Goal: Task Accomplishment & Management: Complete application form

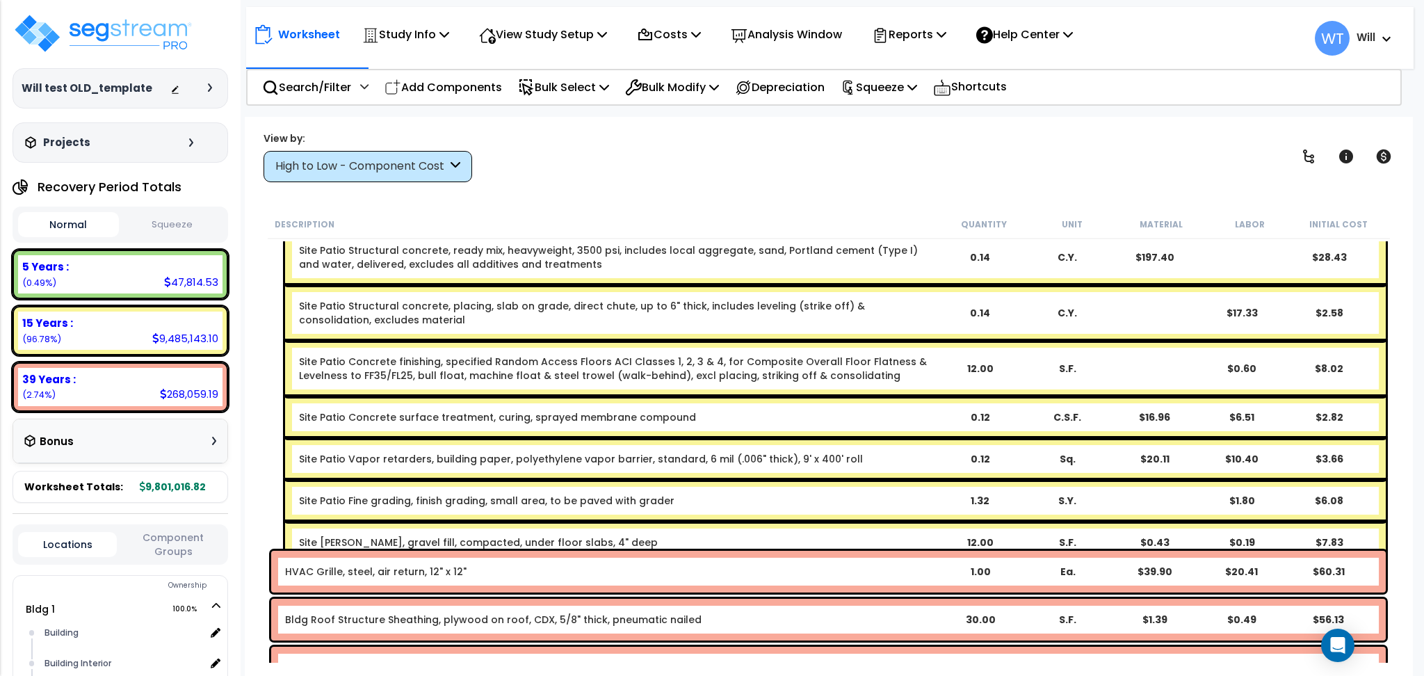
scroll to position [17029, 0]
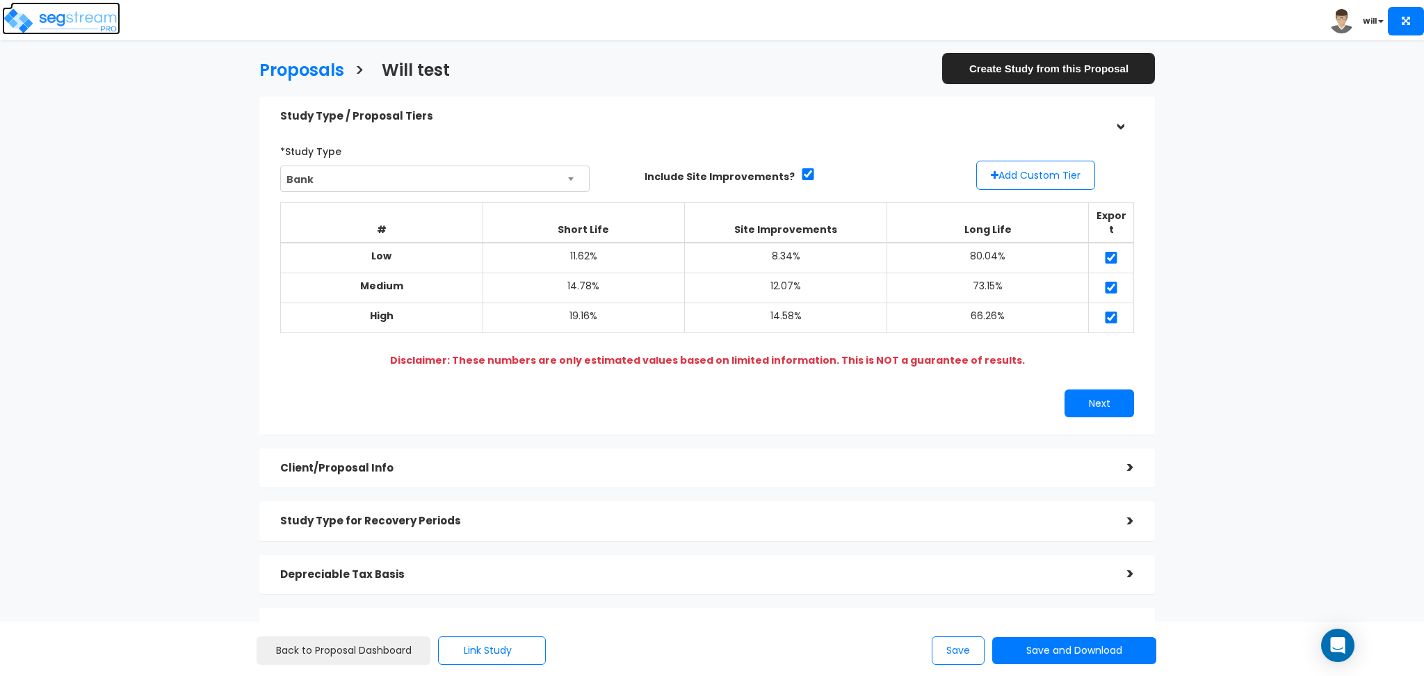
click at [86, 13] on img at bounding box center [61, 21] width 118 height 28
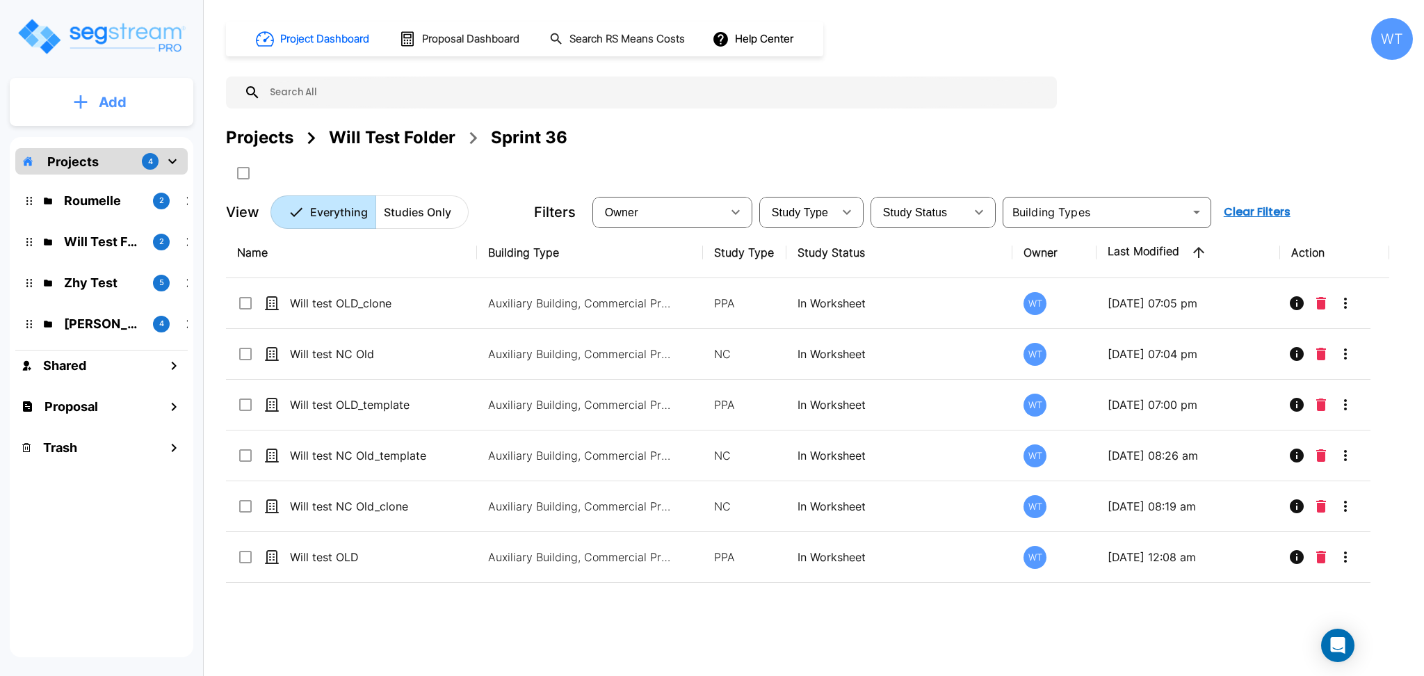
click at [96, 106] on button "Add" at bounding box center [102, 102] width 184 height 40
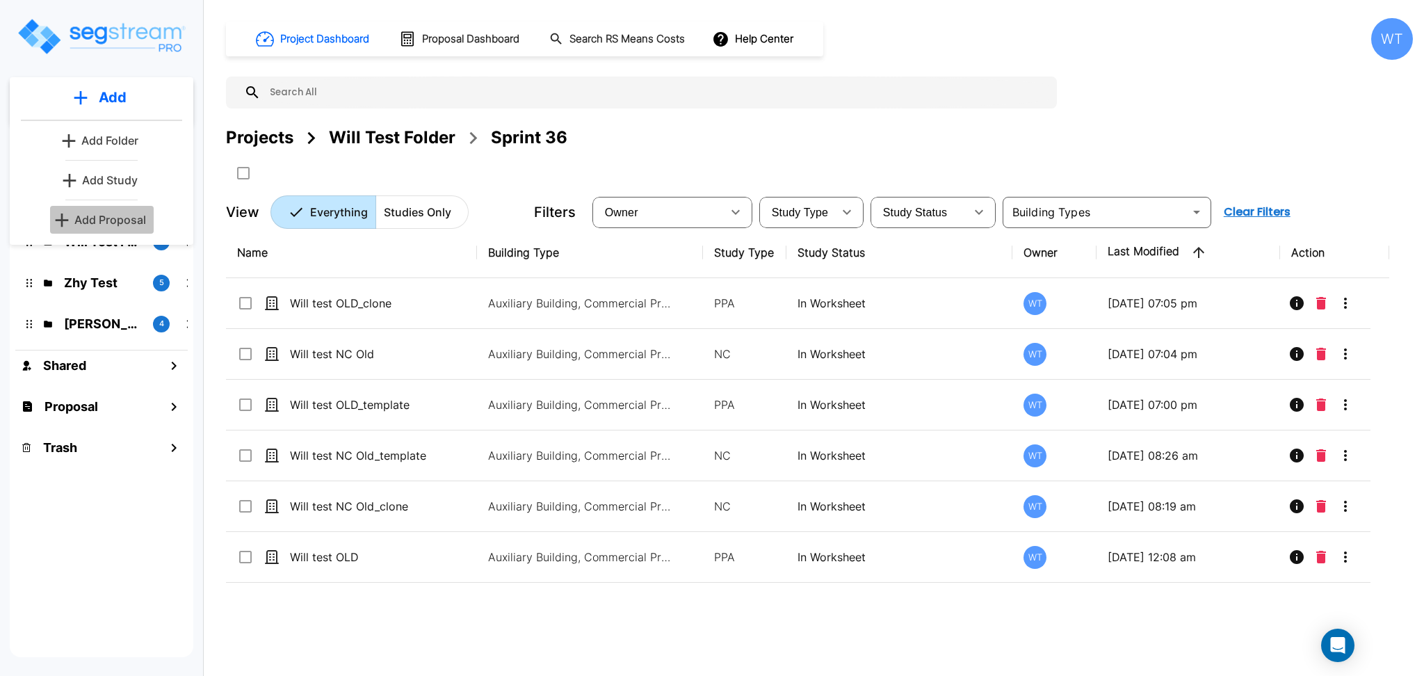
click at [122, 210] on button "Add Proposal" at bounding box center [102, 220] width 104 height 28
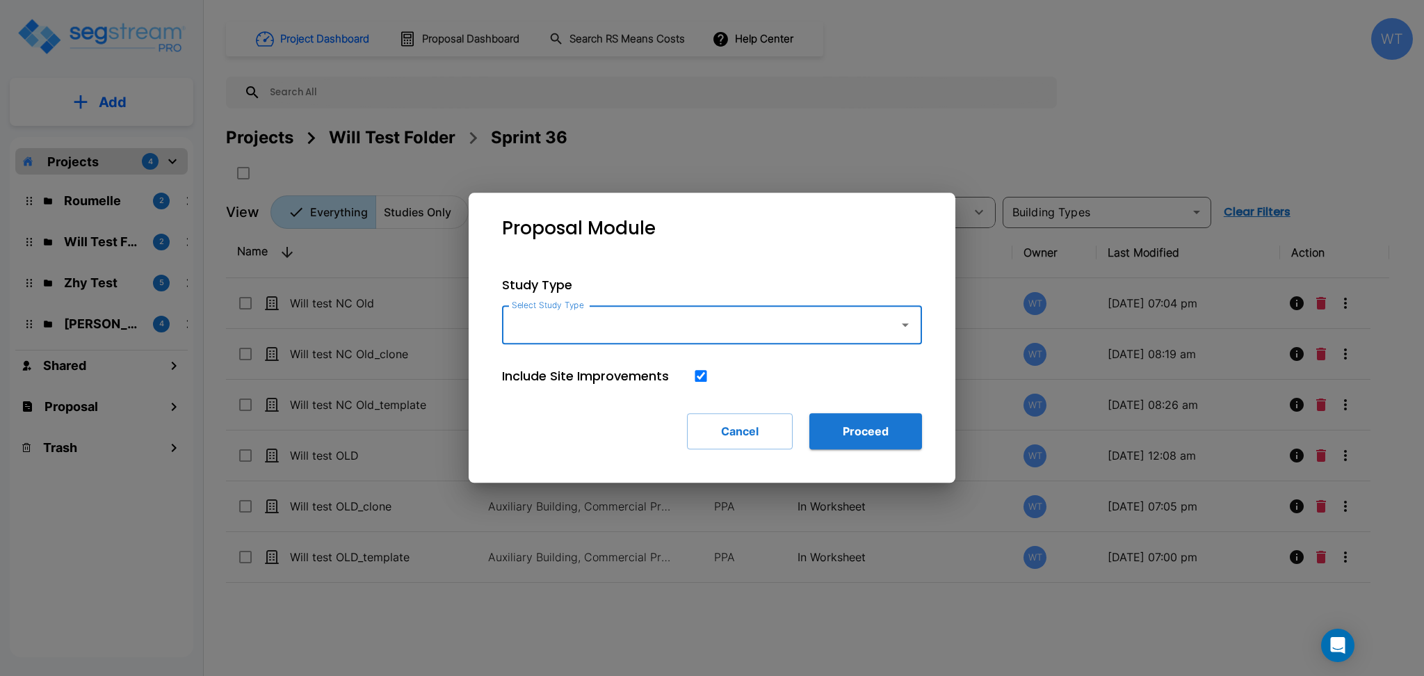
click at [602, 325] on input "Select Study Type" at bounding box center [697, 325] width 378 height 26
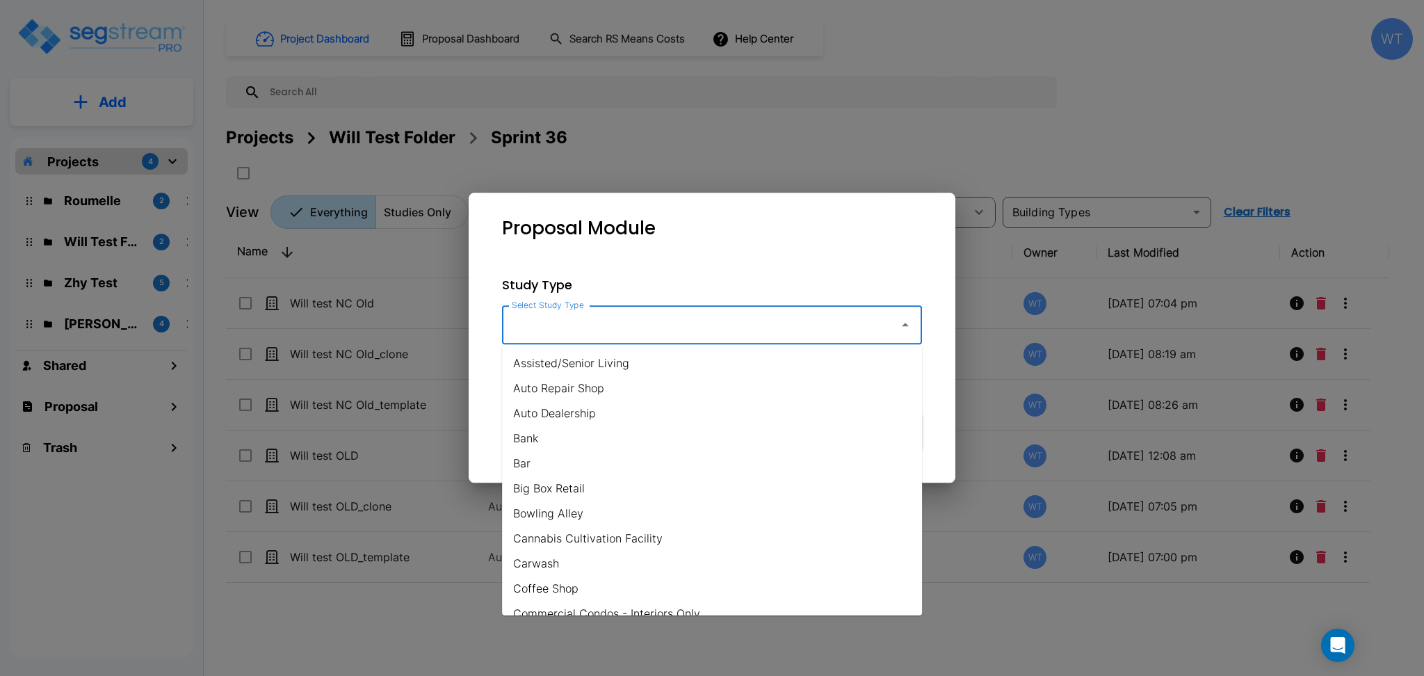
click at [575, 431] on li "Bank" at bounding box center [712, 438] width 420 height 25
type input "Bank"
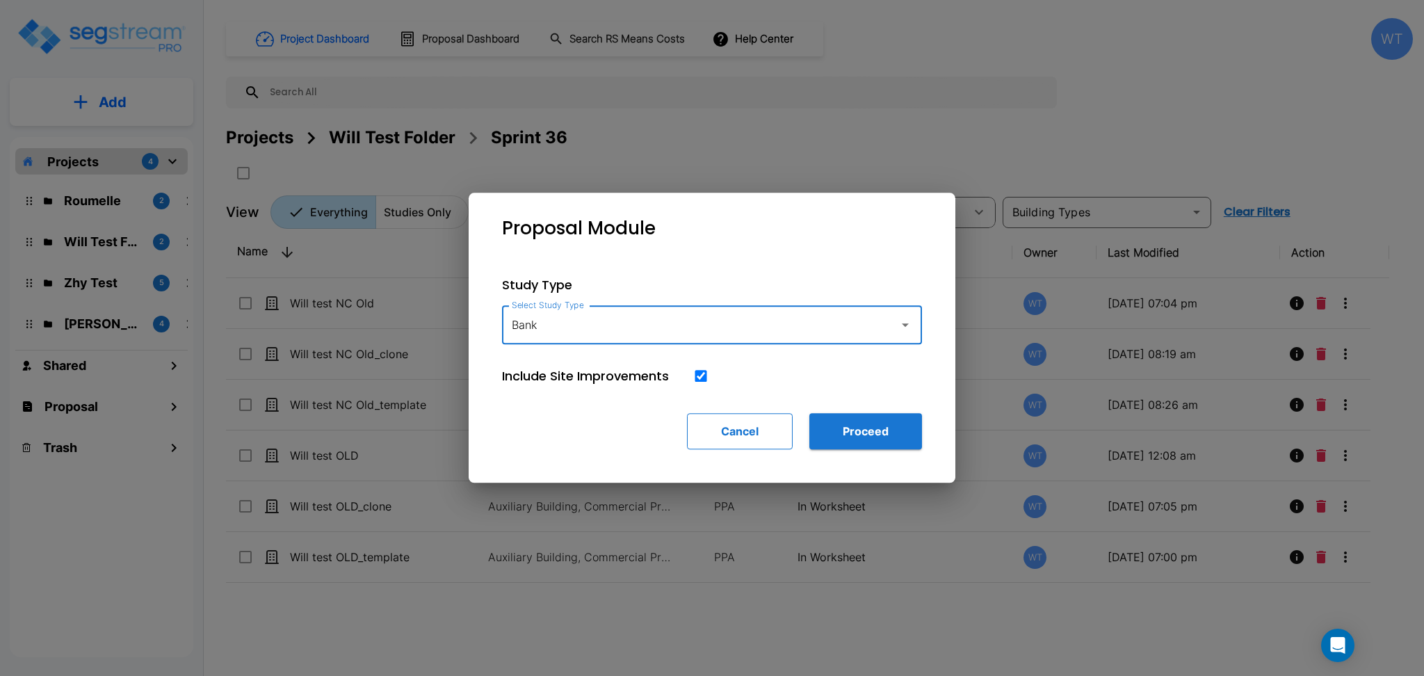
click at [733, 429] on button "Cancel" at bounding box center [740, 431] width 106 height 36
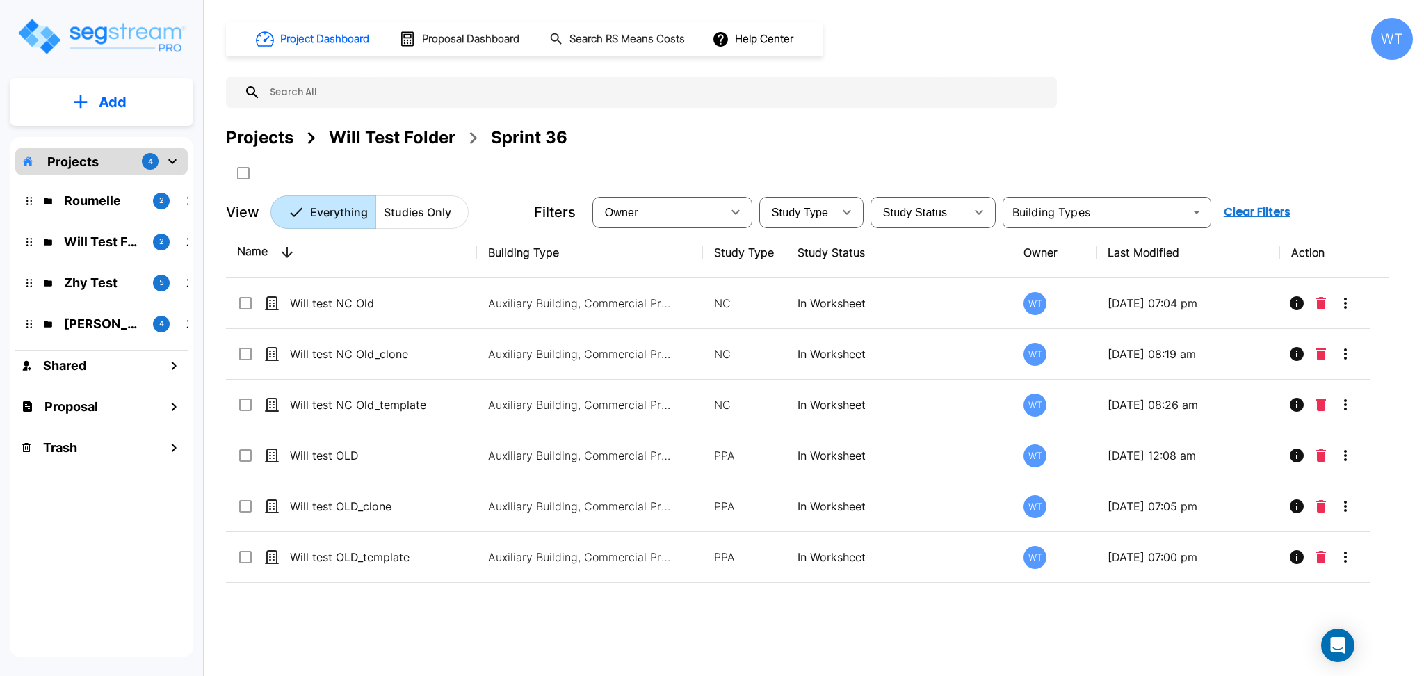
click at [104, 92] on p "Add" at bounding box center [113, 102] width 28 height 21
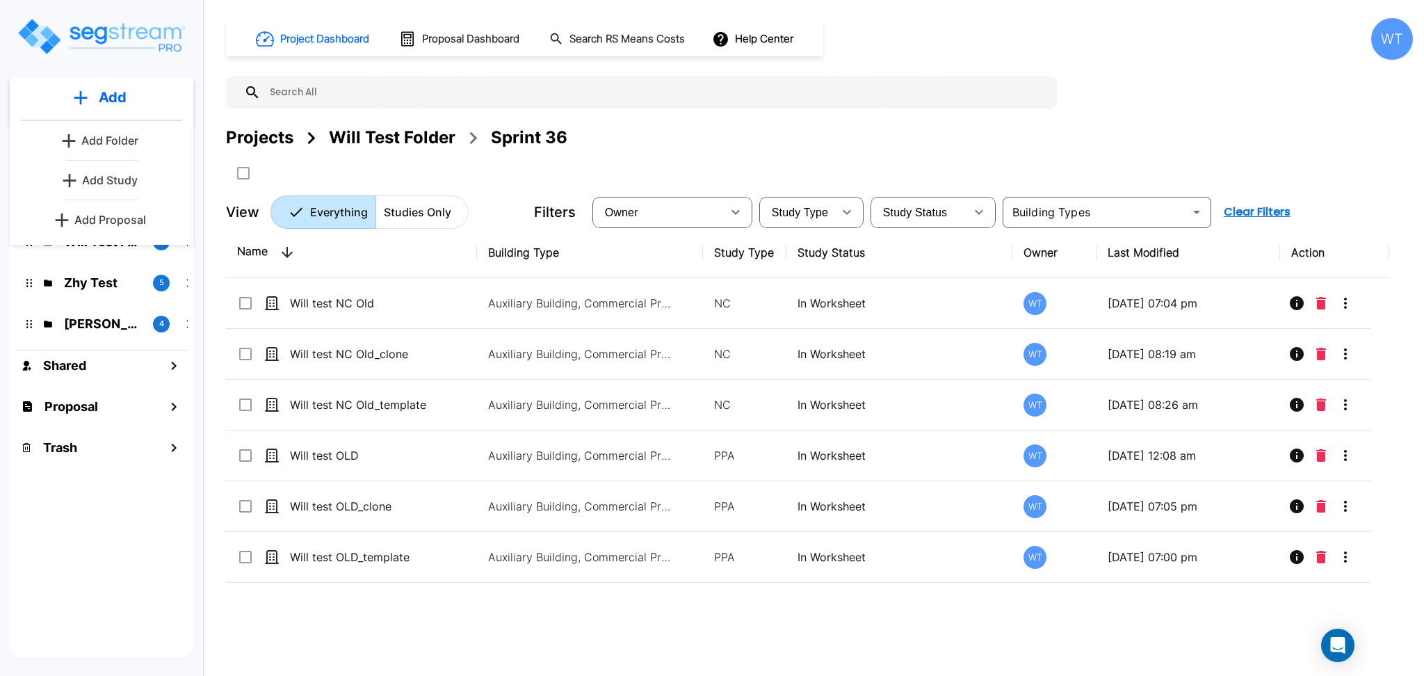
click at [122, 217] on p "Add Proposal" at bounding box center [110, 219] width 72 height 17
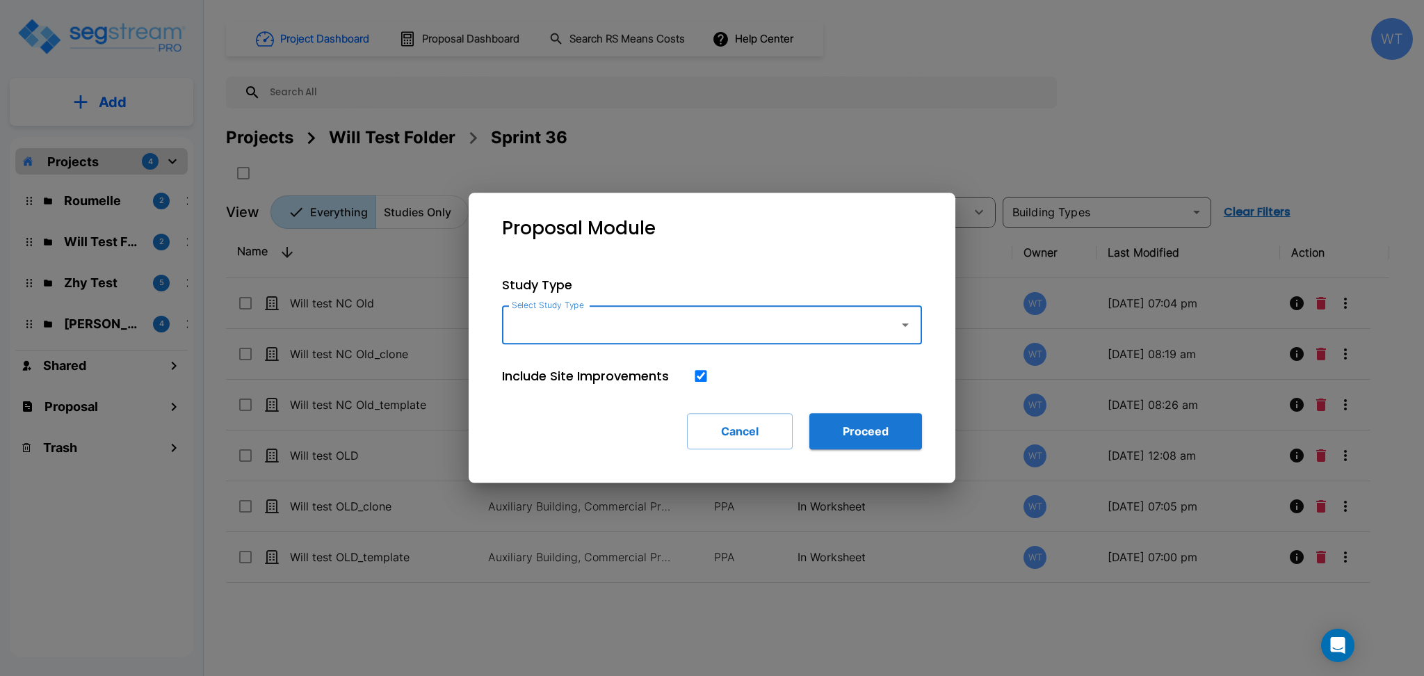
click at [687, 330] on input "Select Study Type" at bounding box center [697, 325] width 378 height 26
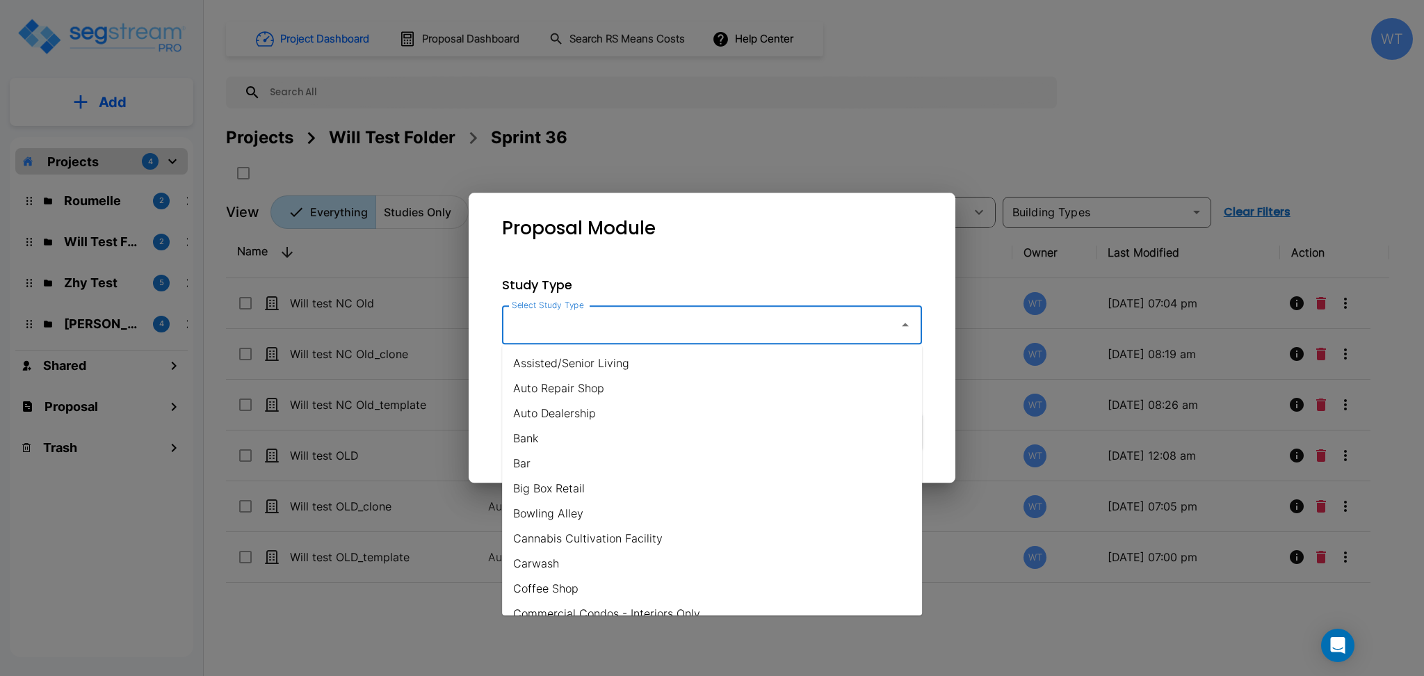
click at [608, 432] on li "Bank" at bounding box center [712, 438] width 420 height 25
type input "Bank"
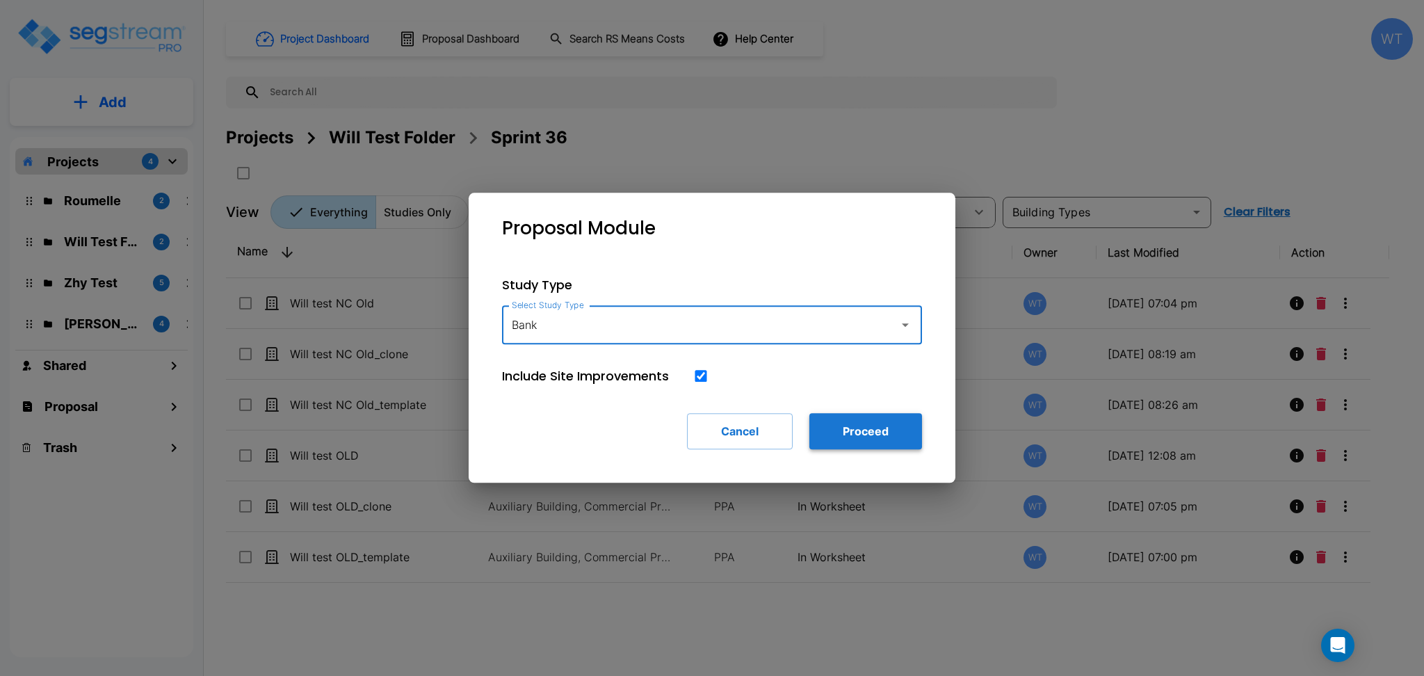
click at [830, 429] on button "Proceed" at bounding box center [866, 431] width 113 height 36
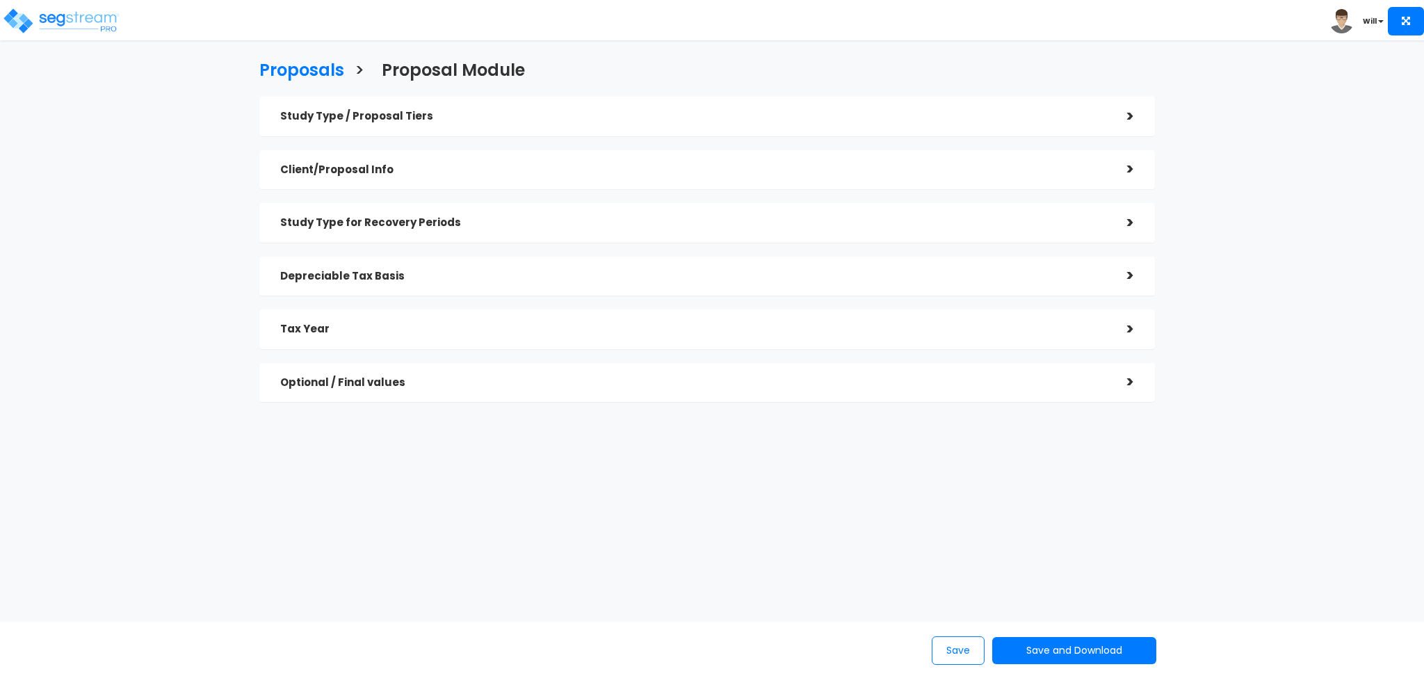
checkbox input "true"
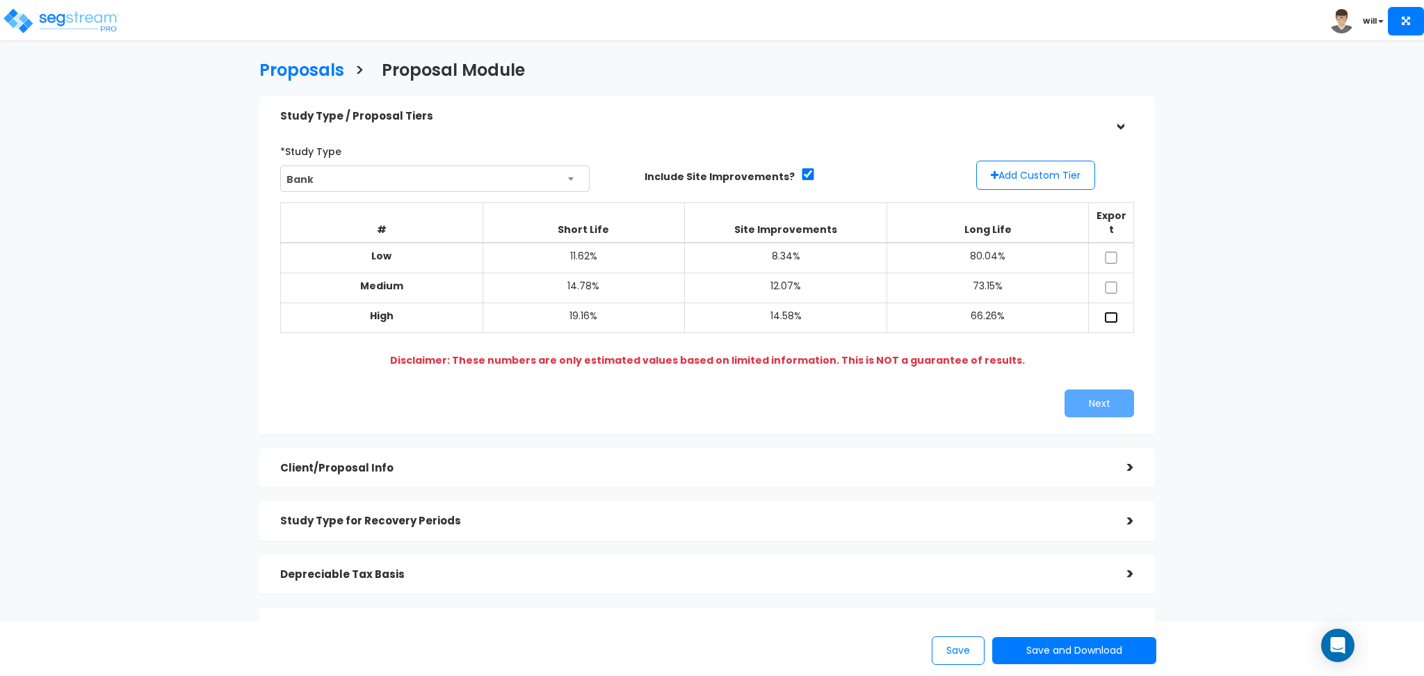
click at [1113, 312] on input "checkbox" at bounding box center [1111, 318] width 14 height 12
checkbox input "true"
click at [1110, 282] on input "checkbox" at bounding box center [1111, 288] width 14 height 12
checkbox input "true"
click at [1110, 252] on input "checkbox" at bounding box center [1111, 258] width 14 height 12
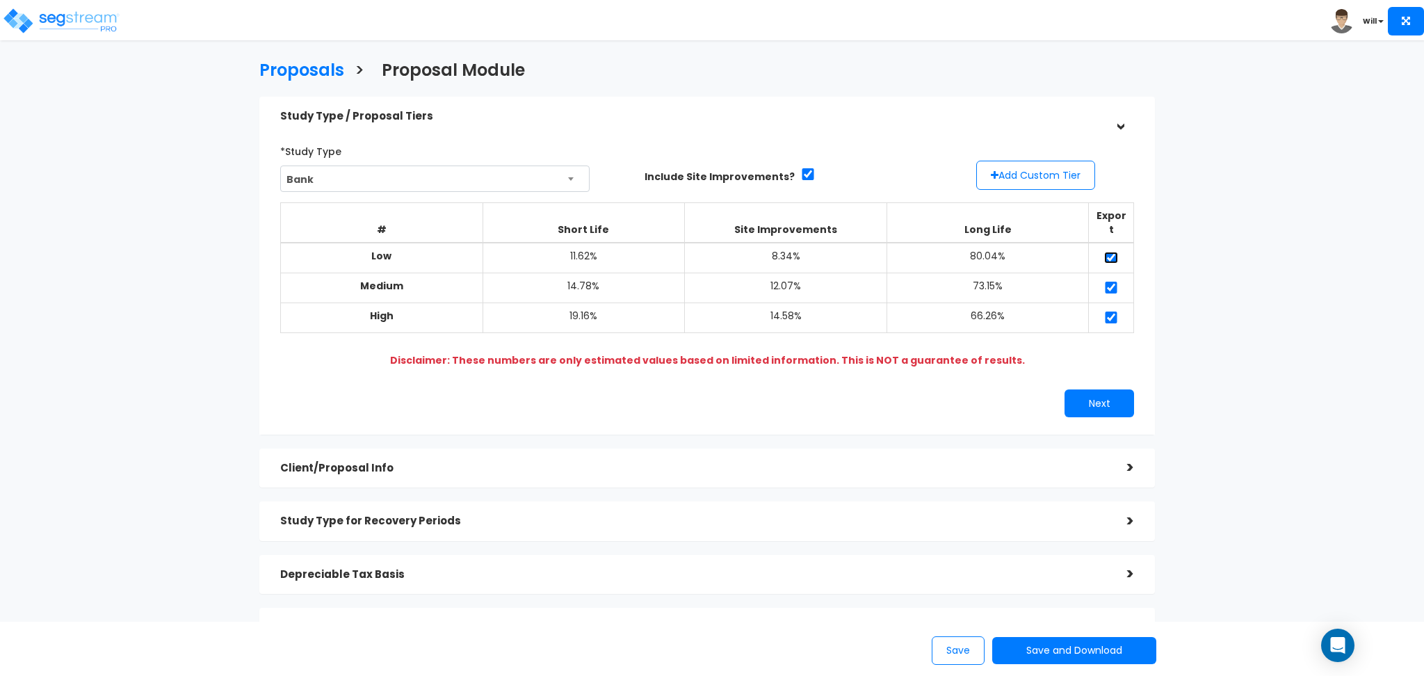
click at [1110, 252] on input "checkbox" at bounding box center [1111, 258] width 14 height 12
checkbox input "false"
click at [1113, 282] on input "checkbox" at bounding box center [1111, 288] width 14 height 12
checkbox input "false"
click at [1111, 312] on input "checkbox" at bounding box center [1111, 318] width 14 height 12
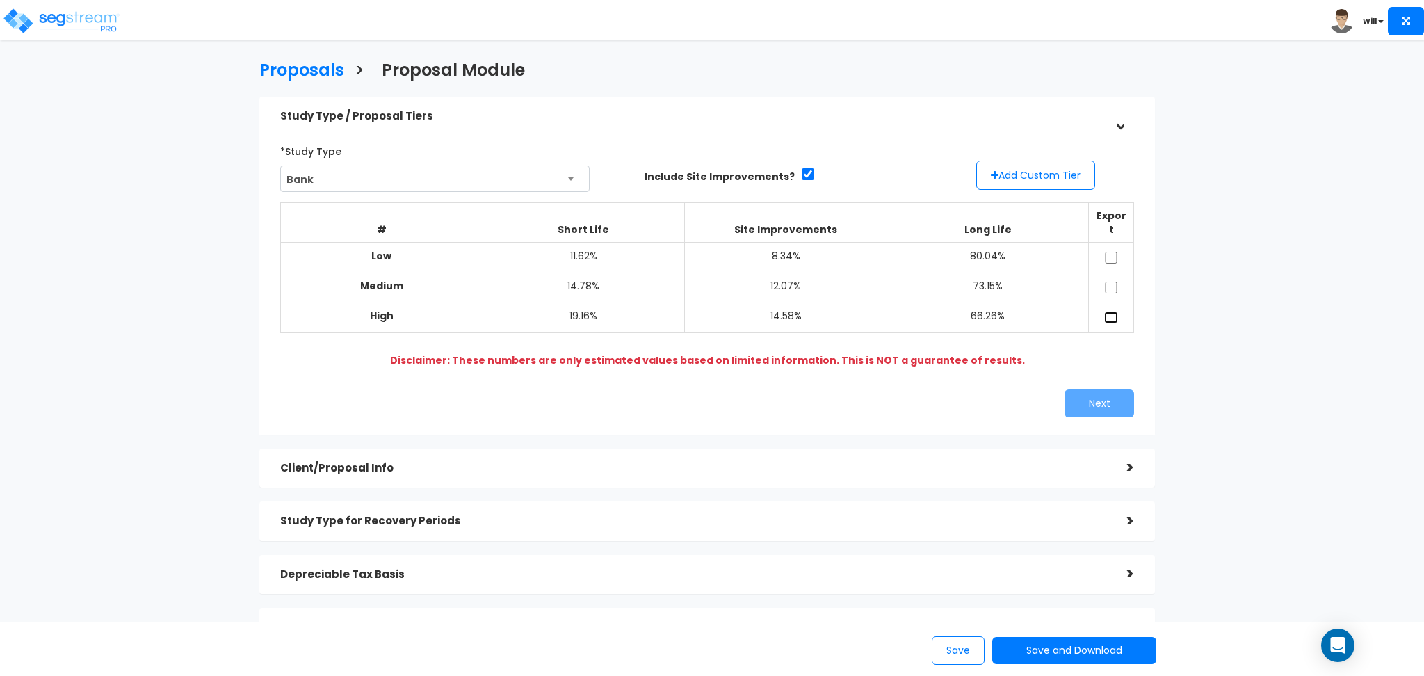
click at [1111, 312] on input "checkbox" at bounding box center [1111, 318] width 14 height 12
checkbox input "true"
click at [1094, 389] on button "Next" at bounding box center [1100, 403] width 70 height 28
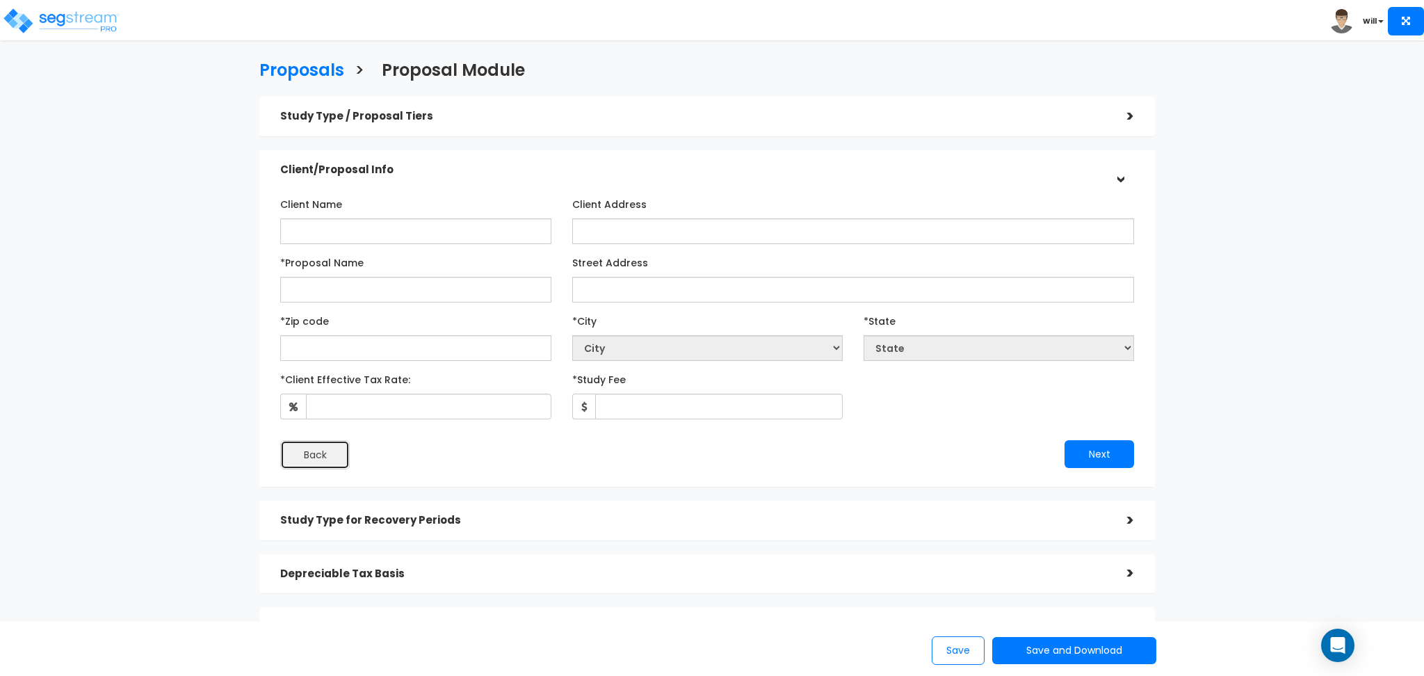
click at [337, 447] on button "Back" at bounding box center [315, 454] width 70 height 29
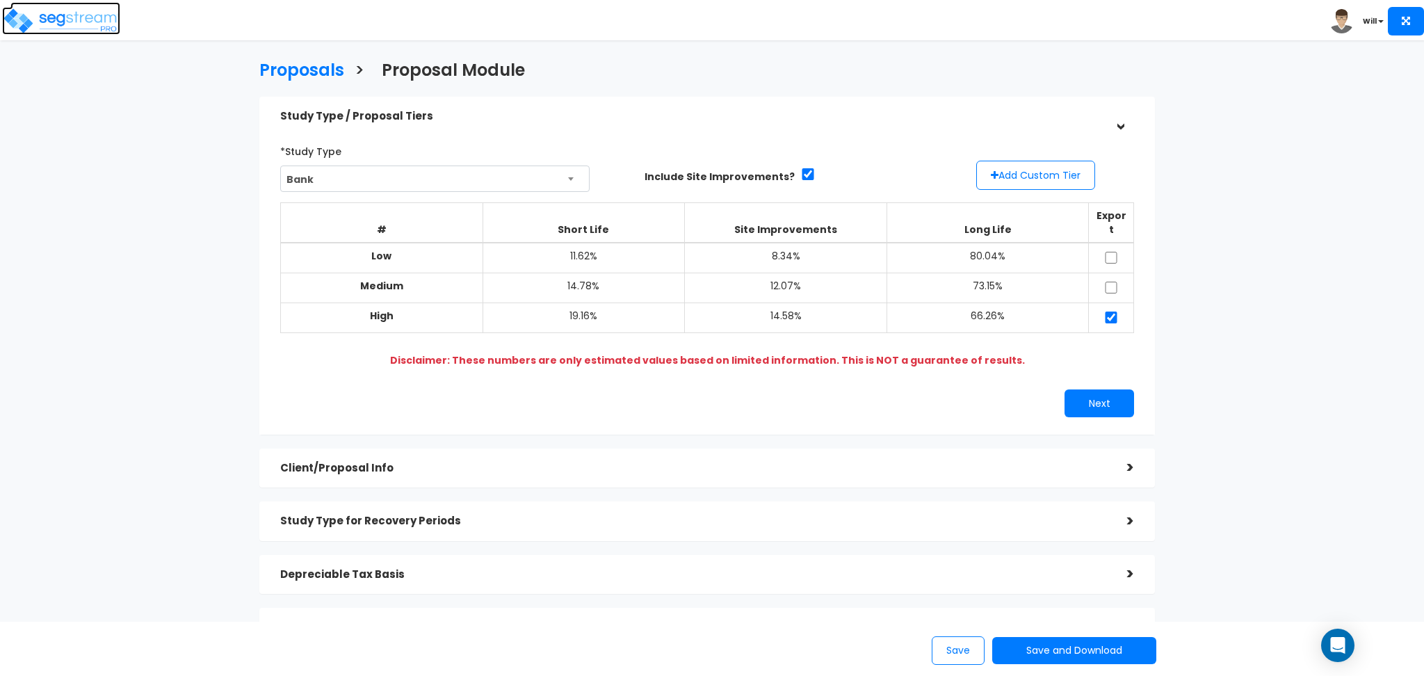
click at [63, 13] on img at bounding box center [61, 21] width 118 height 28
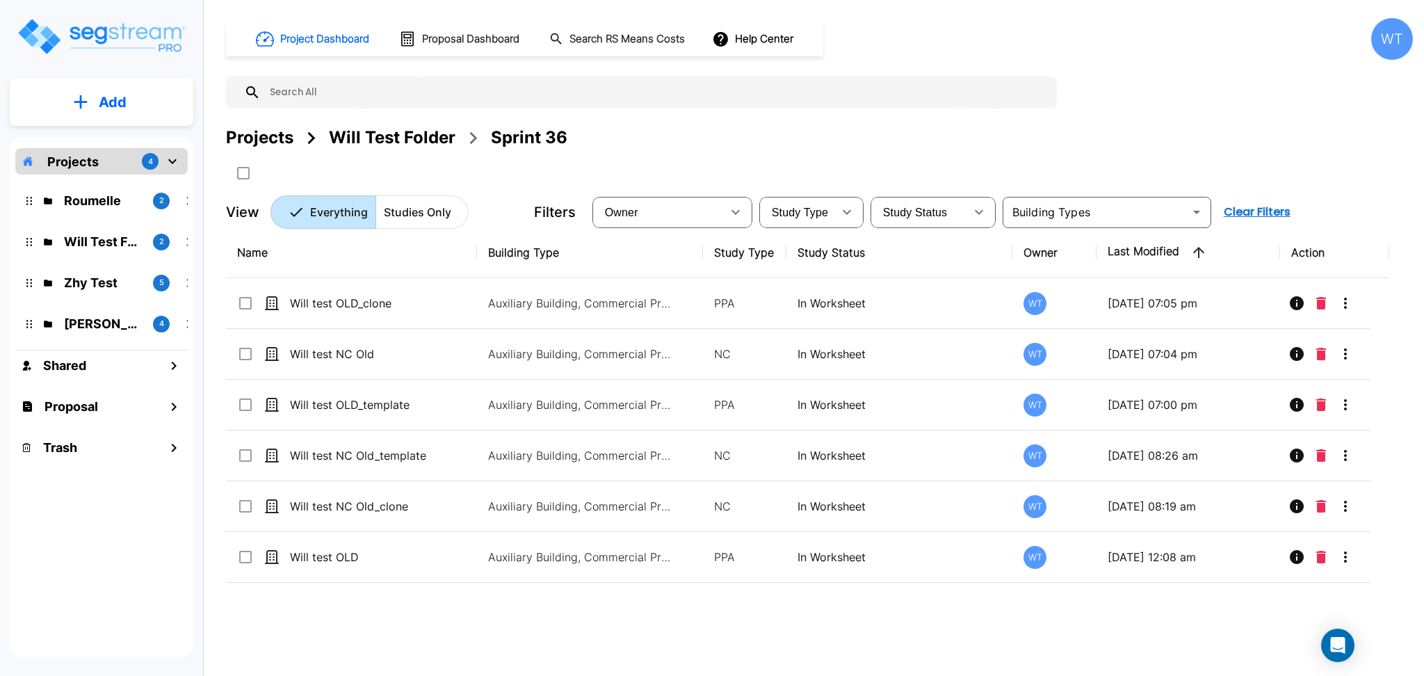
click at [130, 99] on button "Add" at bounding box center [102, 102] width 184 height 40
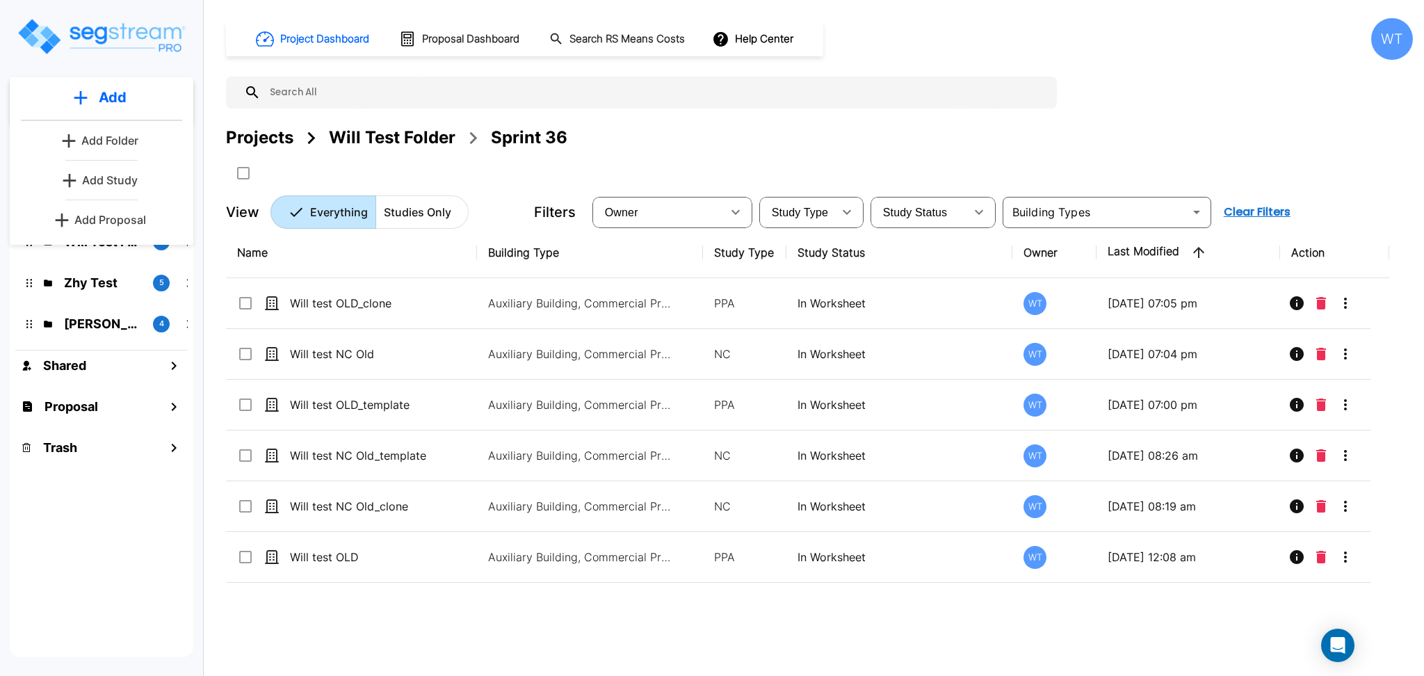
click at [123, 213] on p "Add Proposal" at bounding box center [110, 219] width 72 height 17
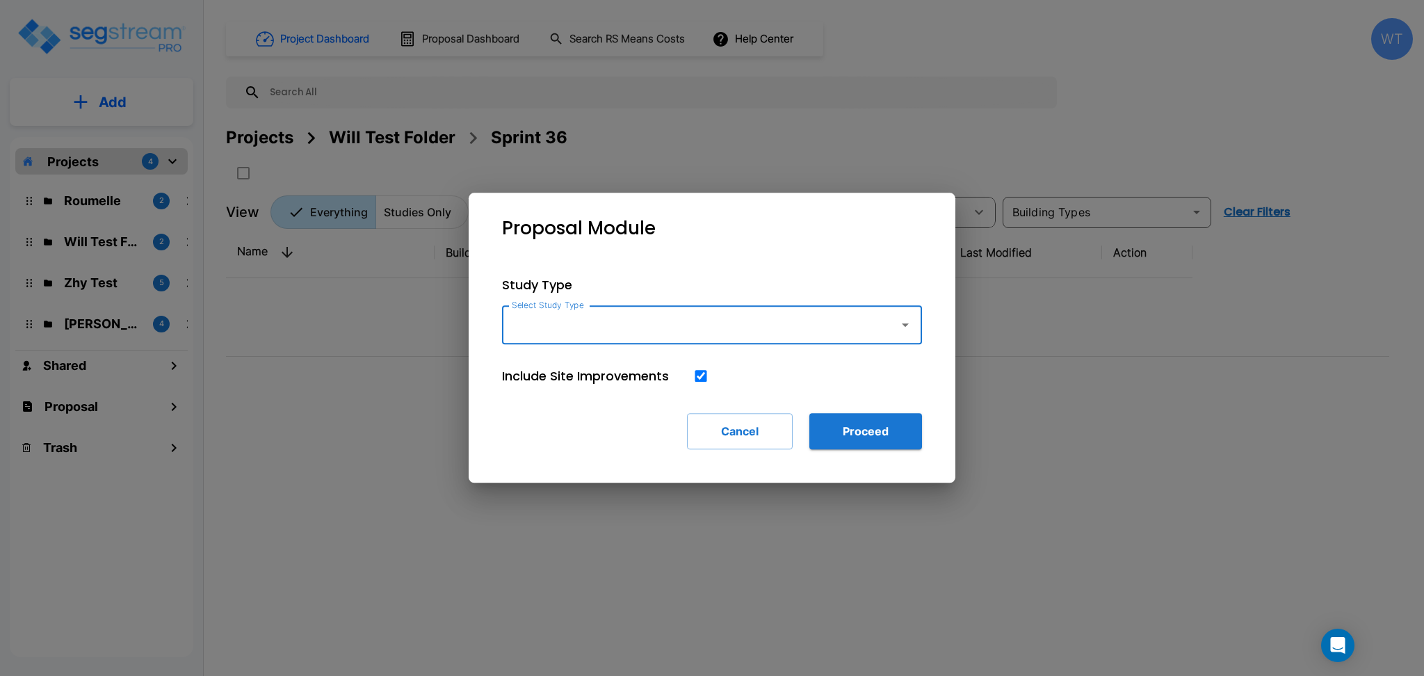
click at [669, 328] on input "Select Study Type" at bounding box center [697, 325] width 378 height 26
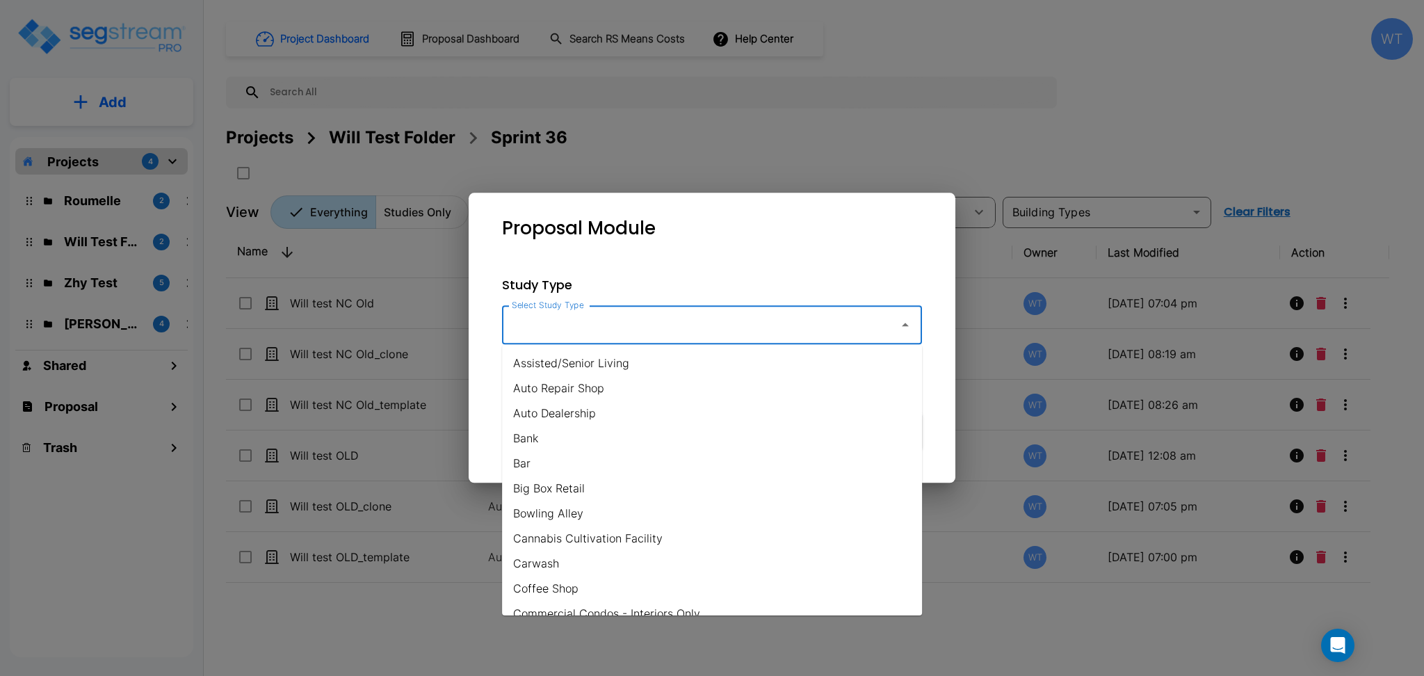
click at [595, 431] on li "Bank" at bounding box center [712, 438] width 420 height 25
type input "Bank"
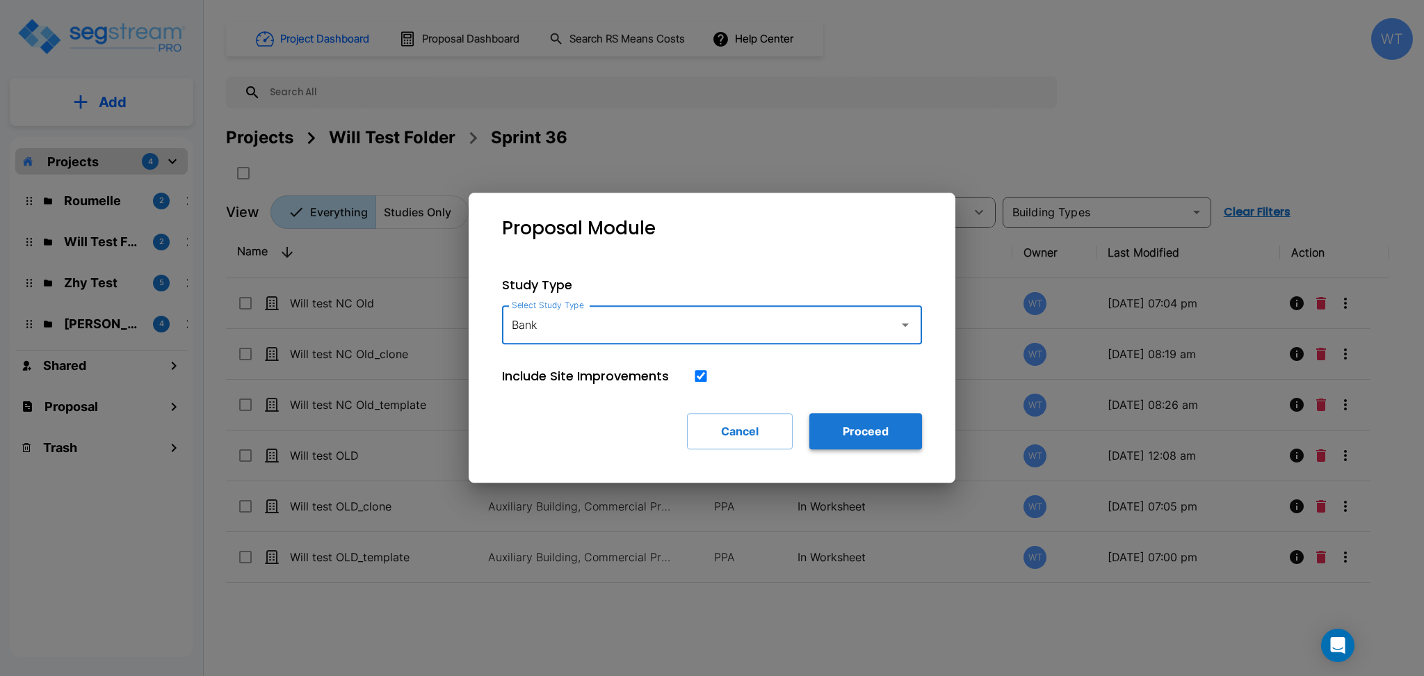
click at [839, 435] on button "Proceed" at bounding box center [866, 431] width 113 height 36
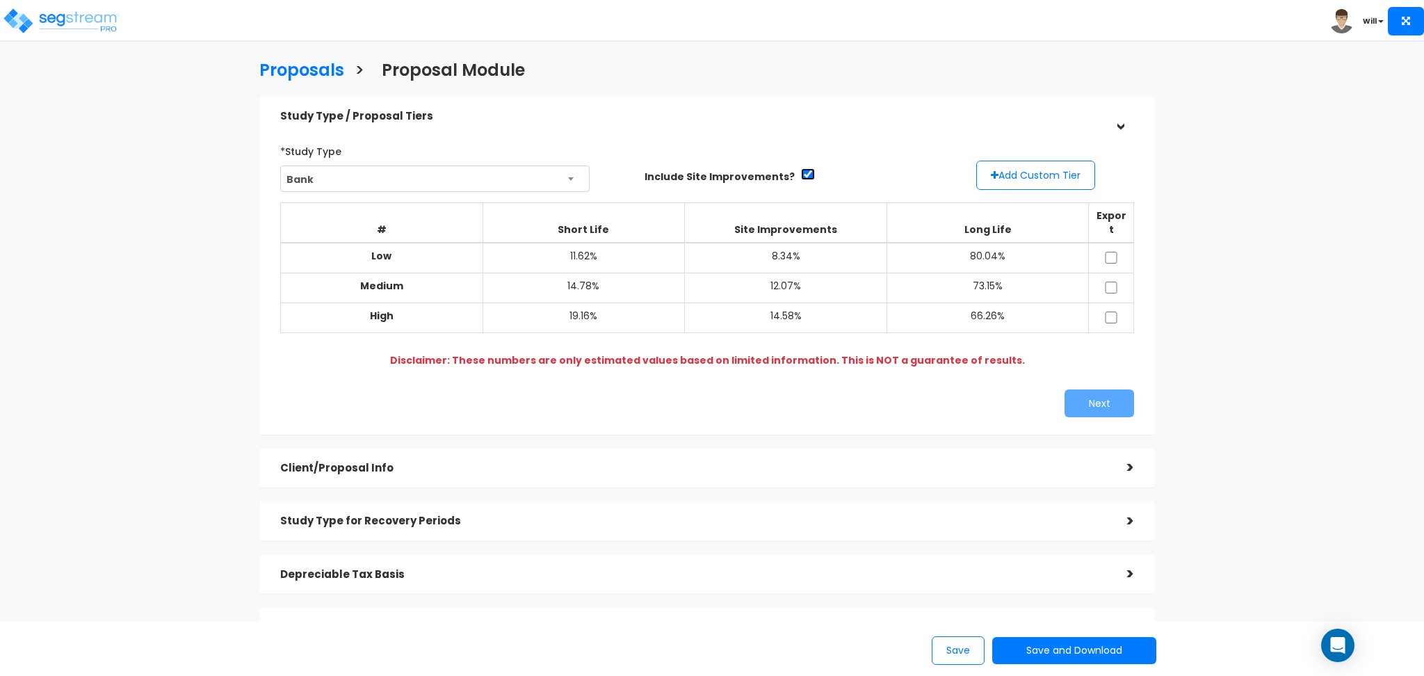
click at [801, 168] on input "checkbox" at bounding box center [808, 174] width 14 height 12
click at [801, 172] on input "checkbox" at bounding box center [808, 174] width 14 height 12
checkbox input "false"
drag, startPoint x: 1113, startPoint y: 244, endPoint x: 1109, endPoint y: 250, distance: 7.9
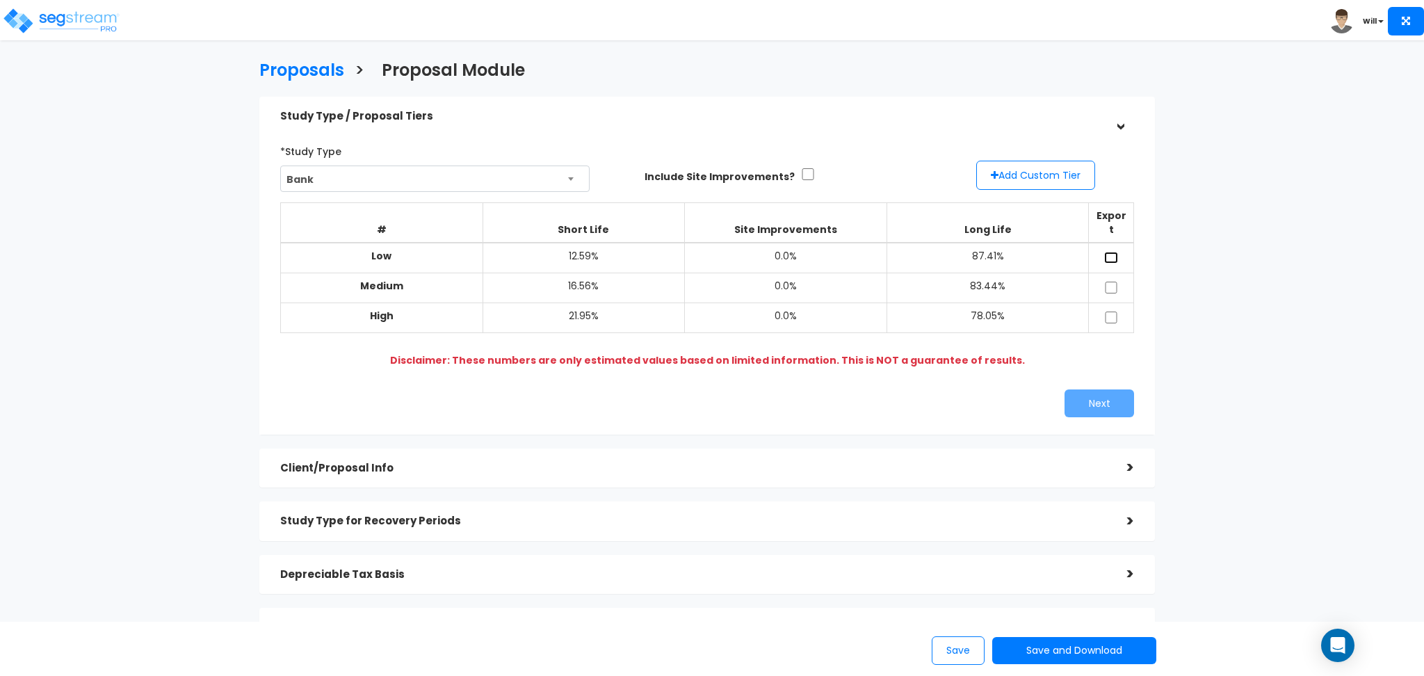
click at [1113, 252] on input "checkbox" at bounding box center [1111, 258] width 14 height 12
checkbox input "true"
click at [1109, 282] on input "checkbox" at bounding box center [1111, 288] width 14 height 12
checkbox input "true"
click at [1109, 312] on input "checkbox" at bounding box center [1111, 318] width 14 height 12
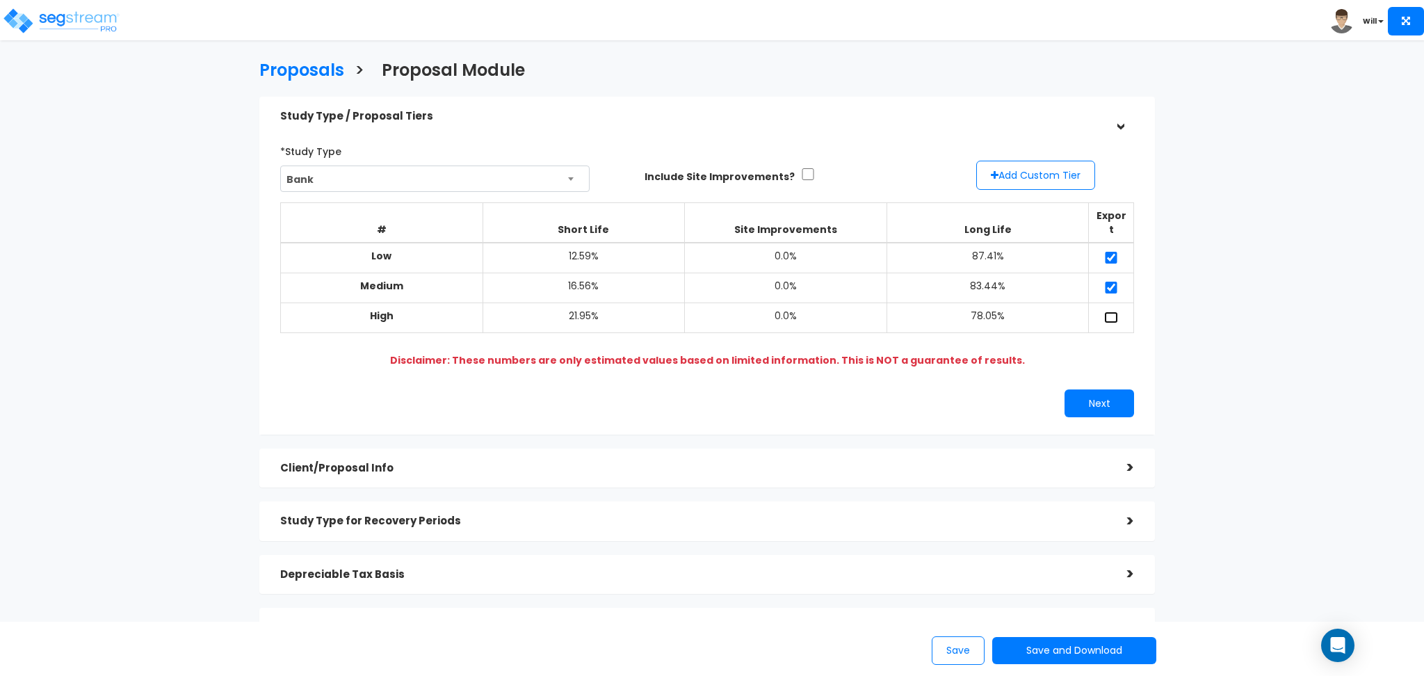
checkbox input "true"
click at [802, 170] on input "checkbox" at bounding box center [808, 174] width 14 height 12
click at [801, 170] on input "checkbox" at bounding box center [808, 174] width 14 height 12
checkbox input "false"
click at [1110, 252] on input "checkbox" at bounding box center [1111, 258] width 14 height 12
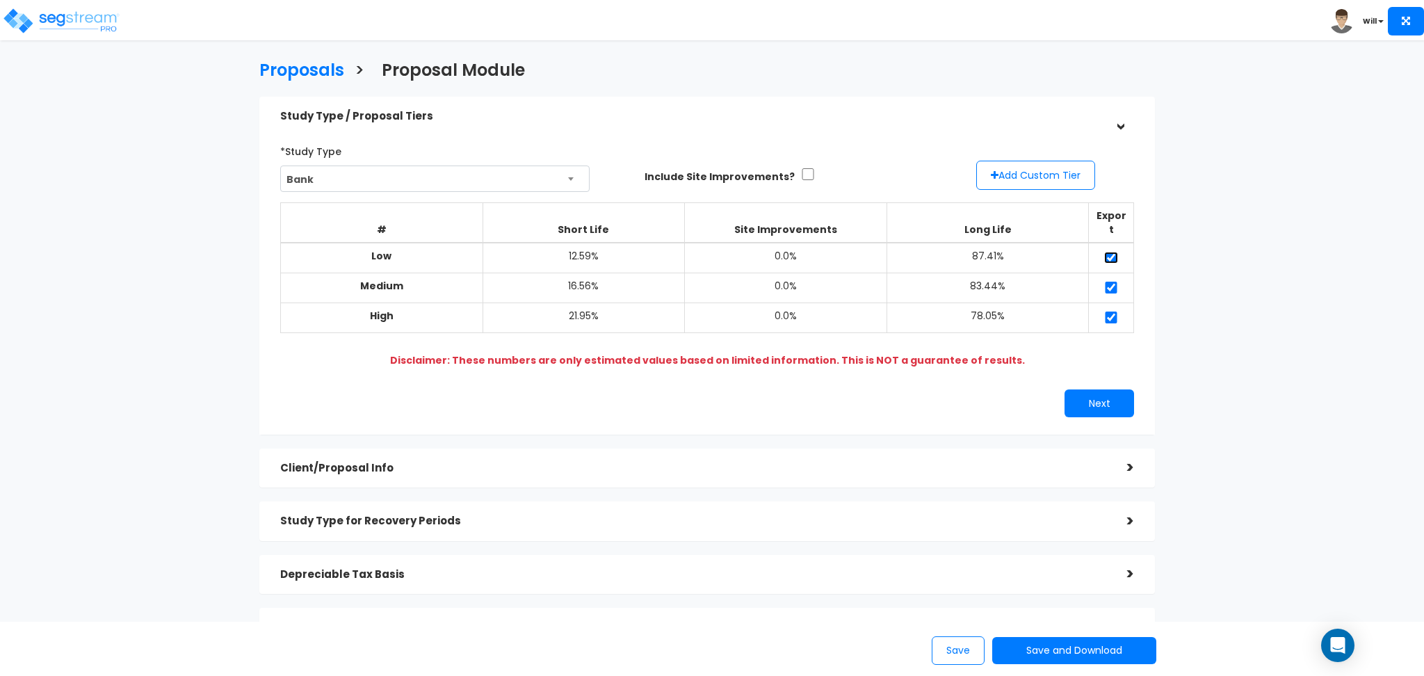
checkbox input "false"
click at [1106, 282] on input "checkbox" at bounding box center [1111, 288] width 14 height 12
checkbox input "false"
click at [1116, 312] on input "checkbox" at bounding box center [1111, 318] width 14 height 12
checkbox input "false"
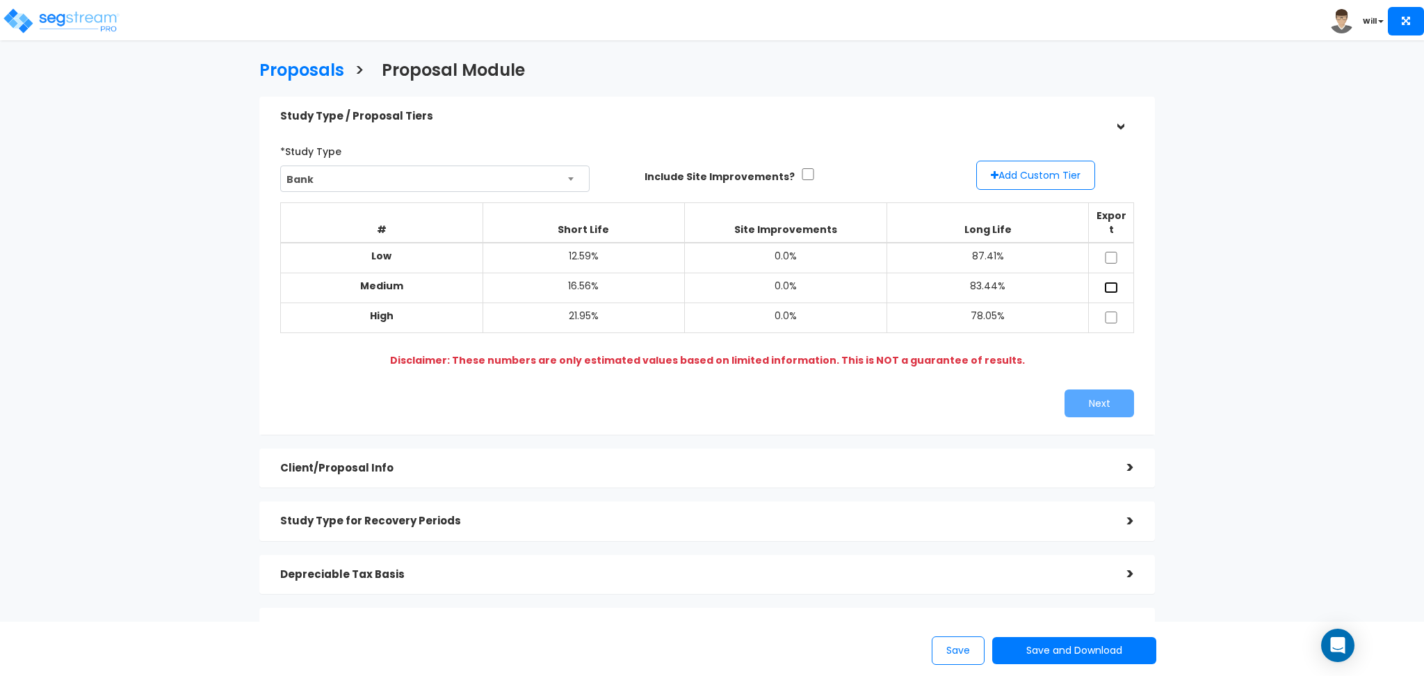
click at [1109, 282] on input "checkbox" at bounding box center [1111, 288] width 14 height 12
checkbox input "true"
click at [1031, 184] on button "Add Custom Tier" at bounding box center [1035, 175] width 119 height 29
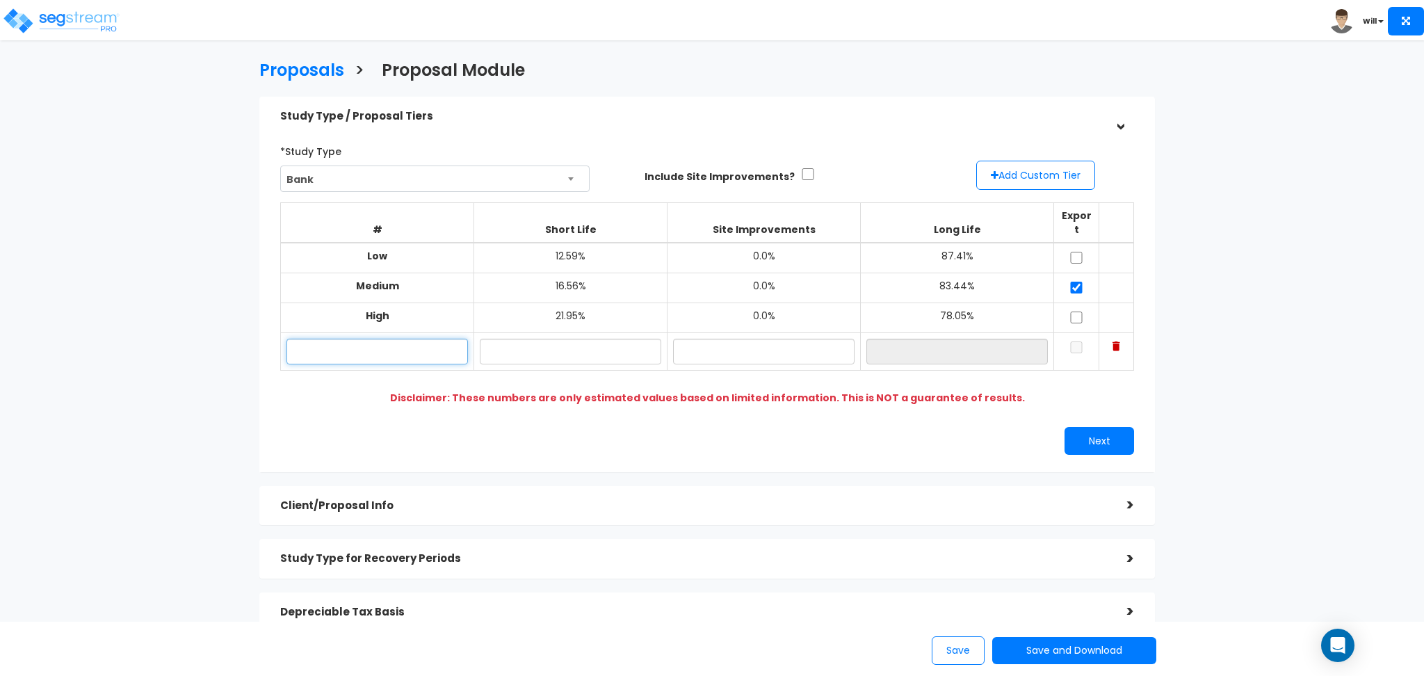
click at [419, 344] on input "text" at bounding box center [378, 352] width 182 height 26
type input "Custom"
click at [574, 339] on input "text" at bounding box center [571, 352] width 182 height 26
type input "10.00%"
click at [803, 348] on input "text" at bounding box center [764, 352] width 182 height 26
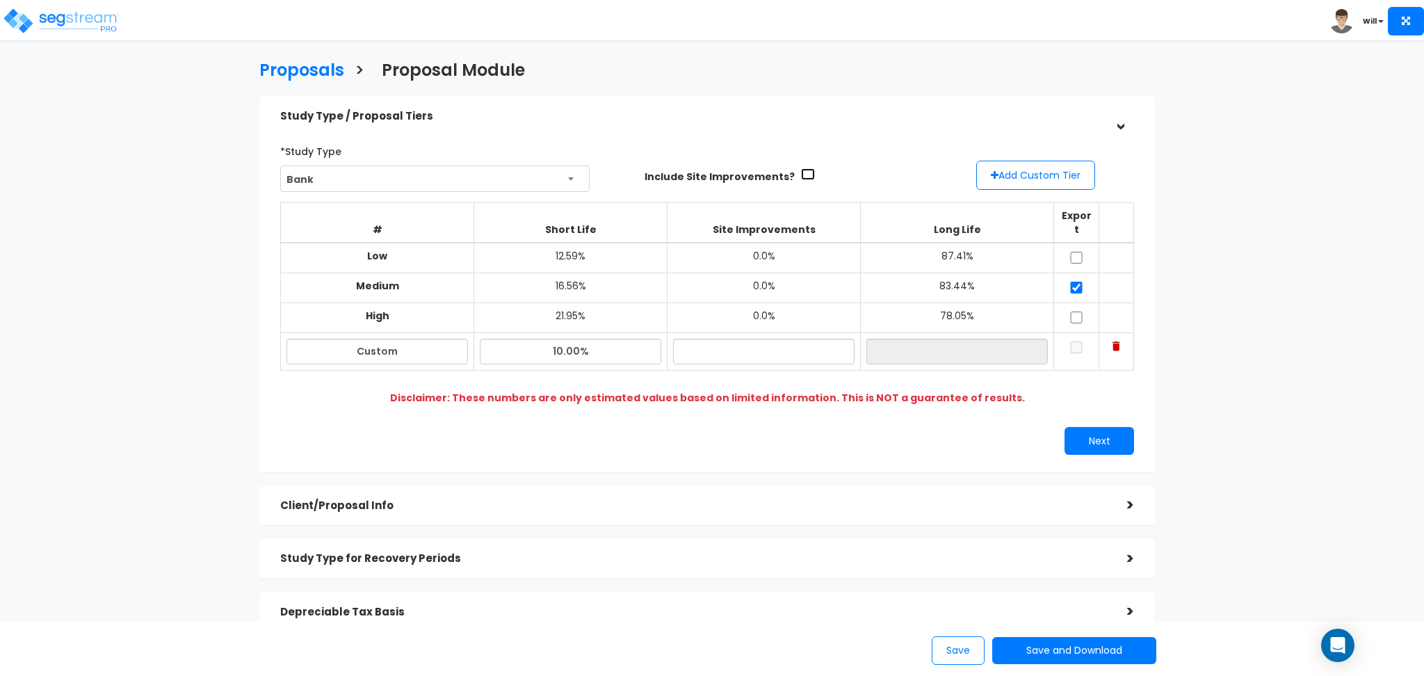
click at [801, 169] on input "checkbox" at bounding box center [808, 174] width 14 height 12
checkbox input "true"
click at [787, 339] on input "text" at bounding box center [764, 352] width 182 height 26
click at [782, 339] on input "text" at bounding box center [764, 352] width 182 height 26
type input "10.00%"
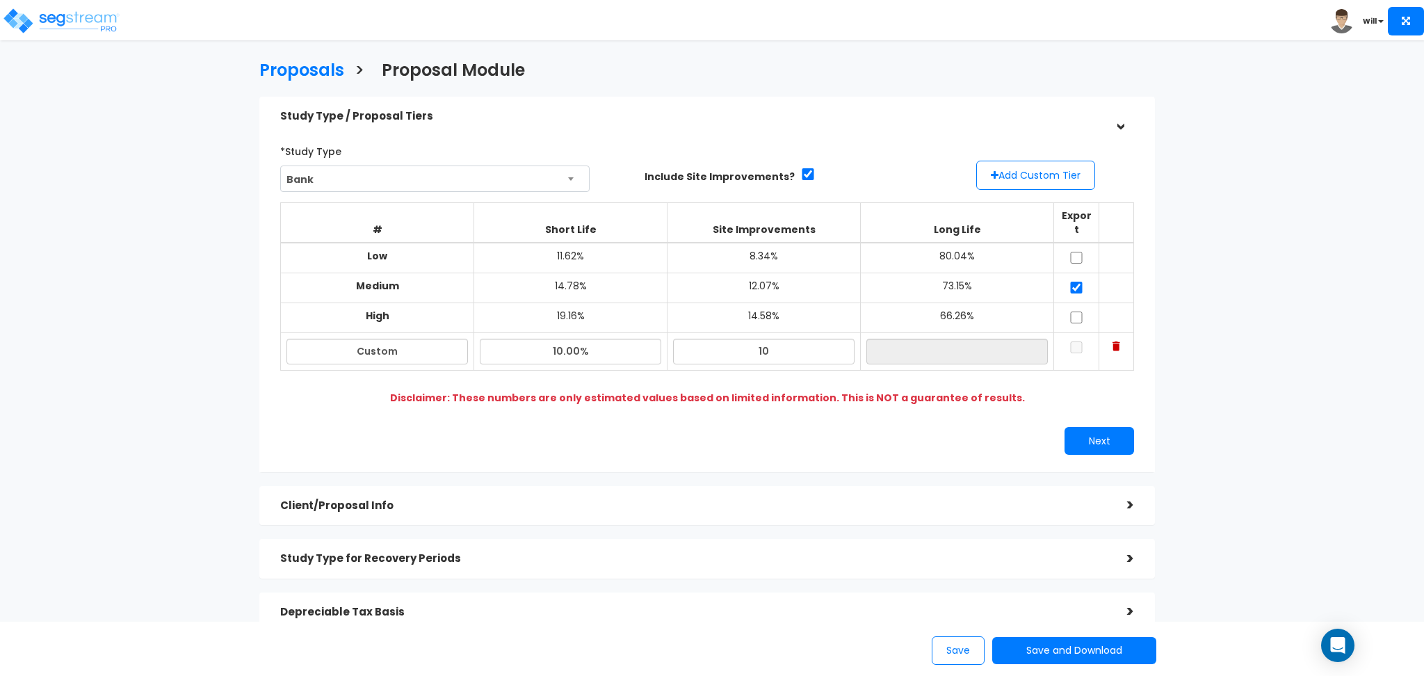
type input "80.00%"
click at [825, 405] on div "*Study Type Bank Assisted/Senior Living Auto Repair Shop Auto Dealership Bank B…" at bounding box center [707, 297] width 875 height 329
click at [1081, 341] on input "checkbox" at bounding box center [1077, 347] width 14 height 12
checkbox input "true"
click at [1079, 282] on input "checkbox" at bounding box center [1077, 288] width 14 height 12
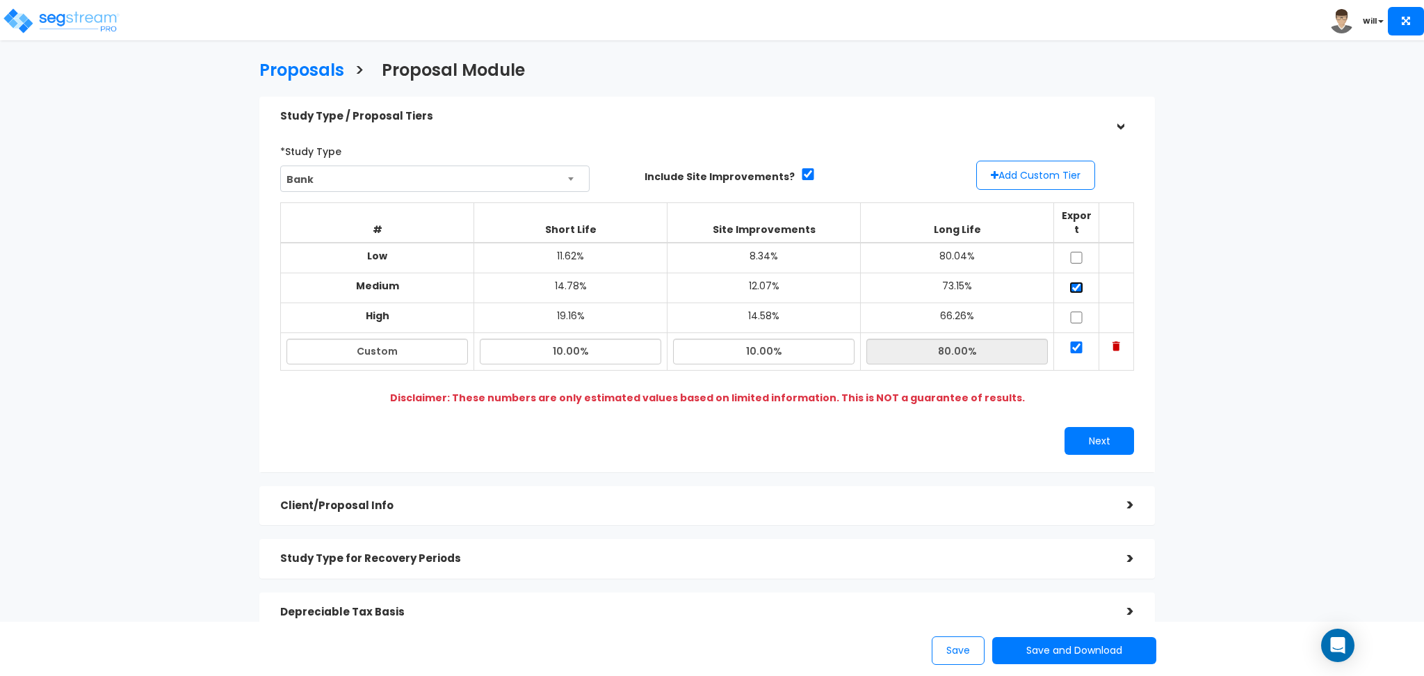
checkbox input "false"
click at [1070, 341] on input "checkbox" at bounding box center [1077, 347] width 14 height 12
checkbox input "true"
click at [1072, 427] on button "Next" at bounding box center [1100, 441] width 70 height 28
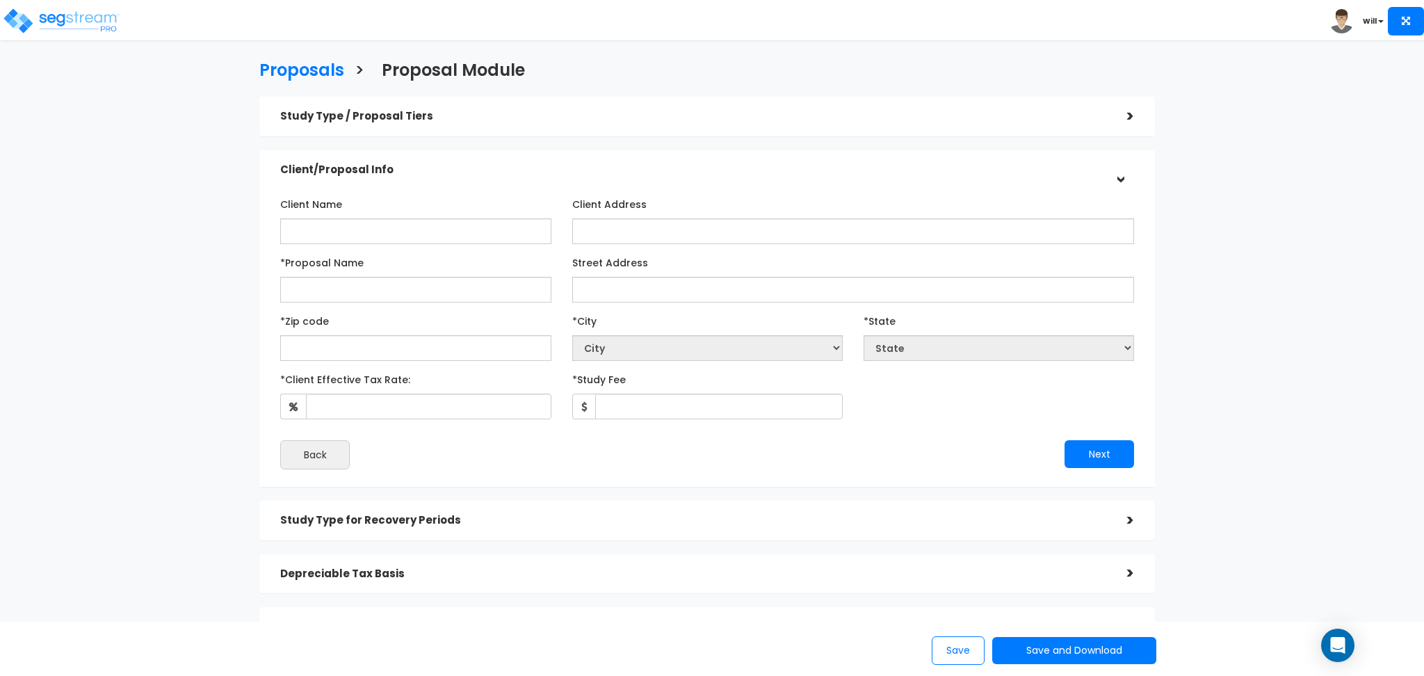
click at [345, 477] on div "Client Name Client Address *Proposal Name AB" at bounding box center [707, 331] width 896 height 312
click at [332, 466] on button "Back" at bounding box center [315, 454] width 70 height 29
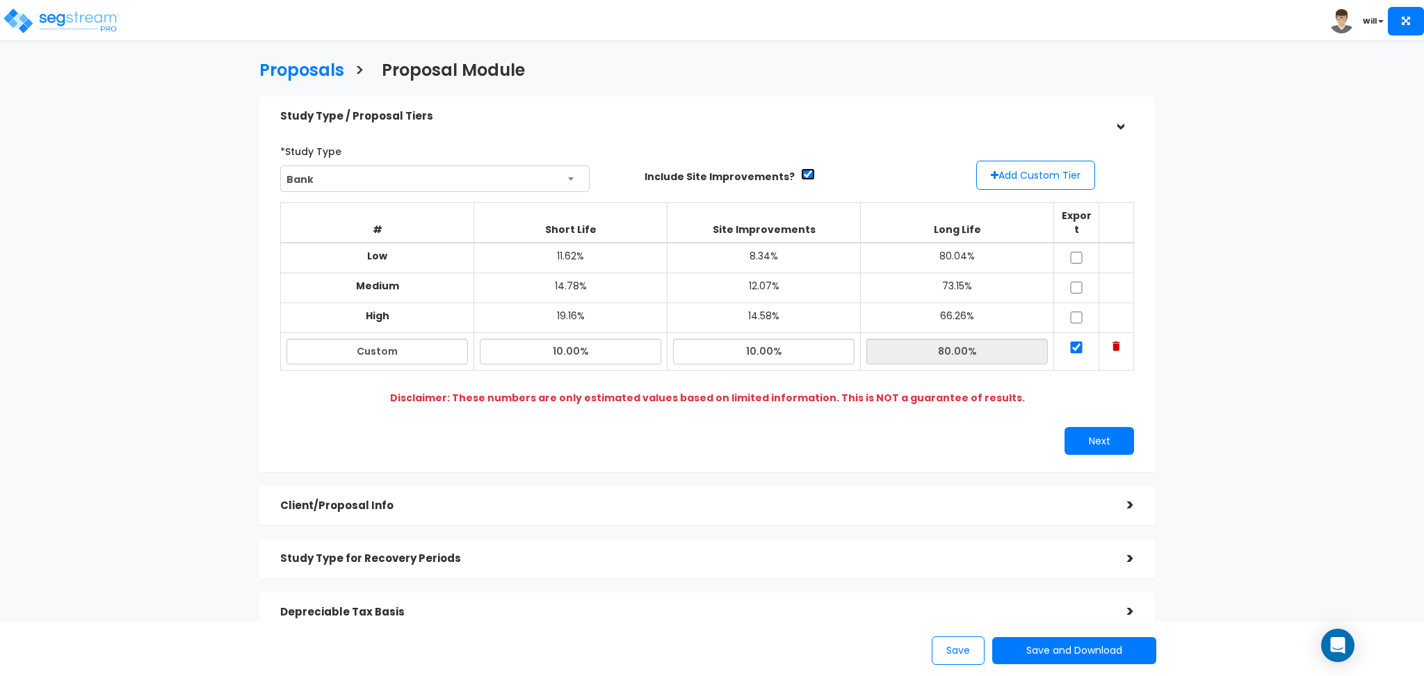
click at [803, 172] on input "checkbox" at bounding box center [808, 174] width 14 height 12
checkbox input "false"
type input "11.00%"
type input "0.0%"
type input "89.00%"
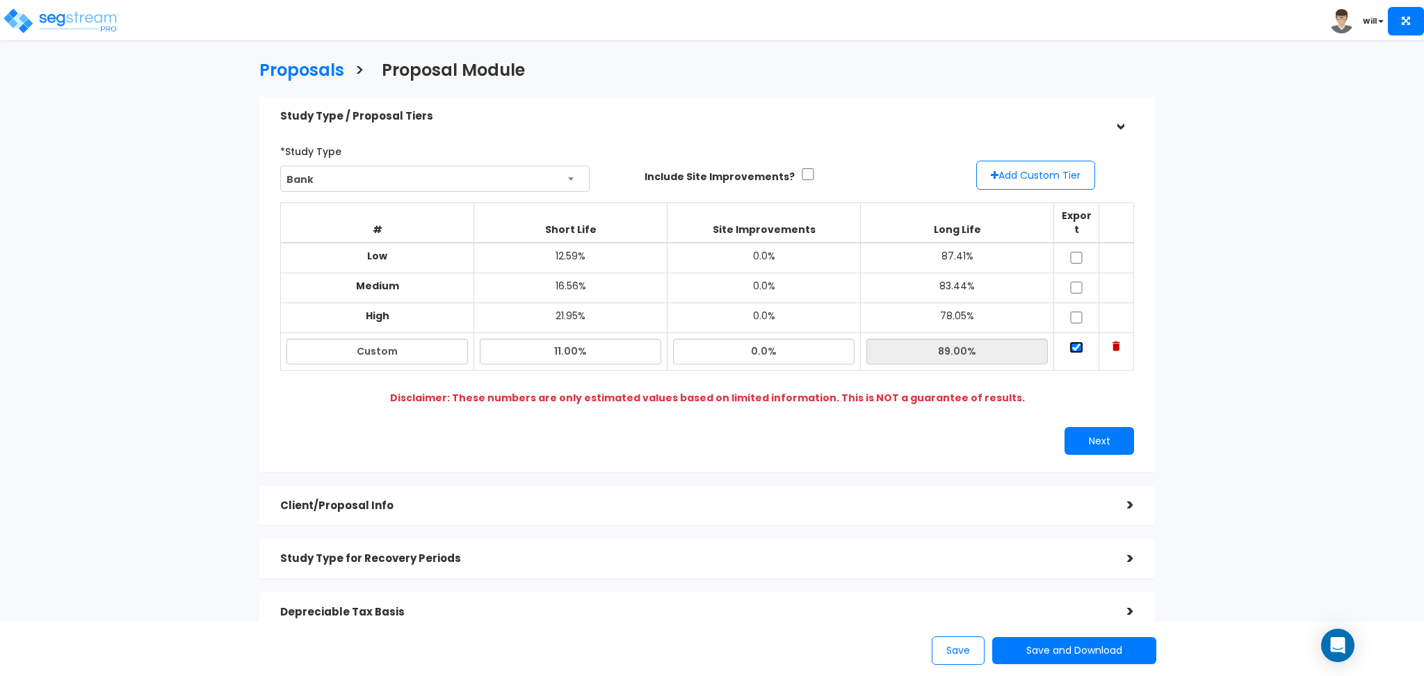
click at [1073, 341] on input "checkbox" at bounding box center [1077, 347] width 14 height 12
checkbox input "false"
click at [1072, 282] on input "checkbox" at bounding box center [1077, 288] width 14 height 12
checkbox input "true"
click at [1078, 312] on td at bounding box center [1076, 318] width 45 height 30
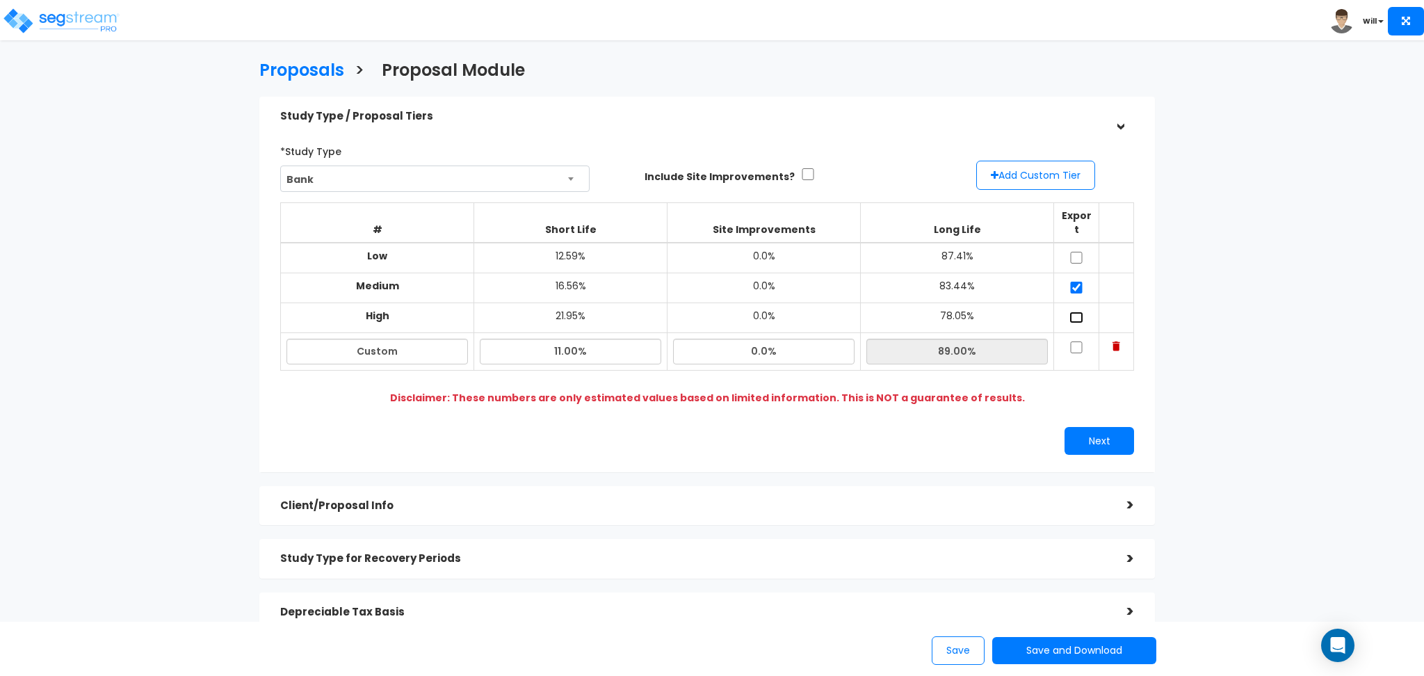
click at [1076, 312] on input "checkbox" at bounding box center [1077, 318] width 14 height 12
checkbox input "true"
click at [1075, 341] on input "checkbox" at bounding box center [1077, 347] width 14 height 12
checkbox input "true"
click at [1075, 252] on input "checkbox" at bounding box center [1077, 258] width 14 height 12
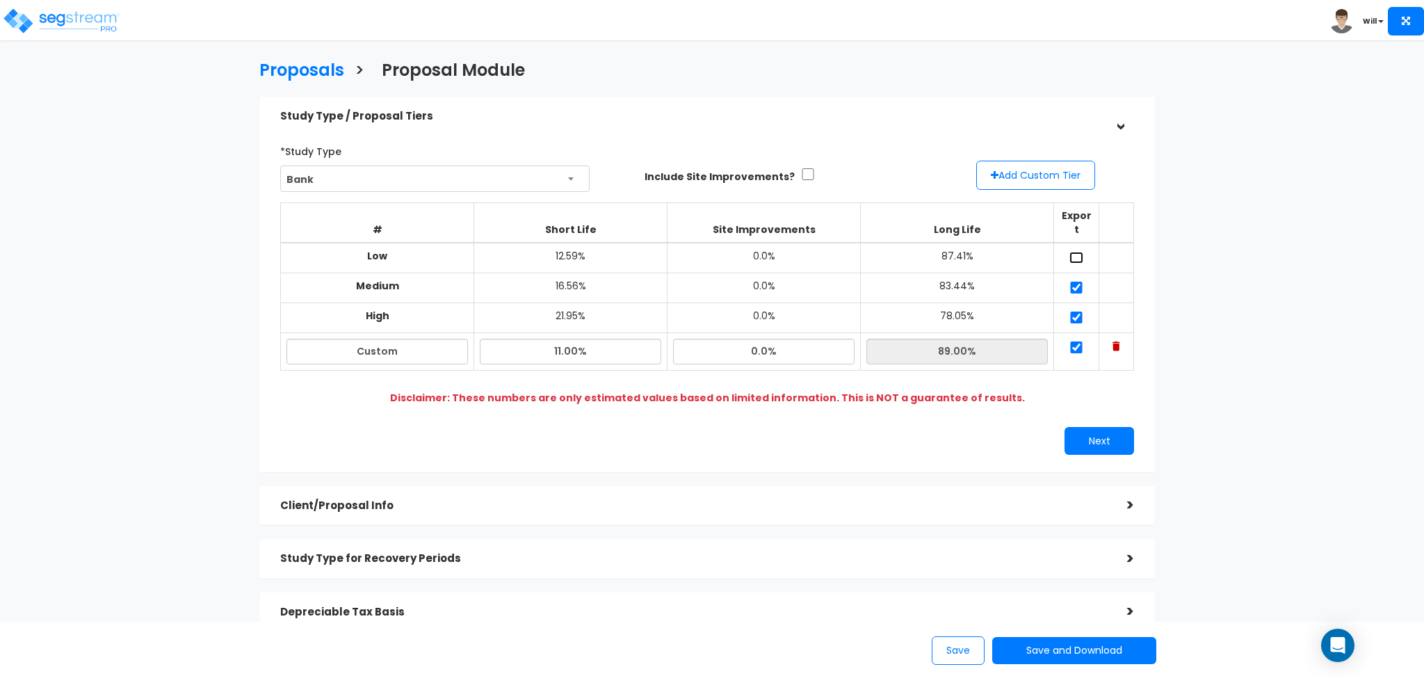
checkbox input "true"
click at [803, 176] on input "checkbox" at bounding box center [808, 174] width 14 height 12
checkbox input "true"
click at [1075, 341] on input "checkbox" at bounding box center [1077, 347] width 14 height 12
checkbox input "false"
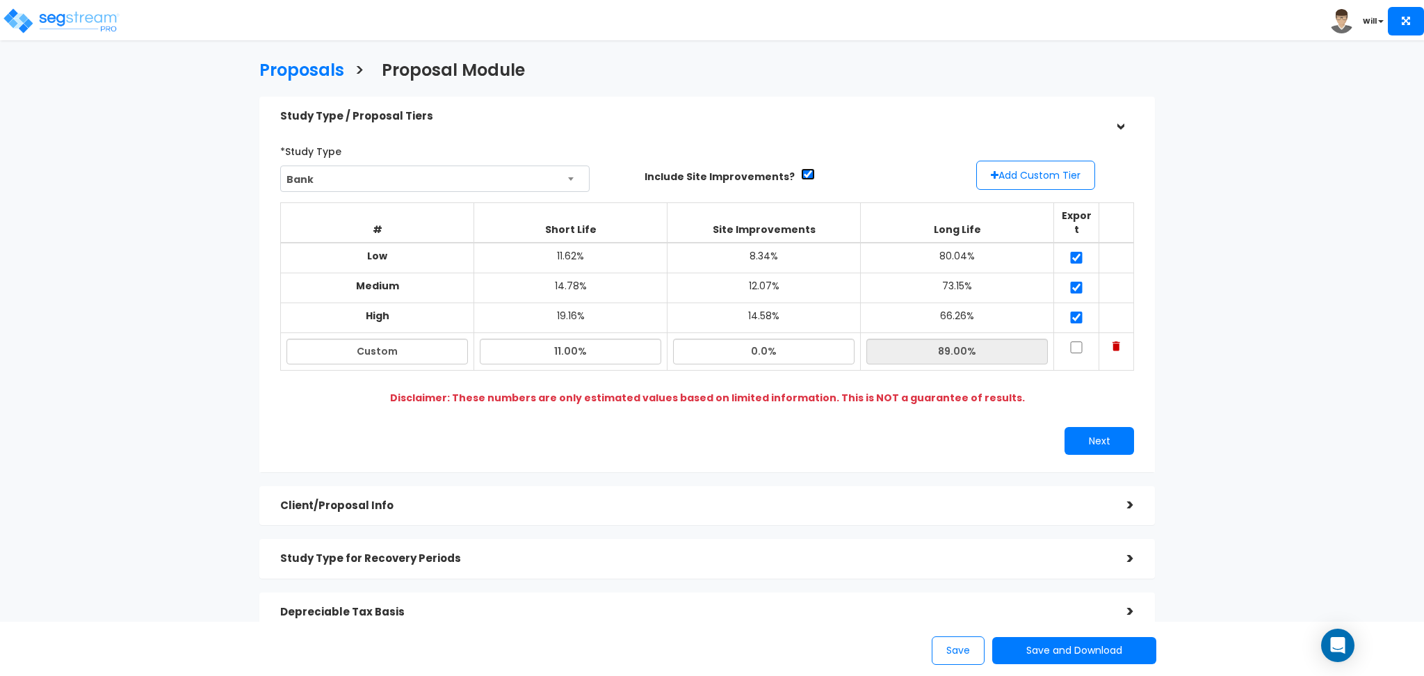
click at [801, 175] on input "checkbox" at bounding box center [808, 174] width 14 height 12
checkbox input "true"
click at [1067, 303] on td at bounding box center [1076, 318] width 45 height 30
click at [1082, 312] on input "checkbox" at bounding box center [1077, 318] width 14 height 12
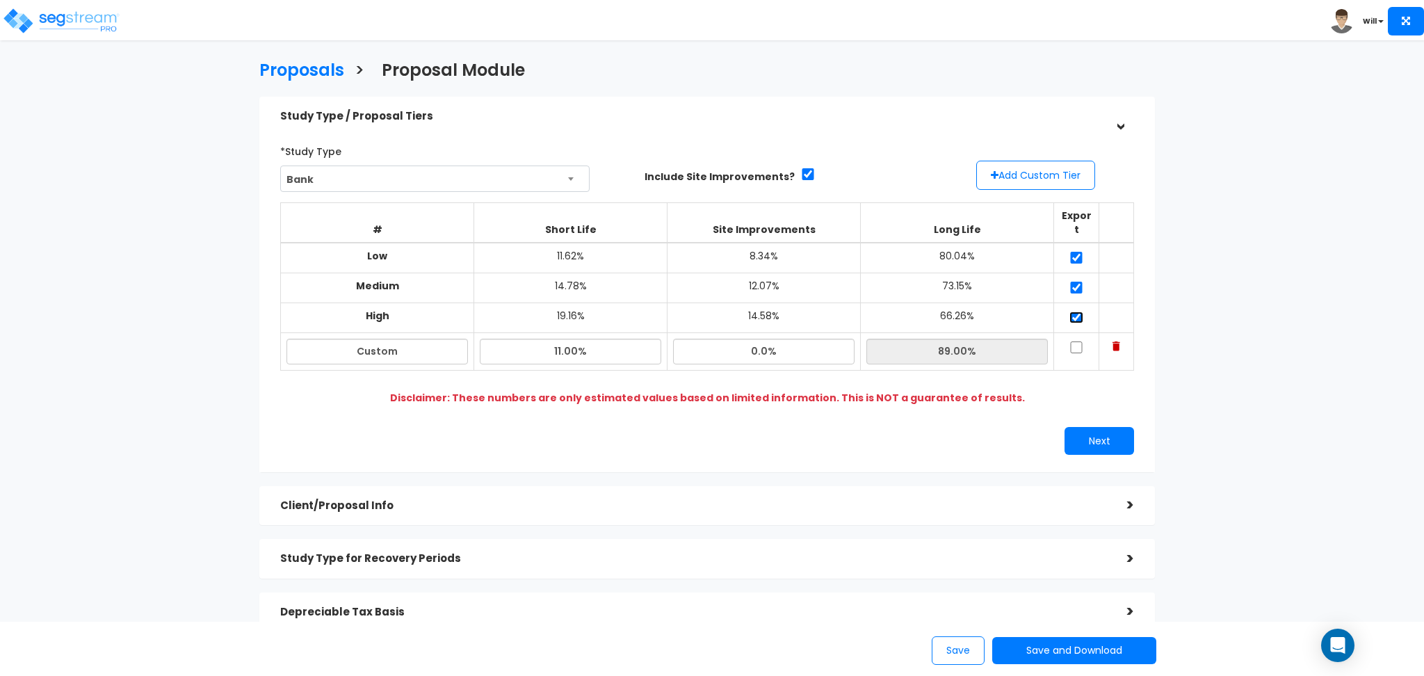
checkbox input "false"
click at [1080, 280] on td at bounding box center [1076, 288] width 45 height 30
click at [1076, 282] on input "checkbox" at bounding box center [1077, 288] width 14 height 12
checkbox input "false"
click at [1077, 252] on input "checkbox" at bounding box center [1077, 258] width 14 height 12
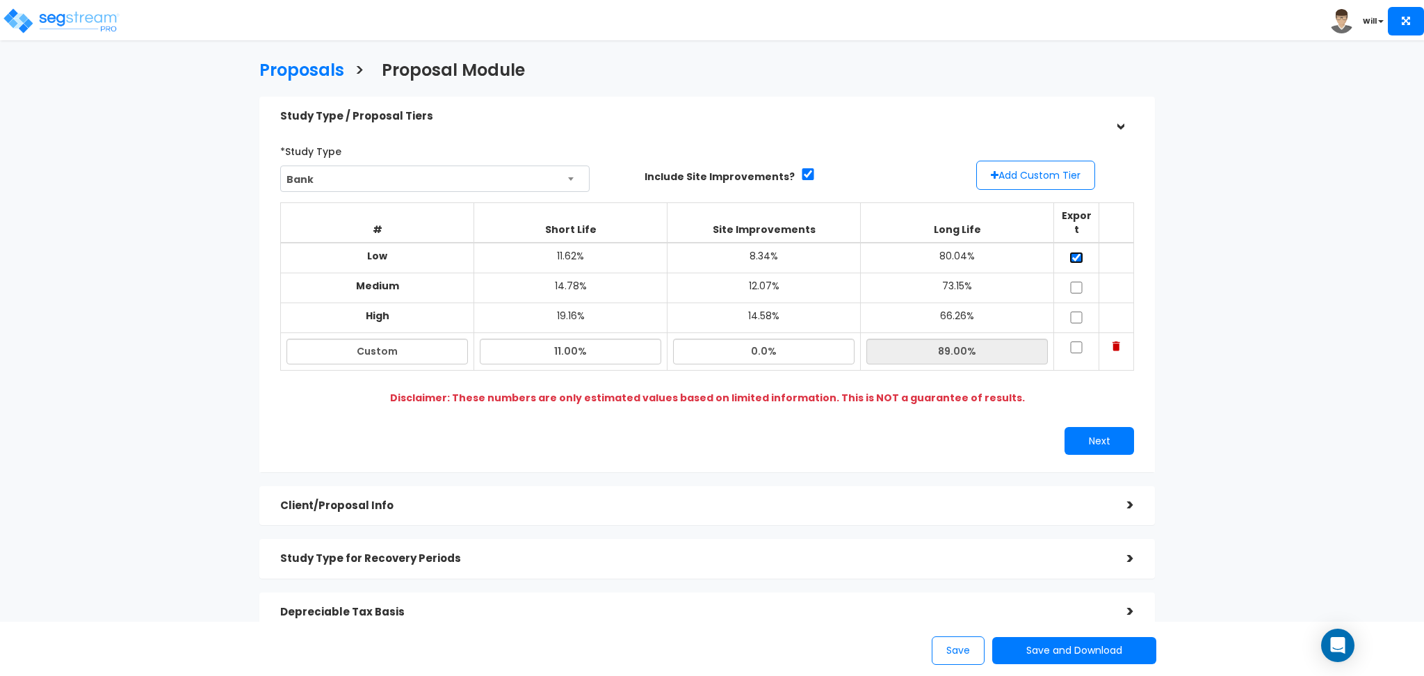
checkbox input "false"
click at [1046, 391] on div "Disclaimer: These numbers are only estimated values based on limited informatio…" at bounding box center [707, 398] width 844 height 14
click at [812, 340] on input "0.0%" at bounding box center [764, 352] width 182 height 26
click at [801, 172] on input "checkbox" at bounding box center [808, 174] width 14 height 12
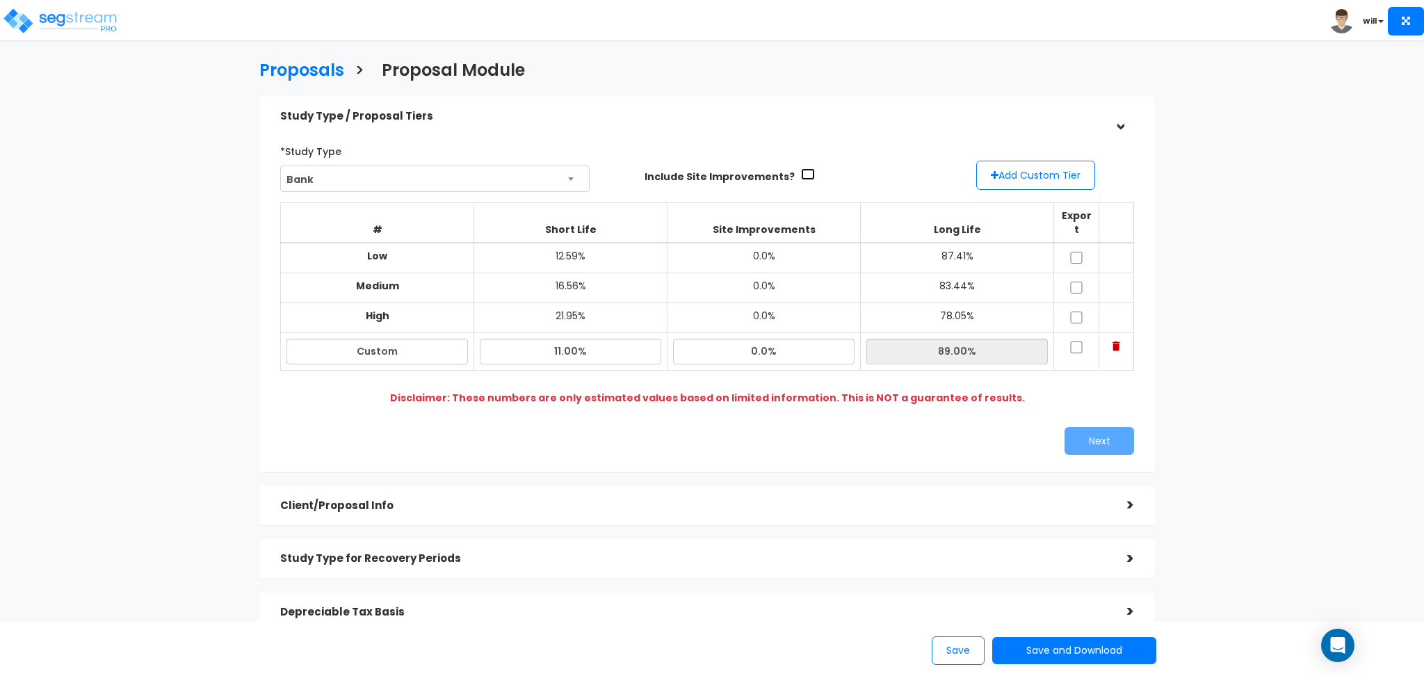
checkbox input "true"
click at [615, 339] on input "11.00%" at bounding box center [571, 352] width 182 height 26
type input "1"
type input "10.00%"
type input "90.00%"
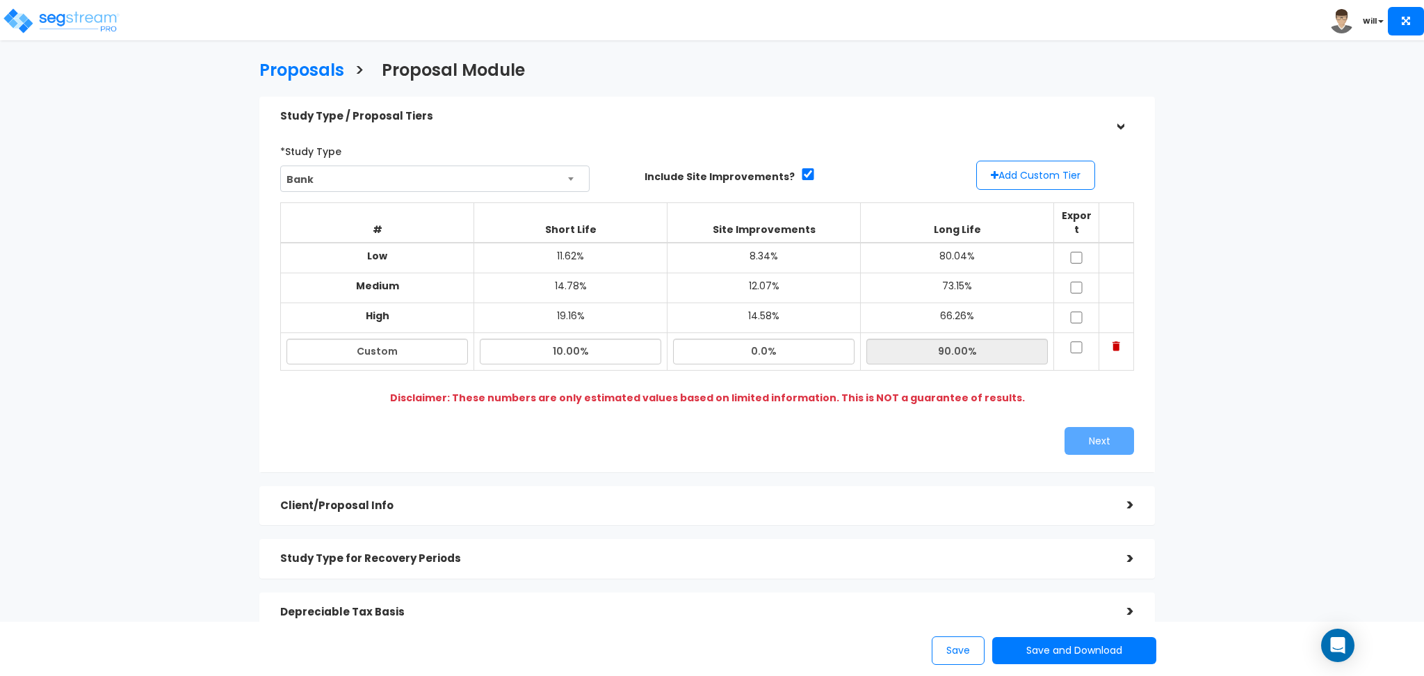
click at [752, 399] on div "*Study Type Bank Assisted/Senior Living Auto Repair Shop Auto Dealership Bank B…" at bounding box center [707, 297] width 875 height 329
click at [801, 339] on input "0.0%" at bounding box center [764, 352] width 182 height 26
type input "0.01%"
type input "89.99%"
click at [1037, 391] on div "Disclaimer: These numbers are only estimated values based on limited informatio…" at bounding box center [707, 398] width 844 height 14
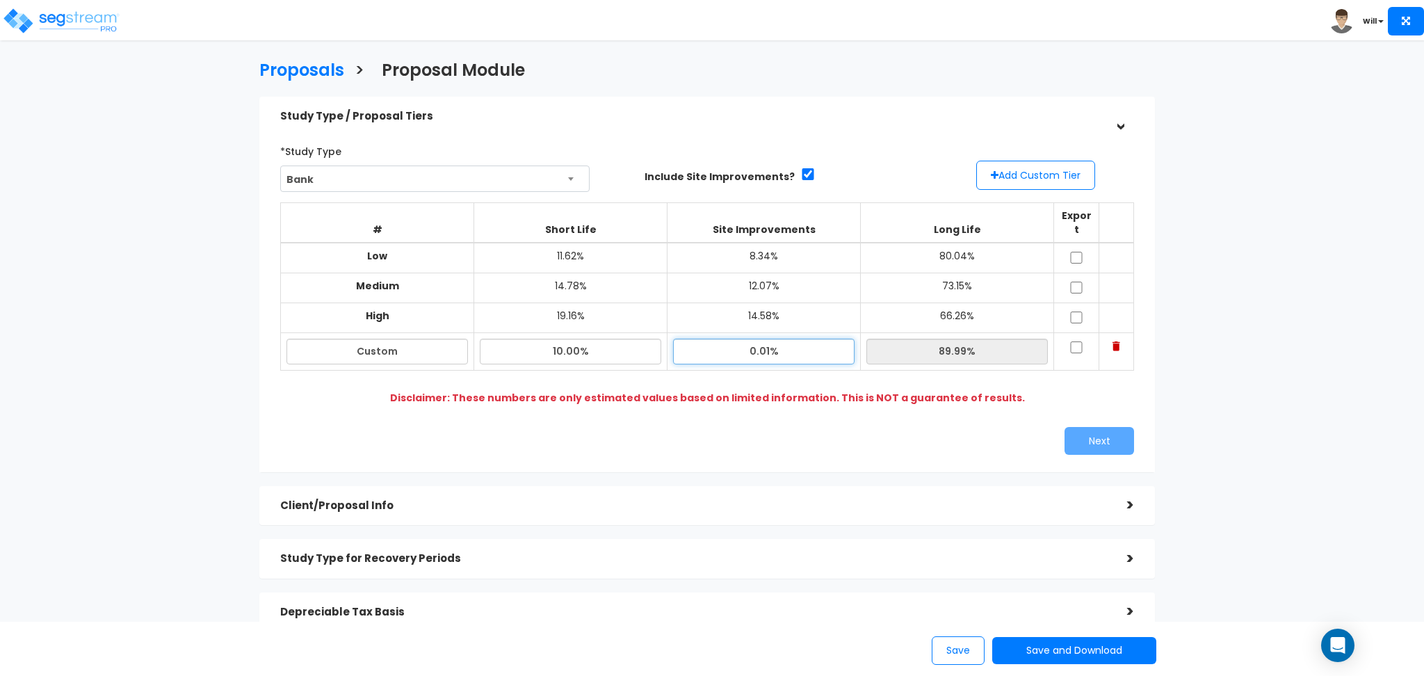
click at [819, 339] on input "0.01%" at bounding box center [764, 352] width 182 height 26
type input "0"
type input "10.00%"
type input "80.00%"
click at [1033, 392] on div "# Short Life Site Improvements Long Life Export Low 11.62% 8.34% 80.04% Medium …" at bounding box center [707, 301] width 854 height 218
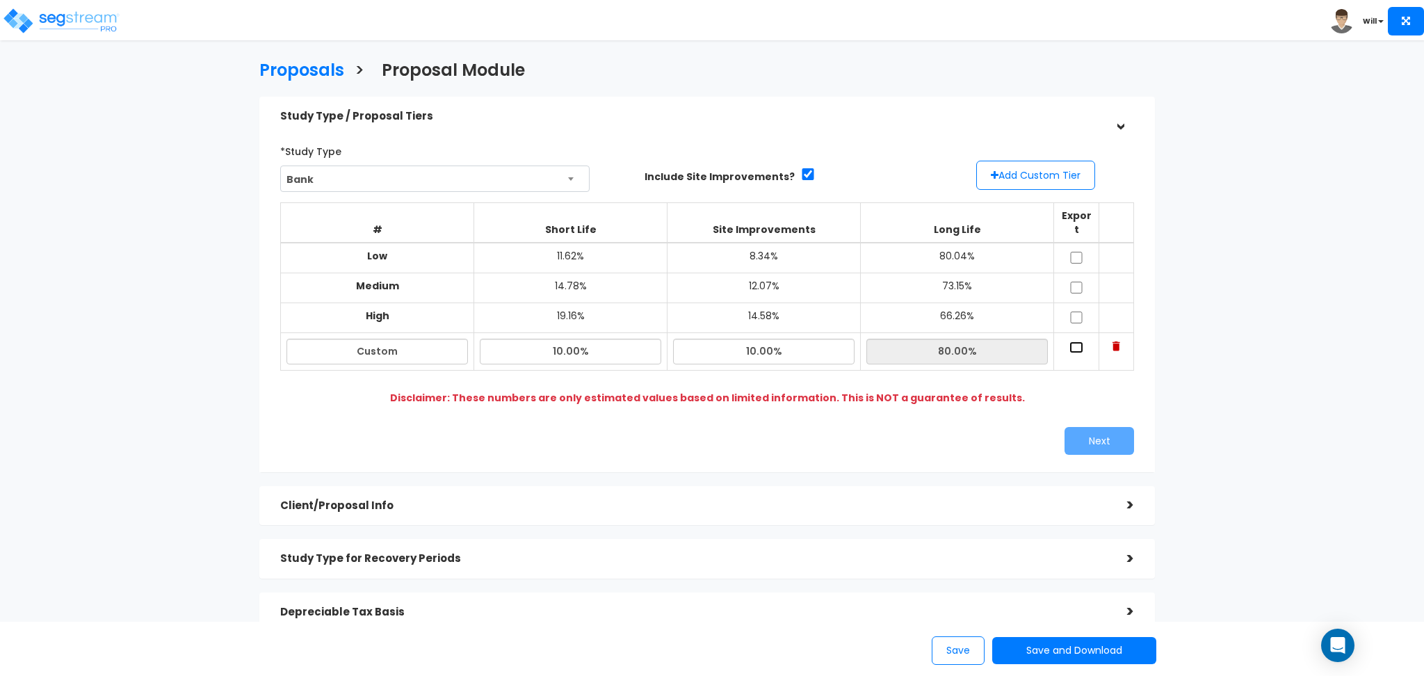
click at [1078, 341] on input "checkbox" at bounding box center [1077, 347] width 14 height 12
click at [1076, 341] on input "checkbox" at bounding box center [1077, 347] width 14 height 12
checkbox input "false"
click at [801, 173] on input "checkbox" at bounding box center [808, 174] width 14 height 12
checkbox input "false"
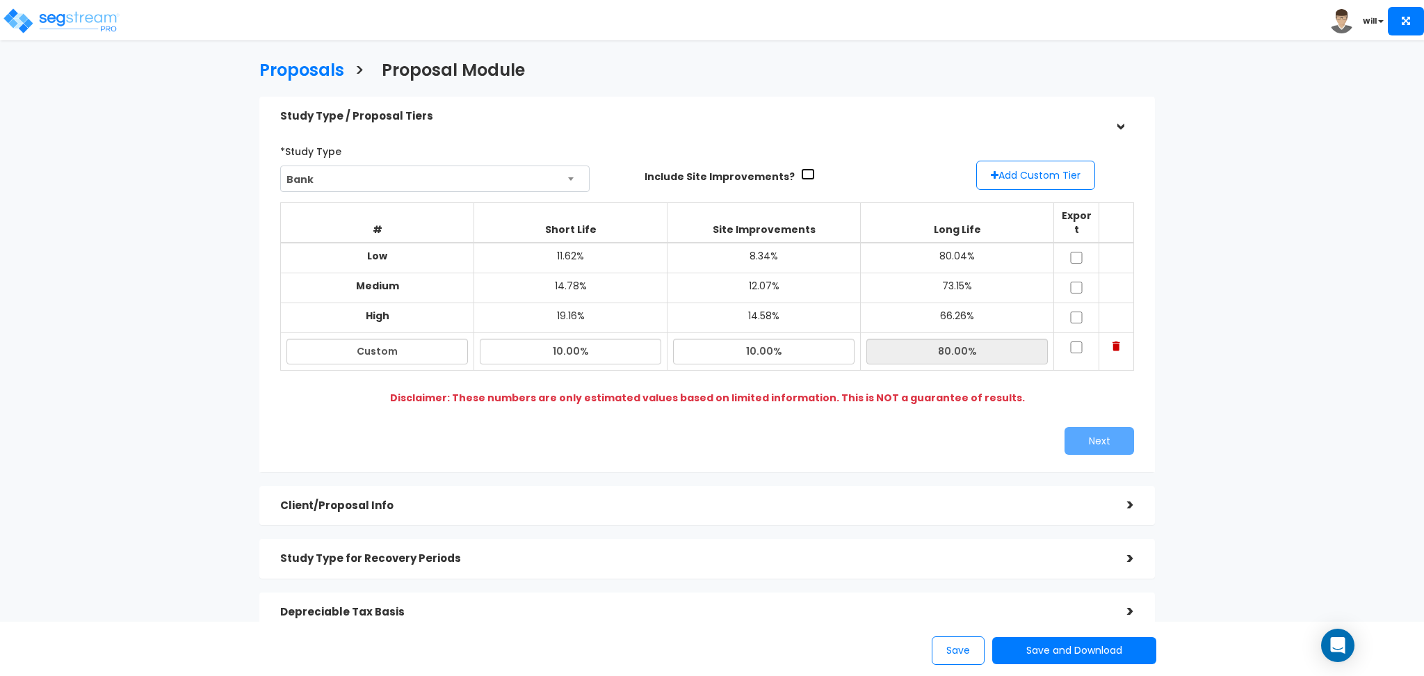
type input "11.00%"
type input "0.0%"
type input "89.00%"
click at [801, 173] on input "checkbox" at bounding box center [808, 174] width 14 height 12
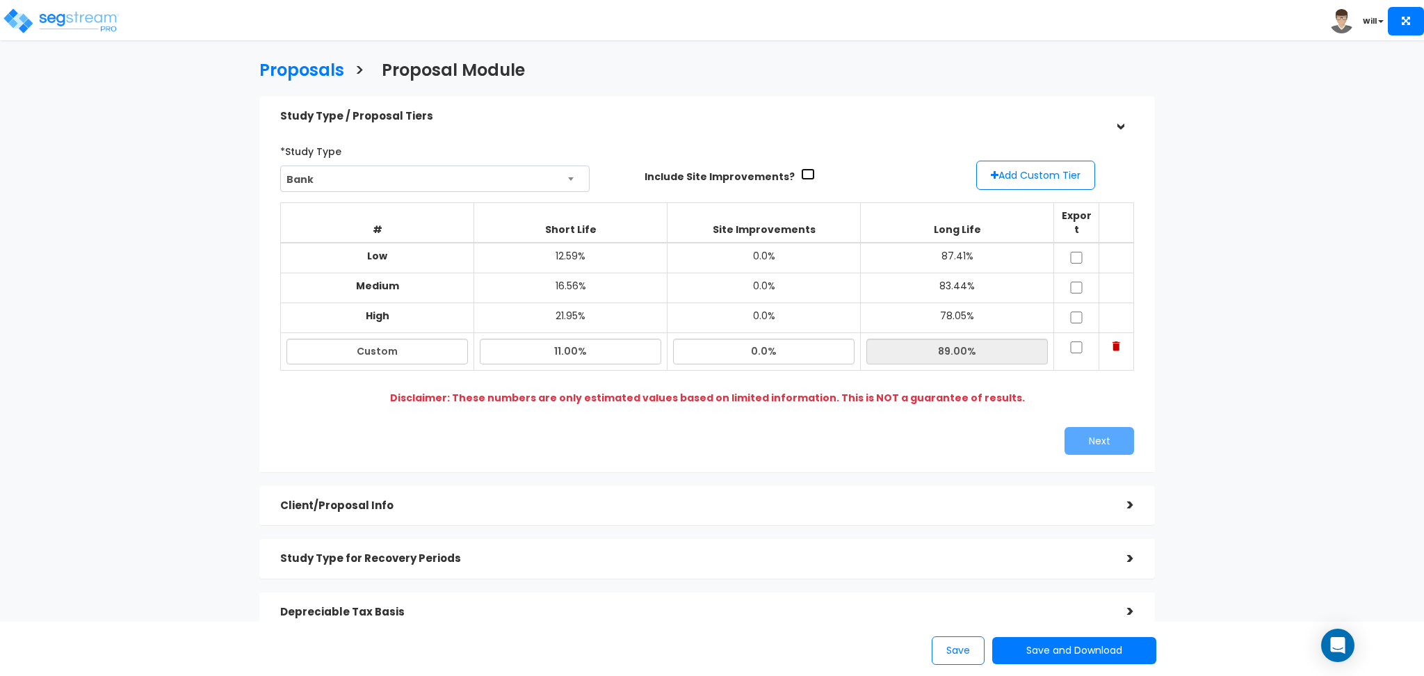
click at [801, 175] on input "checkbox" at bounding box center [808, 174] width 14 height 12
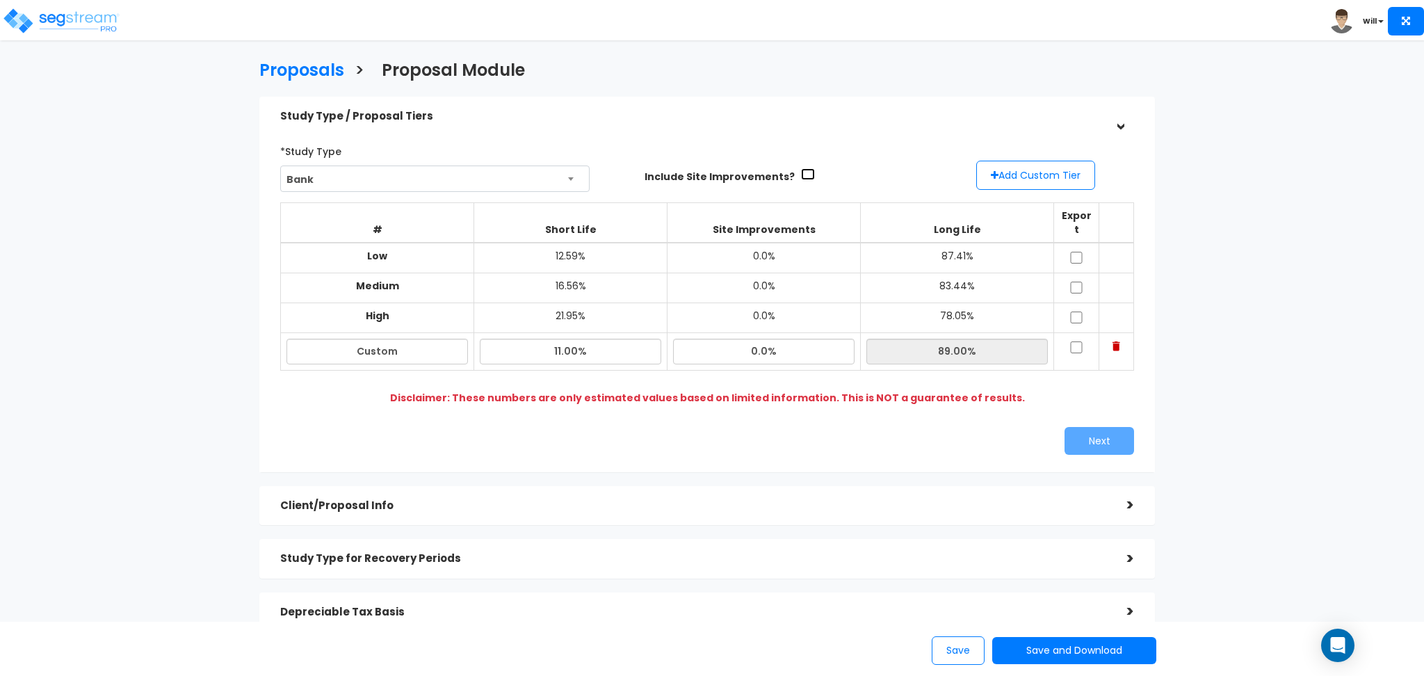
checkbox input "true"
click at [602, 340] on input "11.00%" at bounding box center [571, 352] width 182 height 26
click at [1051, 391] on div "Disclaimer: These numbers are only estimated values based on limited informatio…" at bounding box center [707, 398] width 844 height 14
drag, startPoint x: 604, startPoint y: 340, endPoint x: 476, endPoint y: 349, distance: 128.3
click at [476, 349] on td "11.00%" at bounding box center [570, 351] width 193 height 38
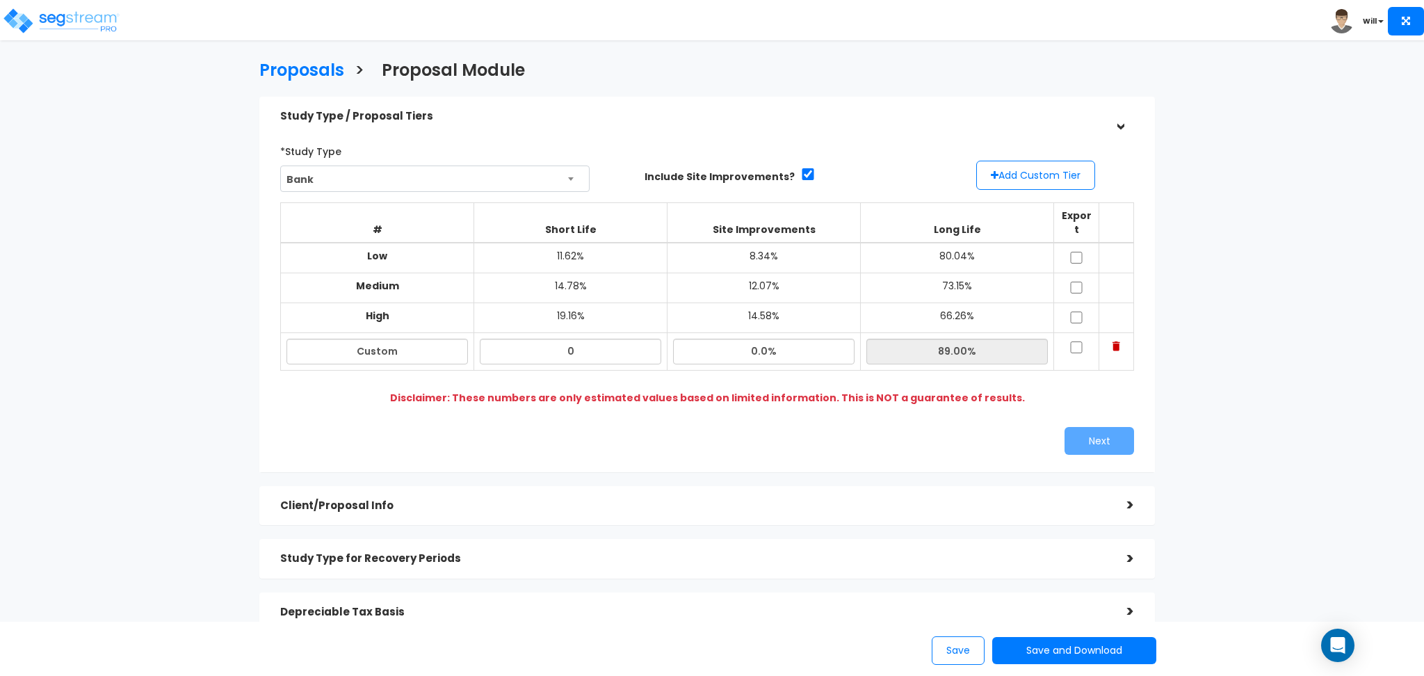
type input "0.00%"
type input "100.00%"
click at [1031, 391] on div "Disclaimer: These numbers are only estimated values based on limited informatio…" at bounding box center [707, 398] width 844 height 14
click at [1075, 341] on input "checkbox" at bounding box center [1077, 347] width 14 height 12
checkbox input "true"
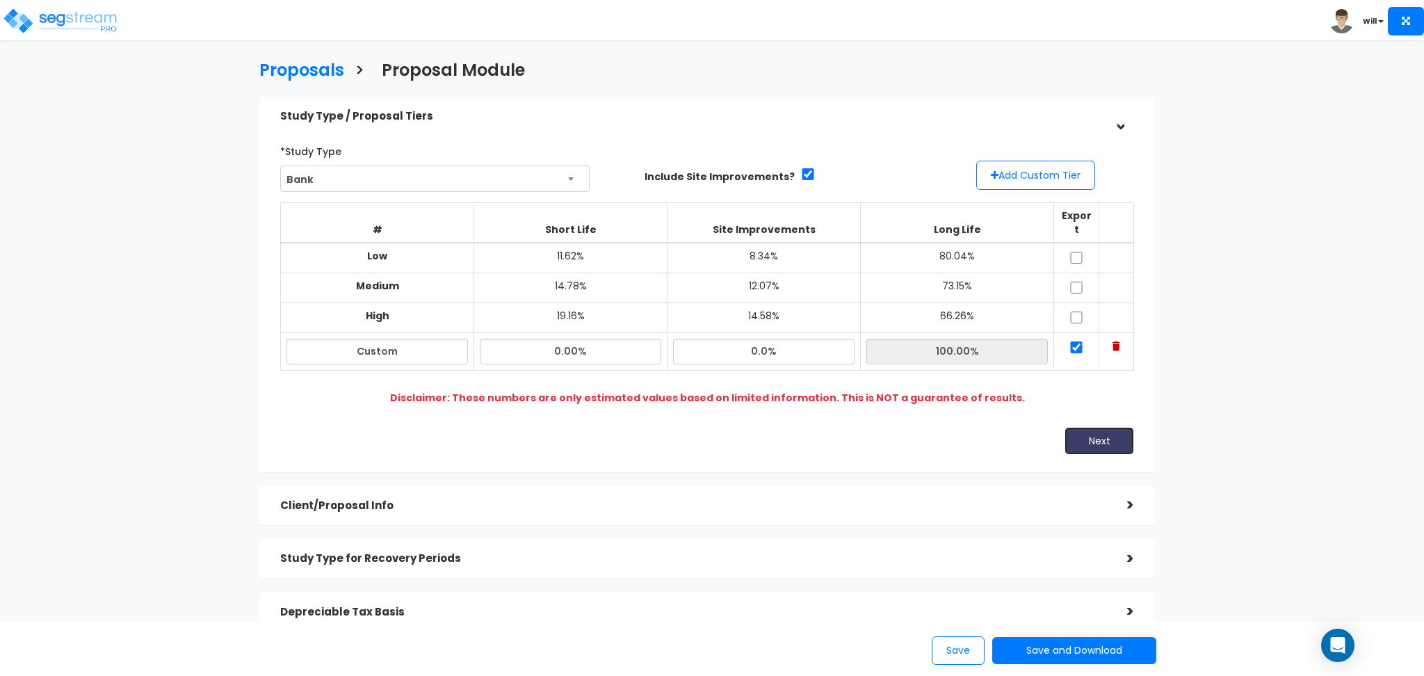
click at [1089, 427] on button "Next" at bounding box center [1100, 441] width 70 height 28
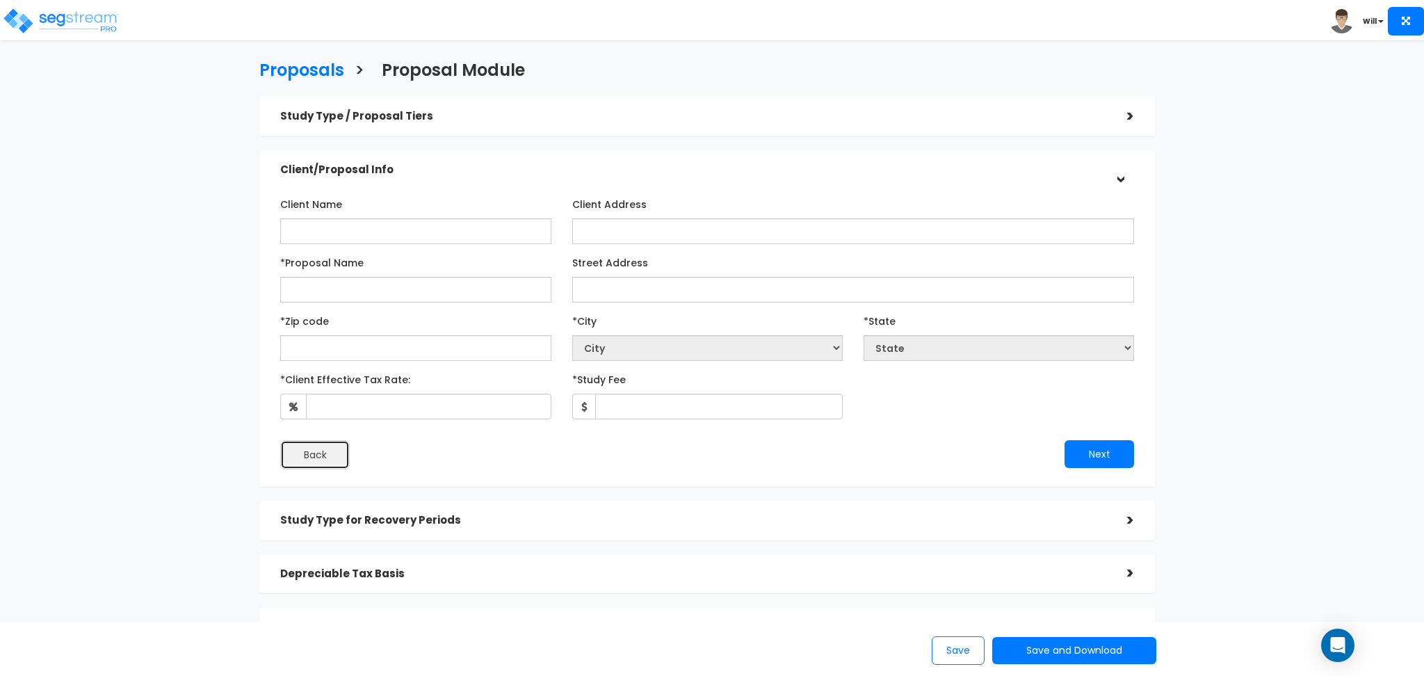
click at [331, 453] on button "Back" at bounding box center [315, 454] width 70 height 29
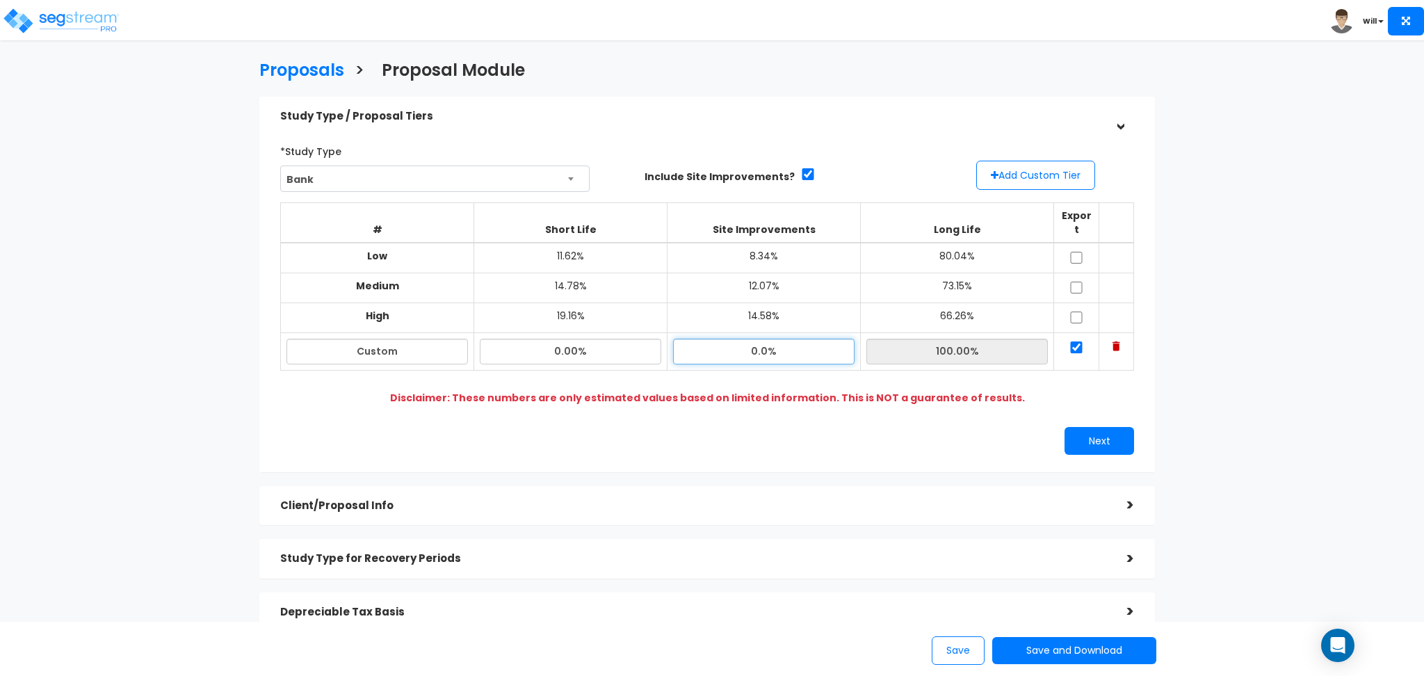
click at [757, 339] on input "0.0%" at bounding box center [764, 352] width 182 height 26
click at [803, 339] on input "0.0%" at bounding box center [764, 352] width 182 height 26
type input "0"
type input "0%"
click at [624, 339] on input "0.00%" at bounding box center [571, 352] width 182 height 26
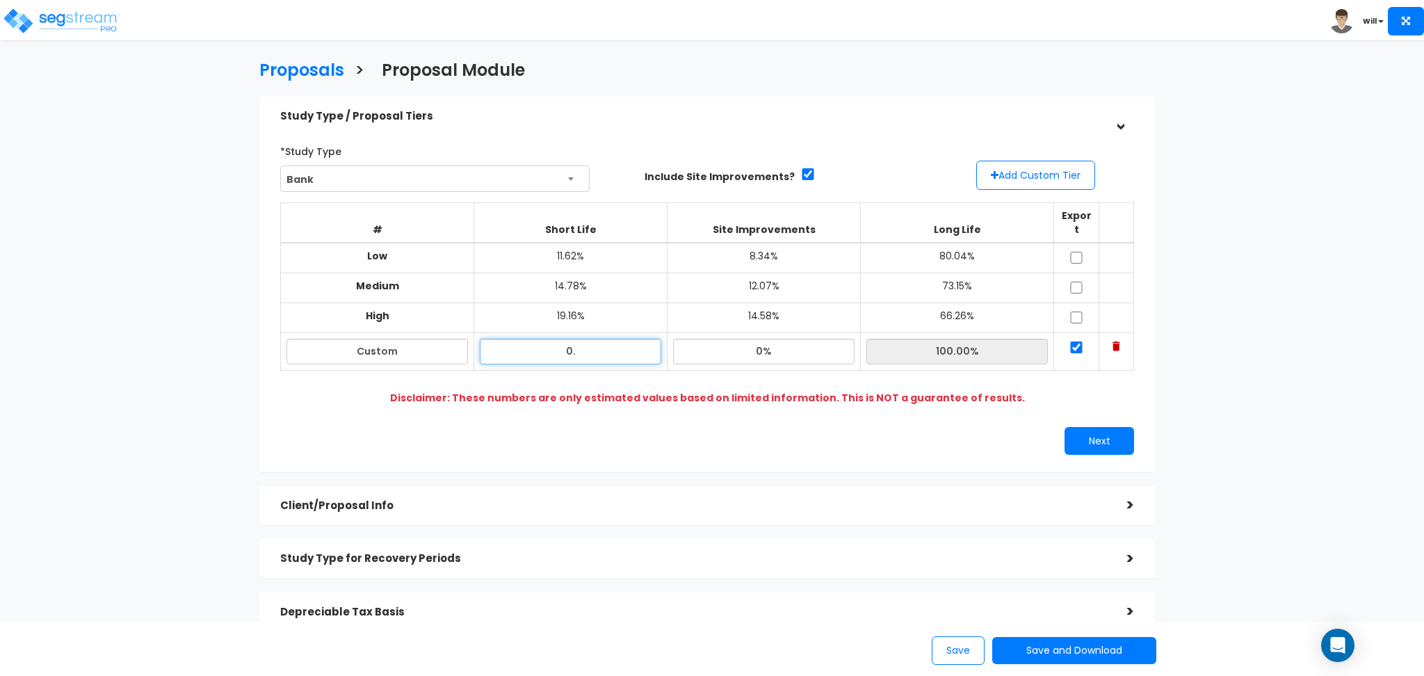
type input "0"
type input "0%"
click at [1043, 391] on div "Disclaimer: These numbers are only estimated values based on limited informatio…" at bounding box center [707, 398] width 844 height 14
click at [1126, 494] on div ">" at bounding box center [1121, 505] width 28 height 22
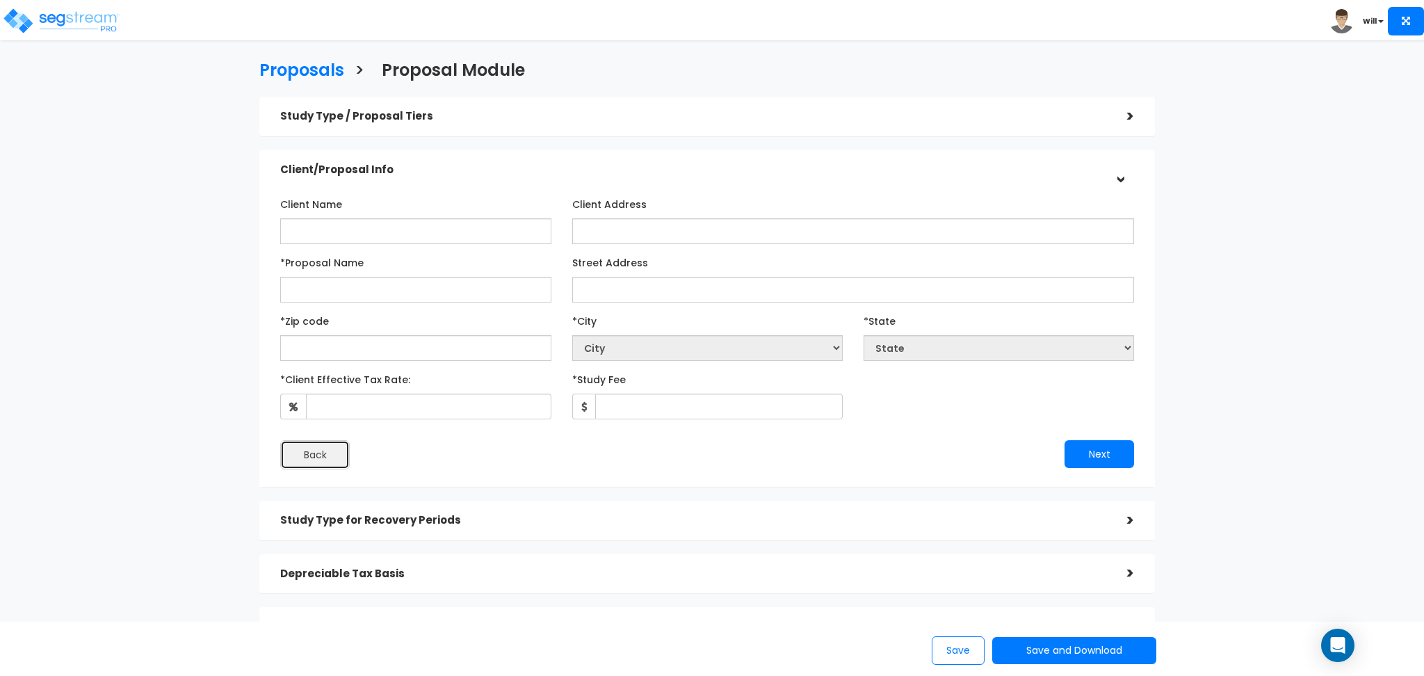
click at [332, 465] on button "Back" at bounding box center [315, 454] width 70 height 29
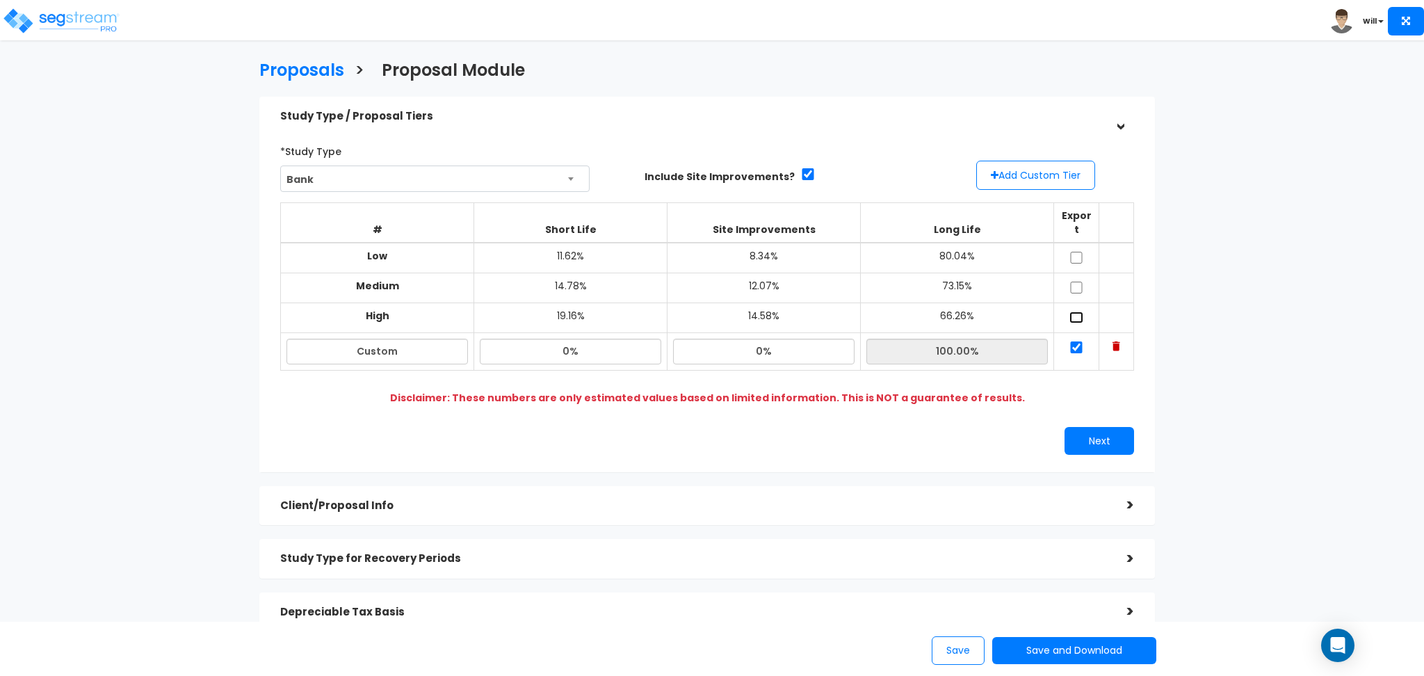
click at [1075, 312] on input "checkbox" at bounding box center [1077, 318] width 14 height 12
checkbox input "true"
click at [1072, 341] on input "checkbox" at bounding box center [1077, 347] width 14 height 12
checkbox input "false"
click at [1075, 282] on input "checkbox" at bounding box center [1077, 288] width 14 height 12
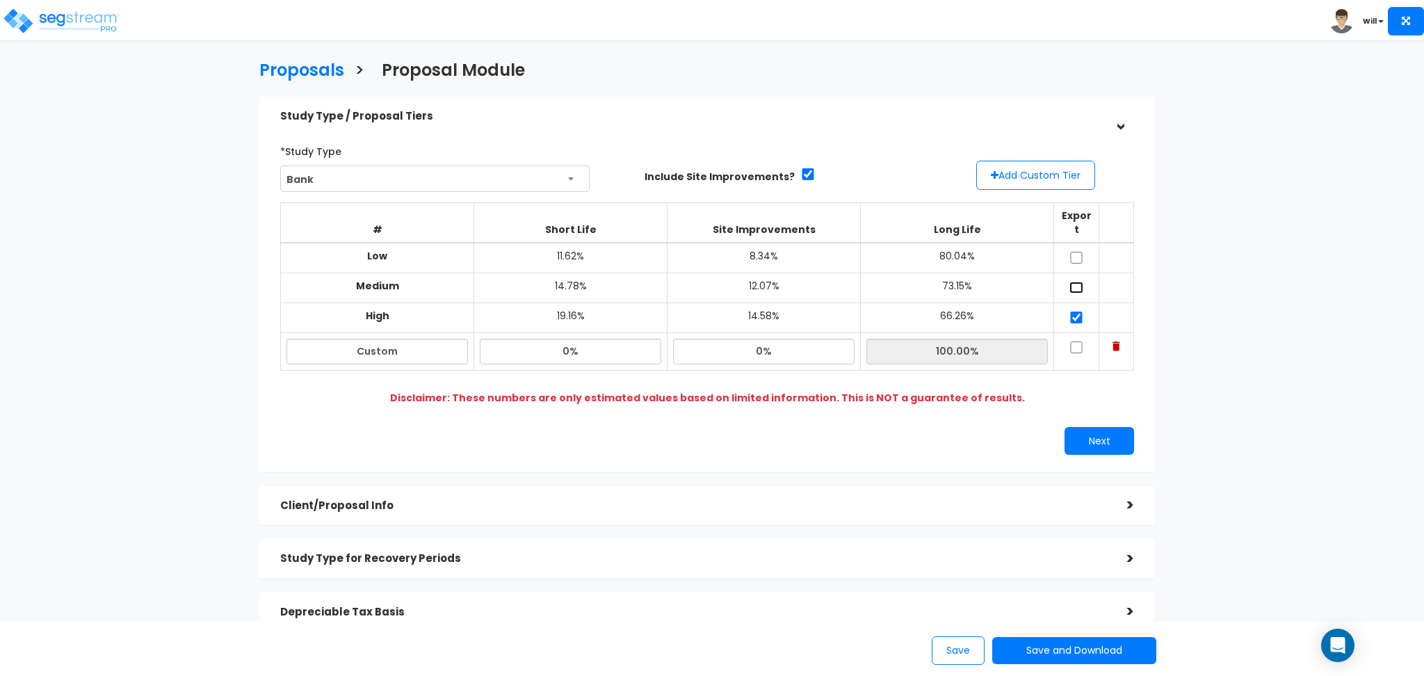
checkbox input "true"
click at [1077, 252] on input "checkbox" at bounding box center [1077, 258] width 14 height 12
drag, startPoint x: 1077, startPoint y: 243, endPoint x: 1077, endPoint y: 250, distance: 7.7
click at [1077, 252] on input "checkbox" at bounding box center [1077, 258] width 14 height 12
checkbox input "false"
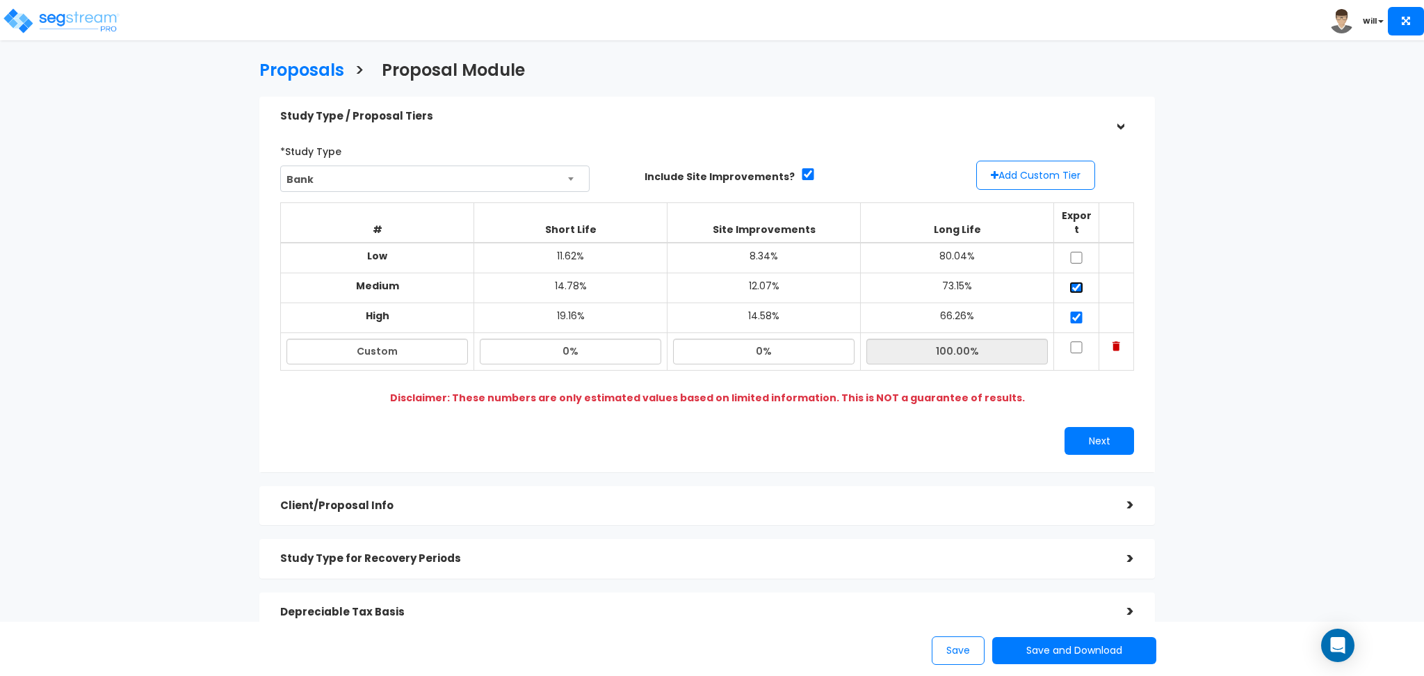
click at [1077, 282] on input "checkbox" at bounding box center [1077, 288] width 14 height 12
checkbox input "false"
click at [1074, 303] on td at bounding box center [1076, 318] width 45 height 30
click at [1072, 312] on input "checkbox" at bounding box center [1077, 318] width 14 height 12
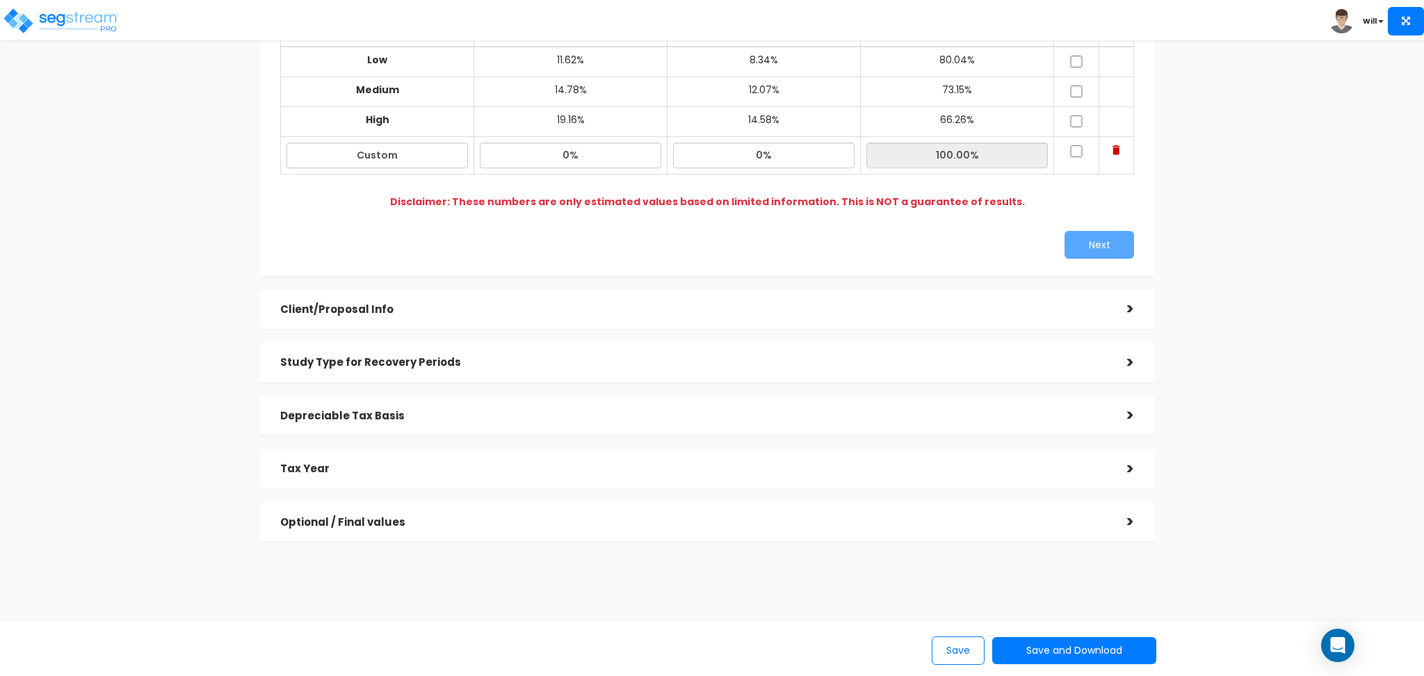
click at [1129, 299] on div ">" at bounding box center [1121, 309] width 28 height 22
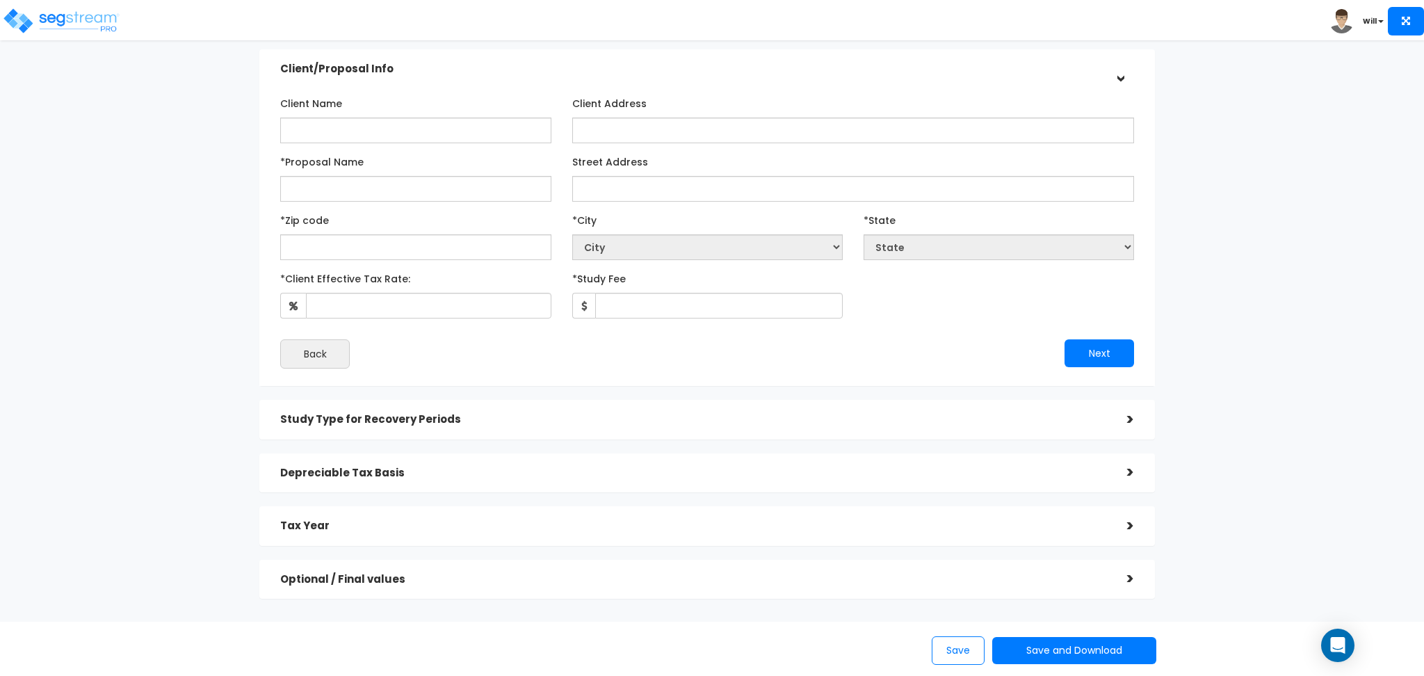
scroll to position [170, 0]
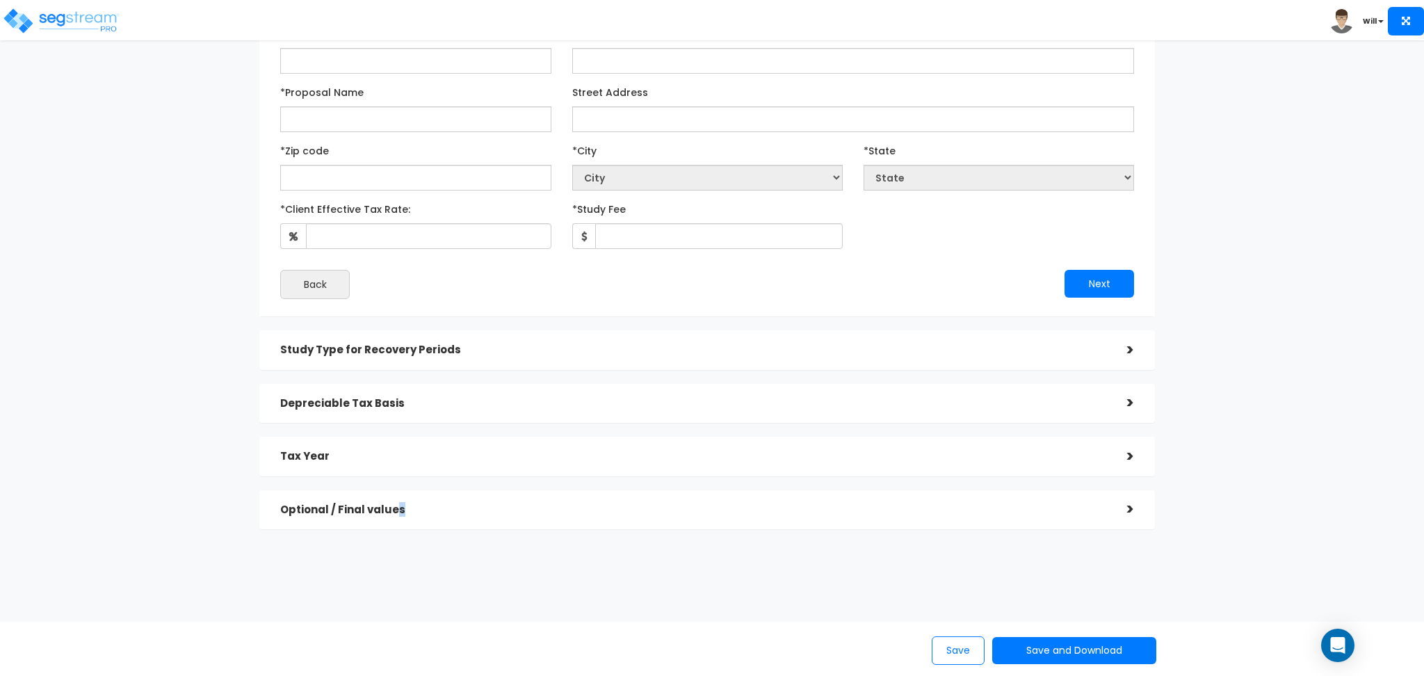
click at [397, 513] on h5 "Optional / Final values" at bounding box center [693, 510] width 826 height 12
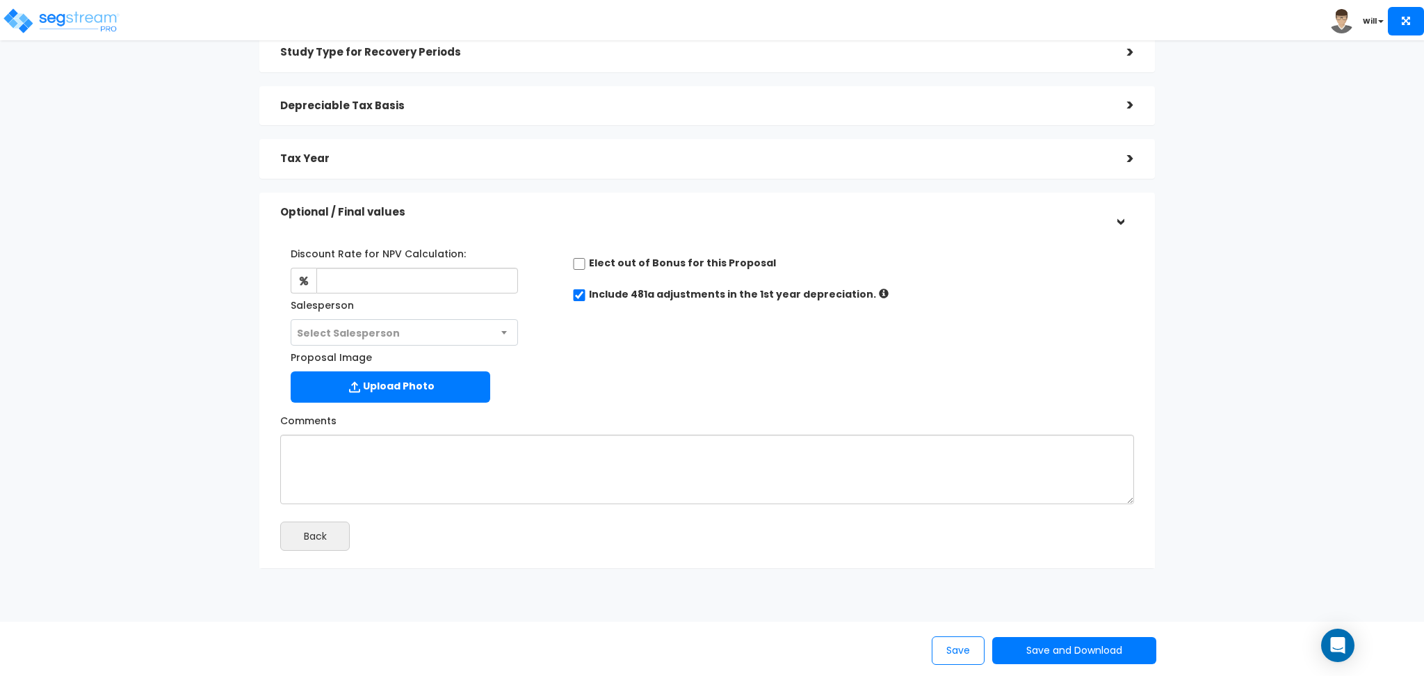
click at [490, 332] on span "Select Salesperson" at bounding box center [404, 333] width 226 height 26
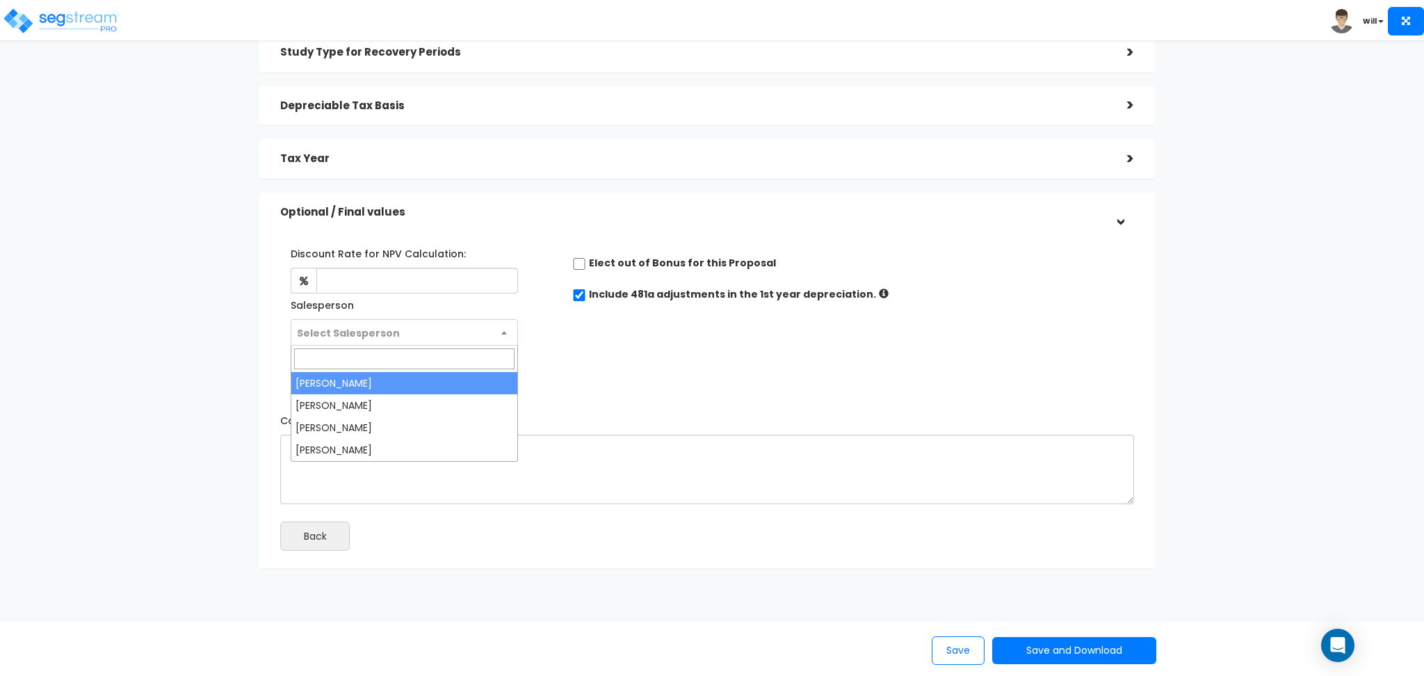
click at [490, 333] on span "Select Salesperson" at bounding box center [404, 333] width 226 height 26
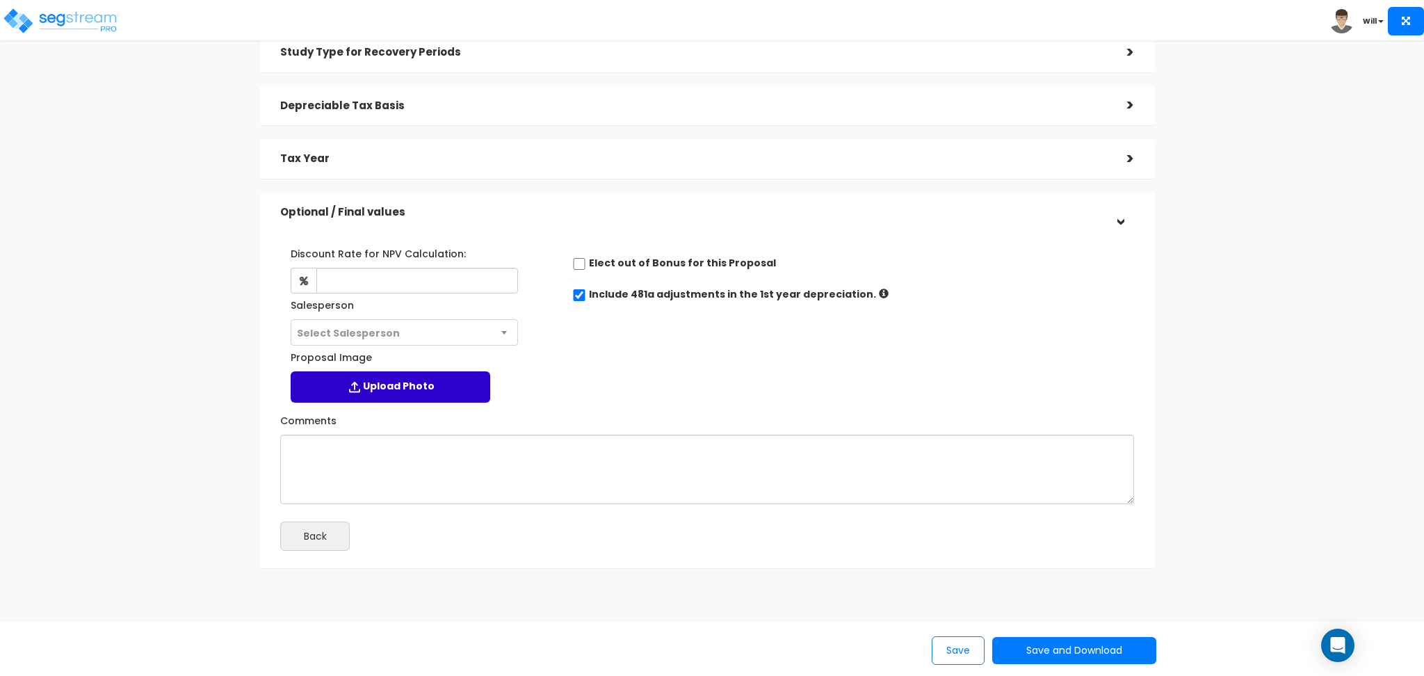
click at [417, 389] on label "Upload Photo" at bounding box center [391, 386] width 200 height 31
click at [0, 0] on input "Proposal Image" at bounding box center [0, 0] width 0 height 0
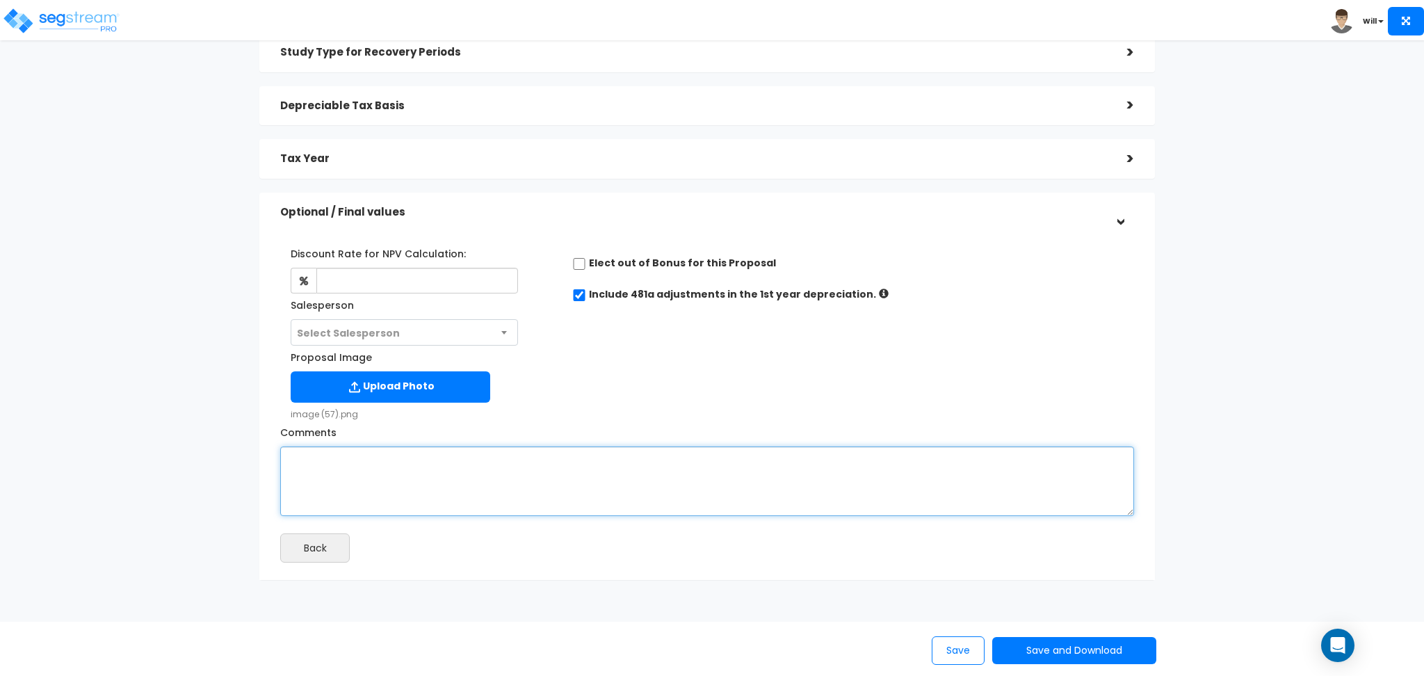
click at [450, 469] on textarea "Comments" at bounding box center [707, 482] width 854 height 70
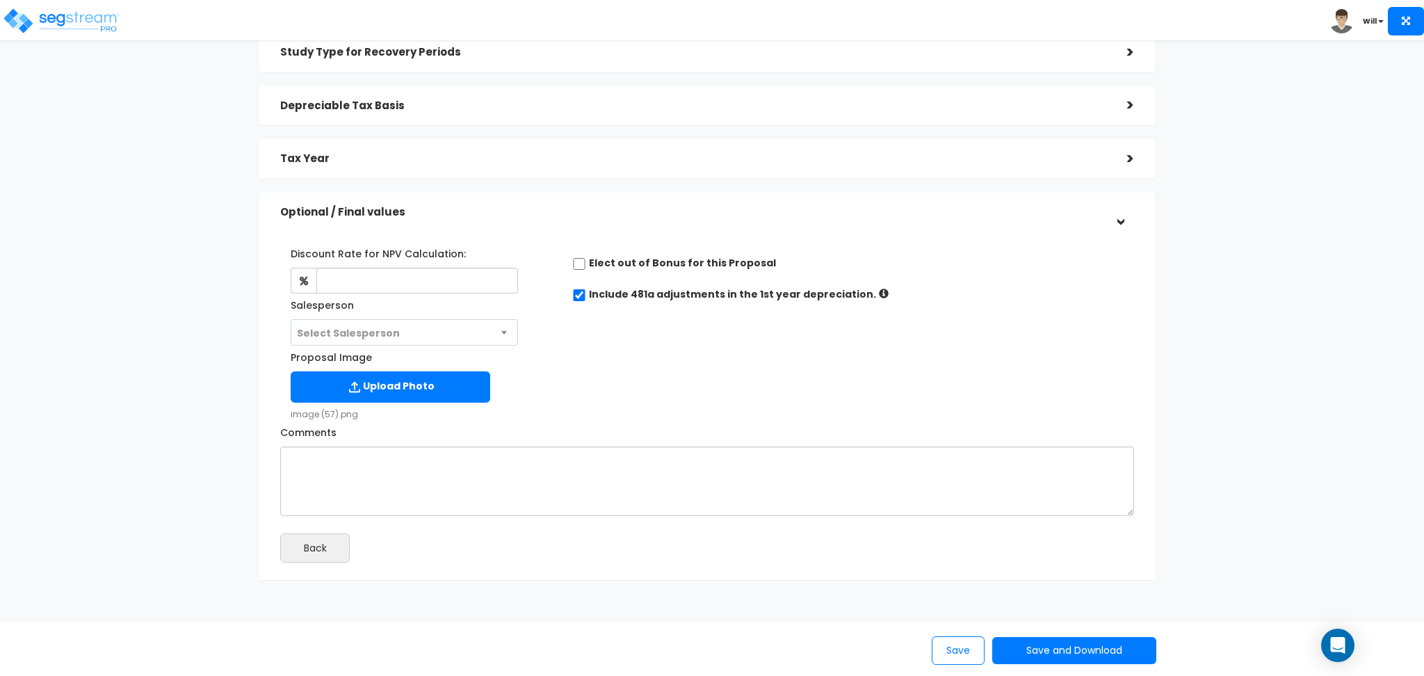
click at [686, 376] on div "Discount Rate for NPV Calculation: Salesperson Select Salesperson Select Salesp…" at bounding box center [707, 328] width 875 height 186
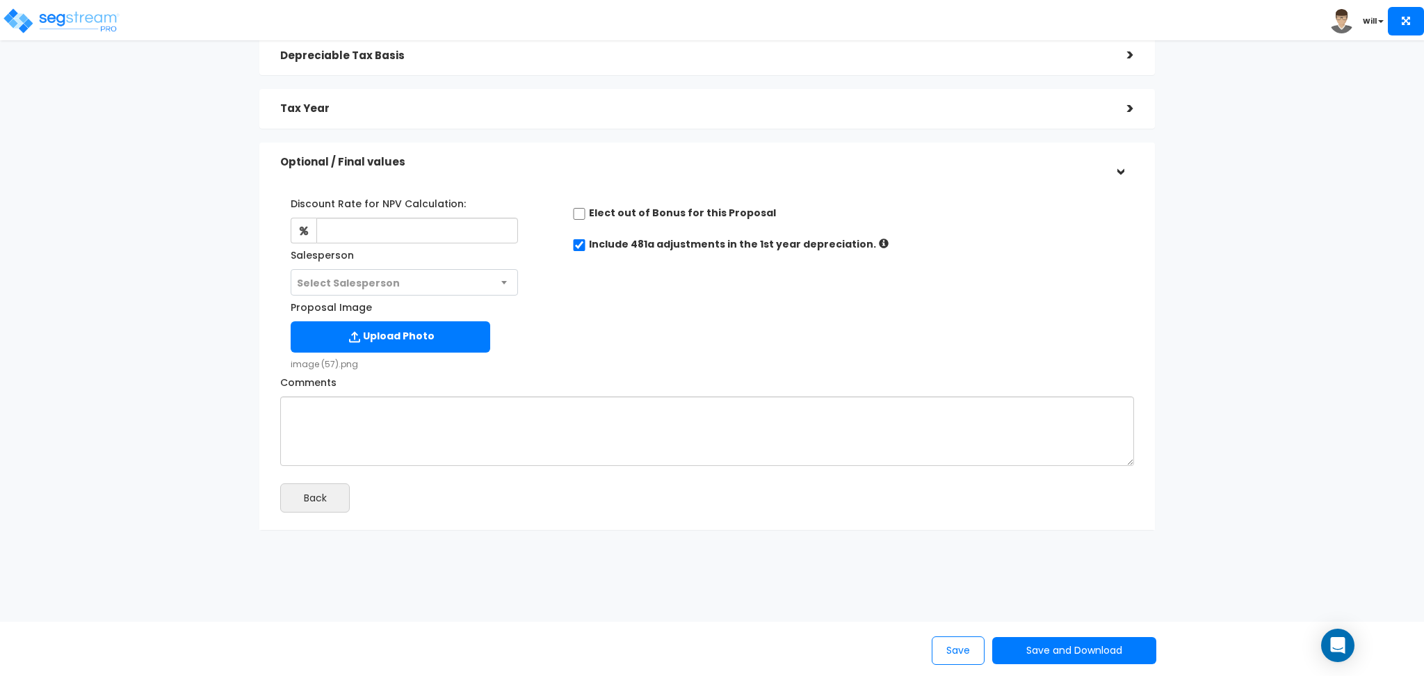
scroll to position [0, 0]
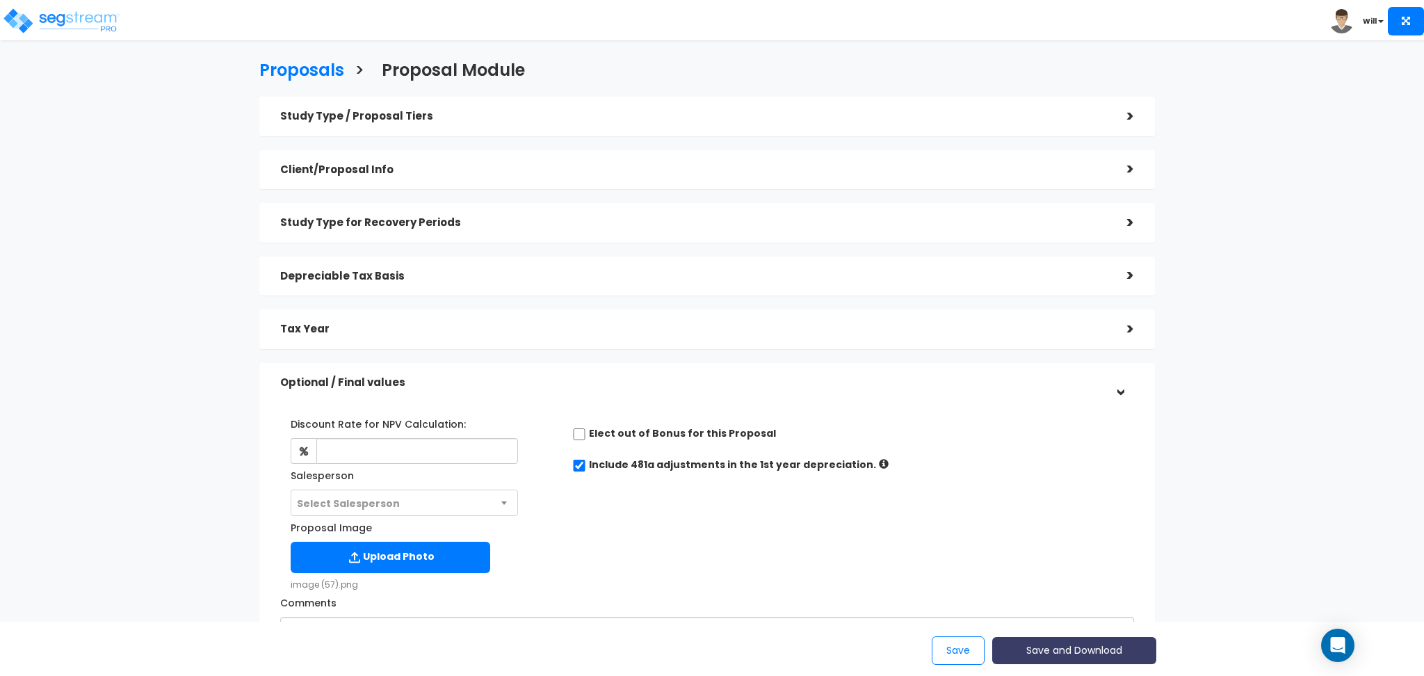
click at [1053, 654] on button "Save and Download" at bounding box center [1074, 650] width 164 height 27
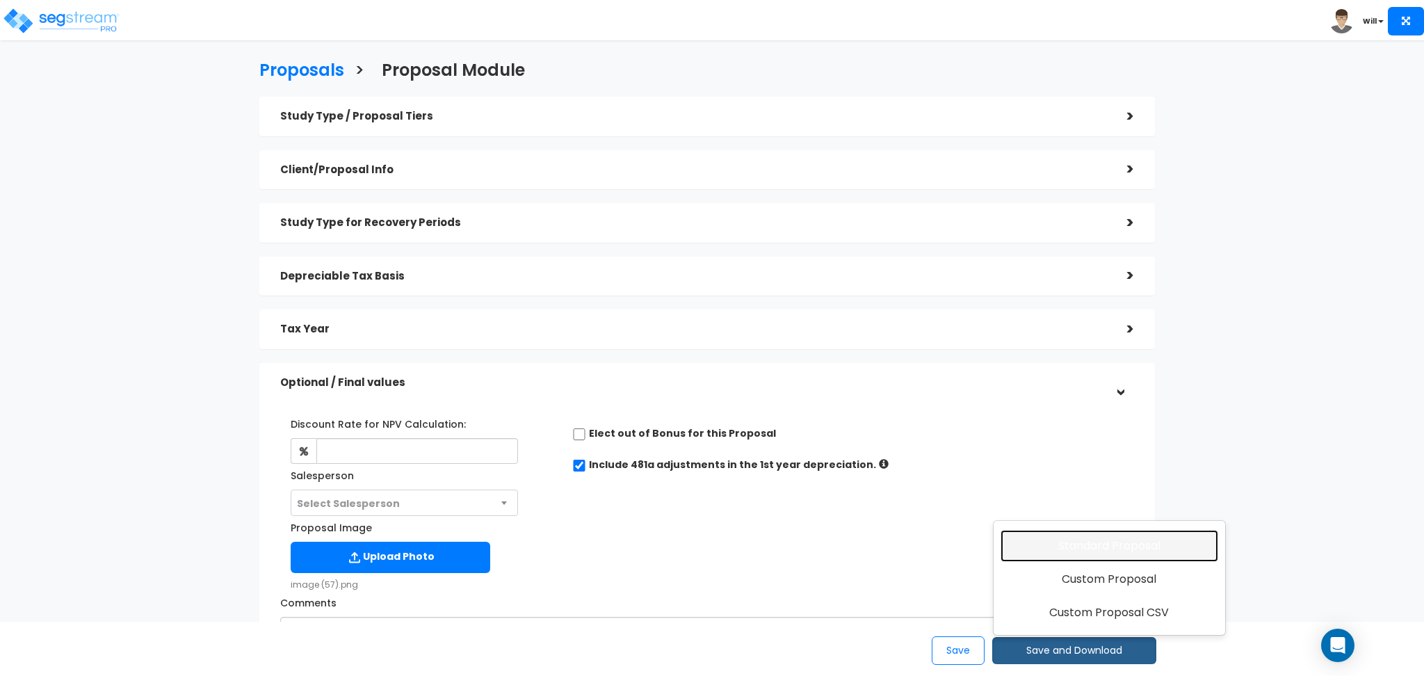
click at [1087, 551] on link "Standard Proposal" at bounding box center [1110, 546] width 218 height 32
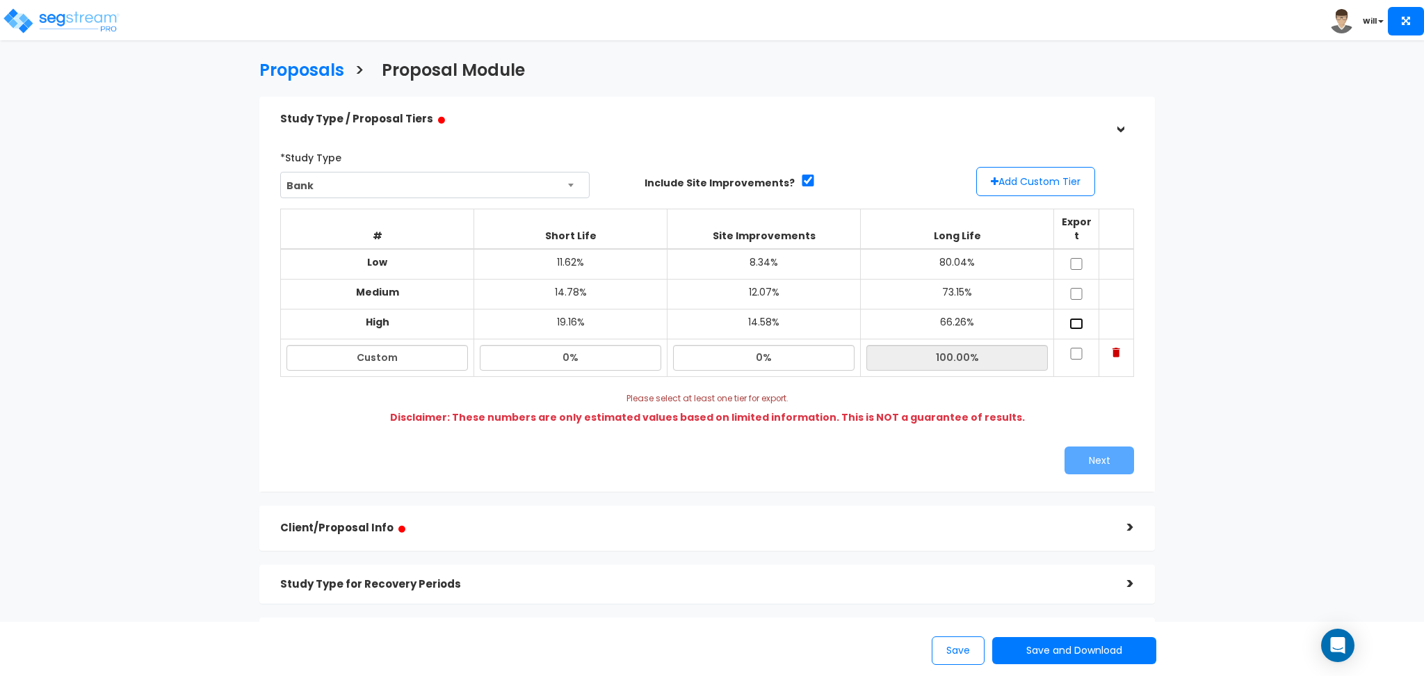
click at [1075, 318] on input "checkbox" at bounding box center [1077, 324] width 14 height 12
checkbox input "true"
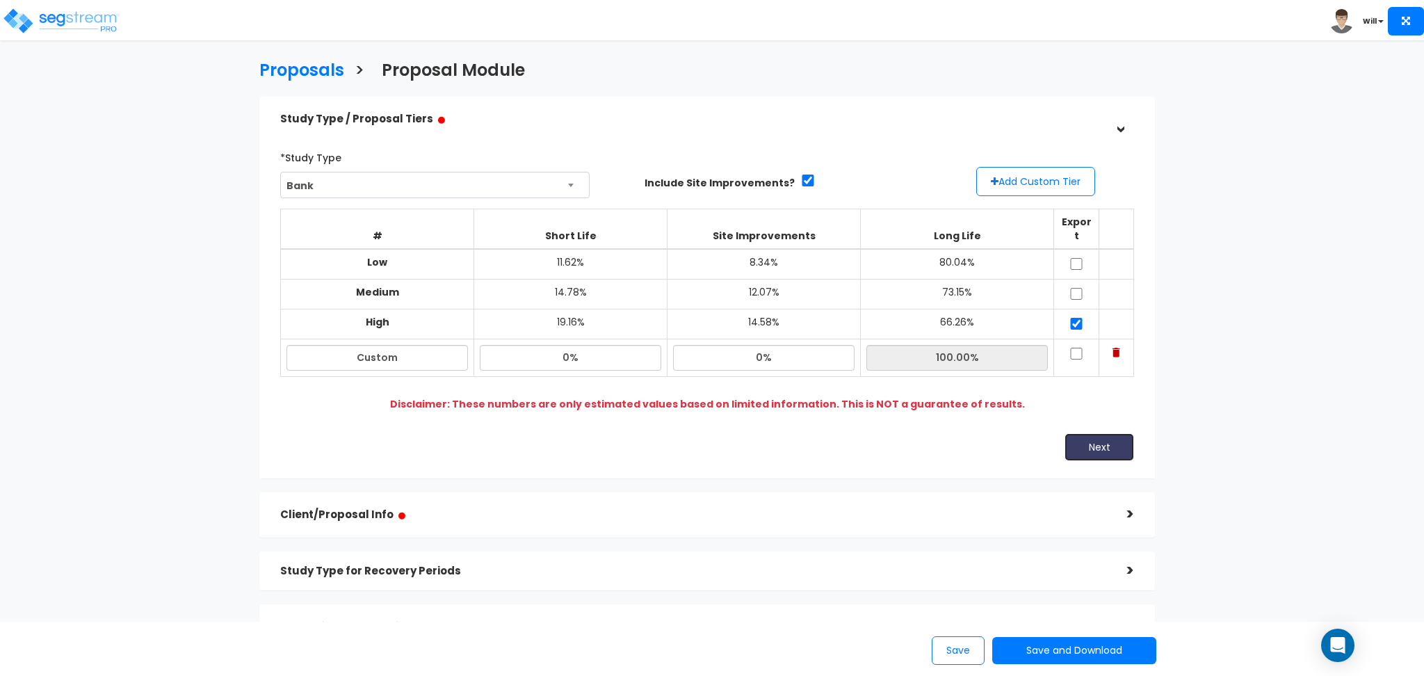
click at [1102, 435] on button "Next" at bounding box center [1100, 447] width 70 height 28
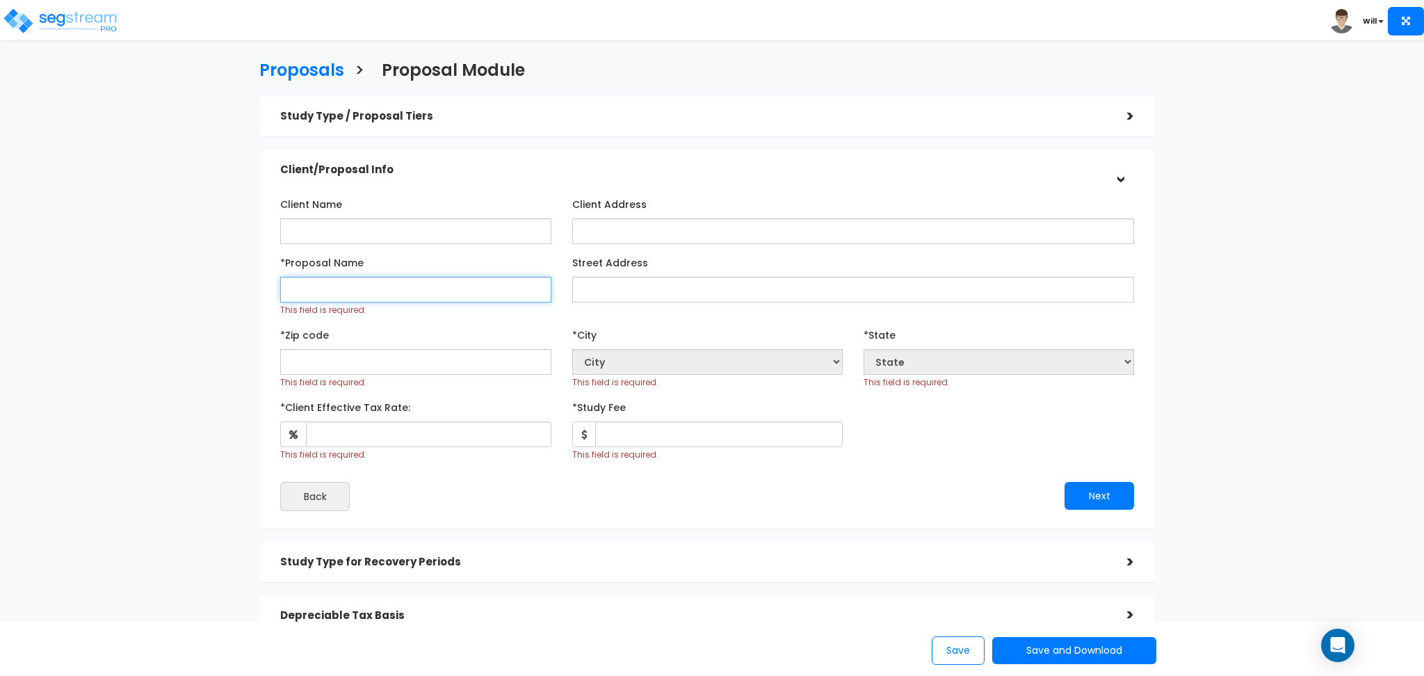
click at [418, 292] on input "*Proposal Name" at bounding box center [415, 290] width 271 height 26
type input "Will Test"
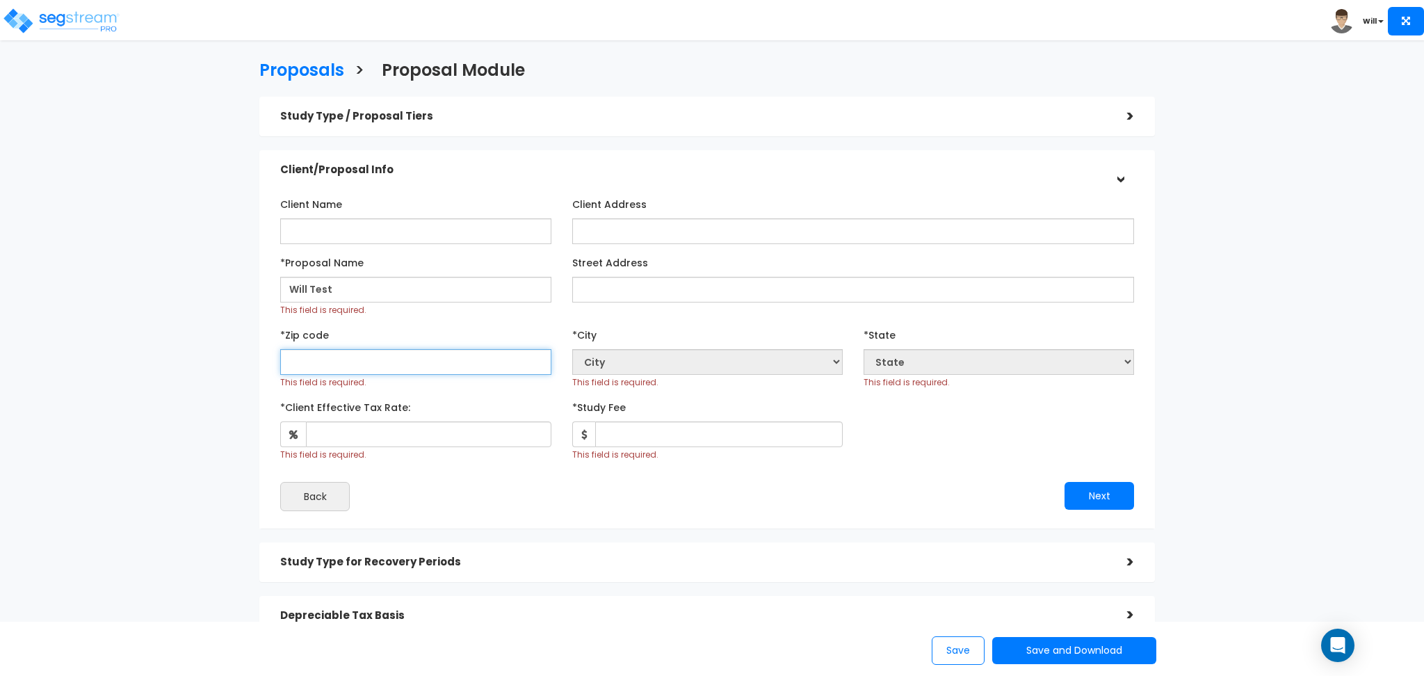
click at [430, 367] on input "text" at bounding box center [415, 362] width 271 height 26
type input "80206"
select select "CO"
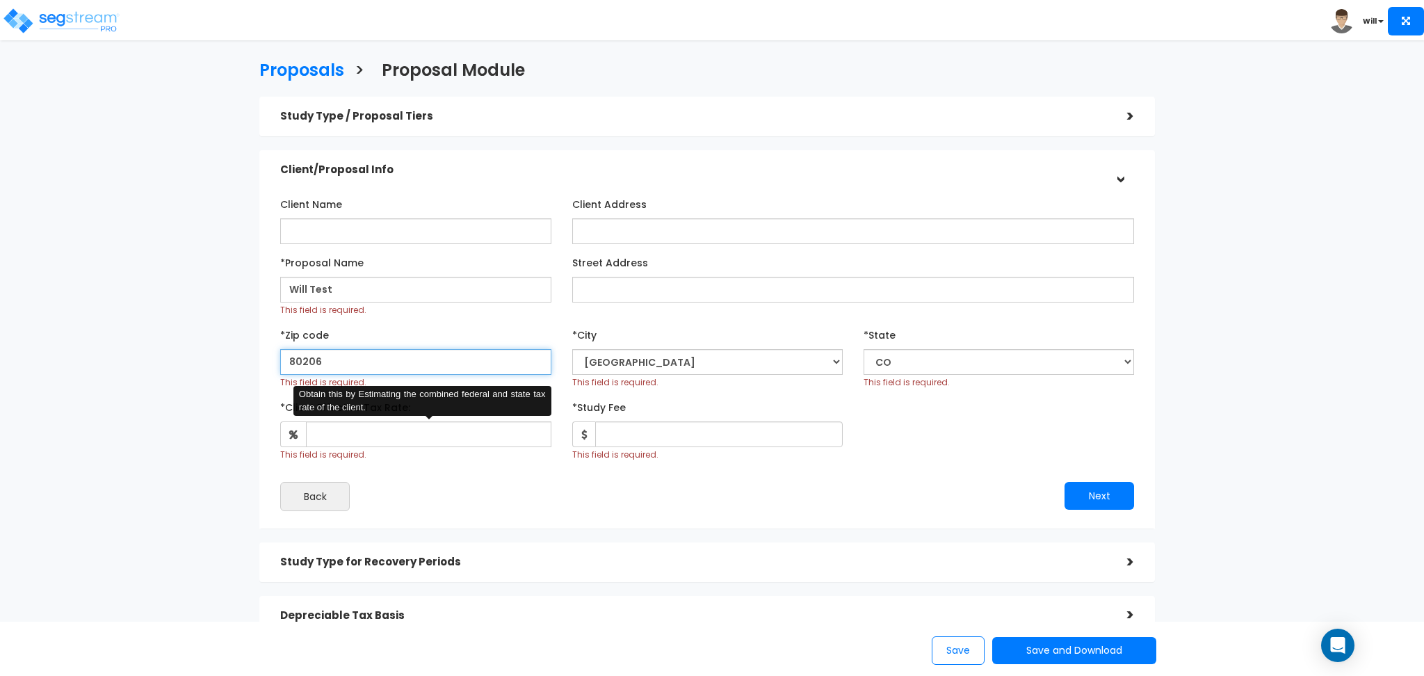
type input "80206"
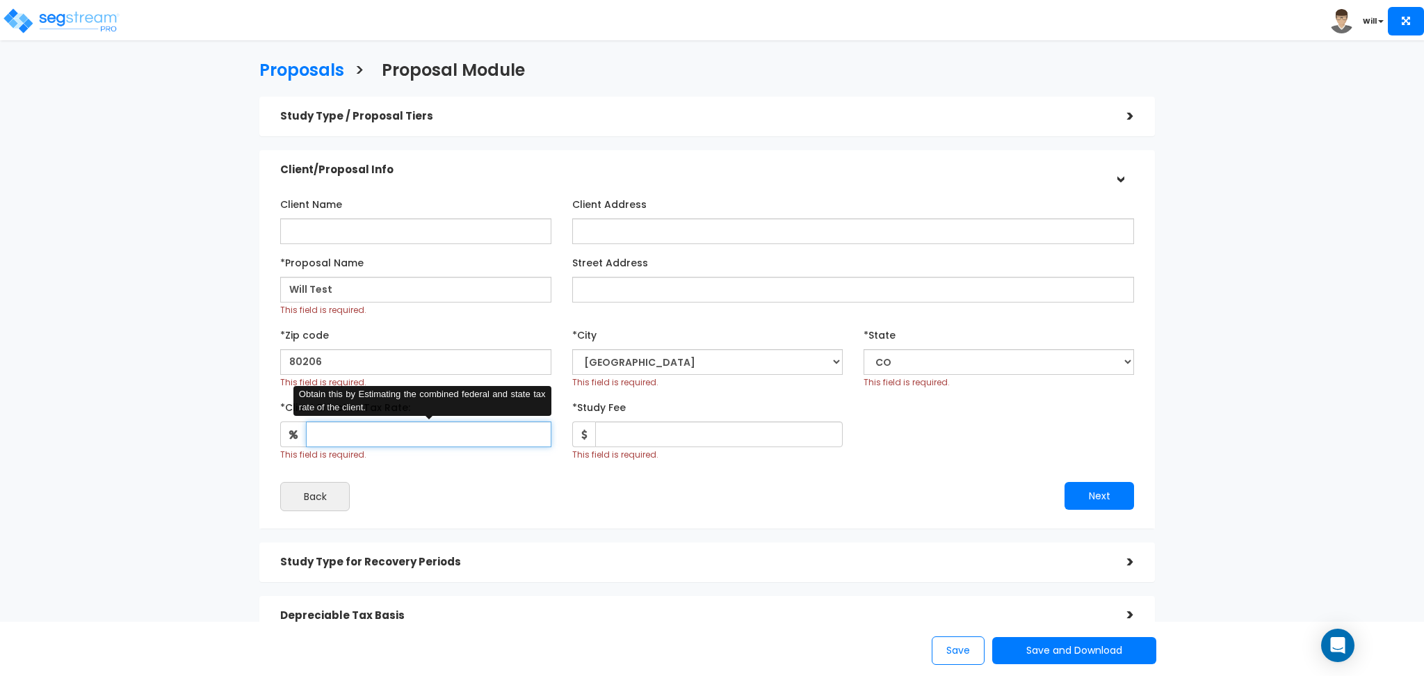
click at [401, 435] on input "*Client Effective Tax Rate:" at bounding box center [428, 434] width 245 height 26
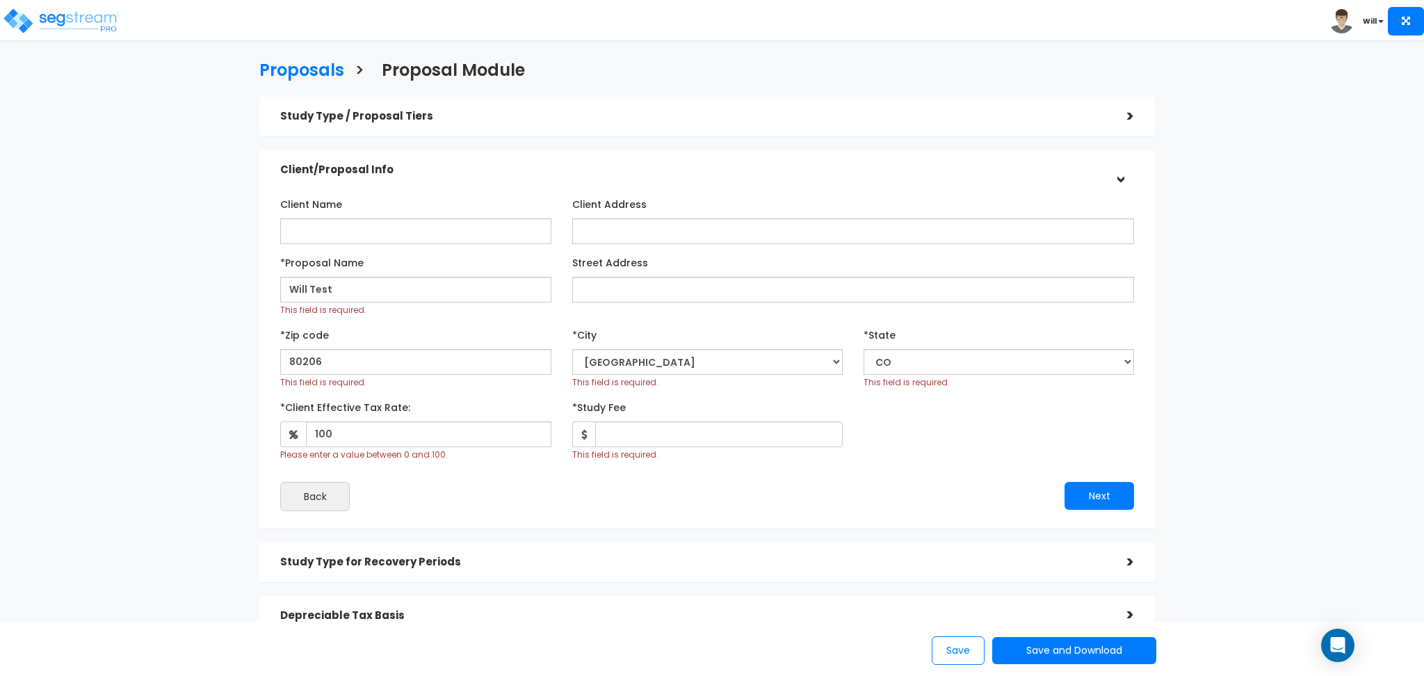
click at [447, 501] on div "Back" at bounding box center [488, 496] width 437 height 29
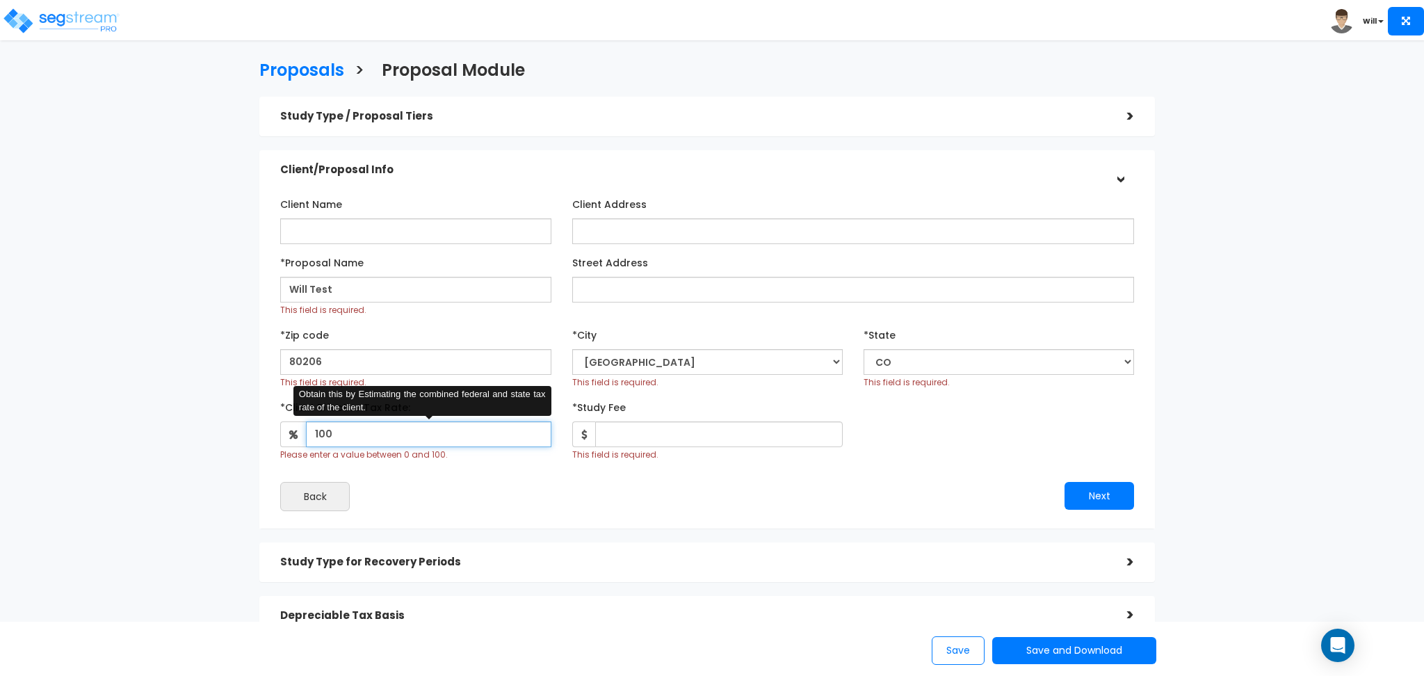
click at [401, 444] on input "100" at bounding box center [428, 434] width 245 height 26
type input "1"
type input "10"
click at [526, 507] on div "Back" at bounding box center [488, 496] width 437 height 29
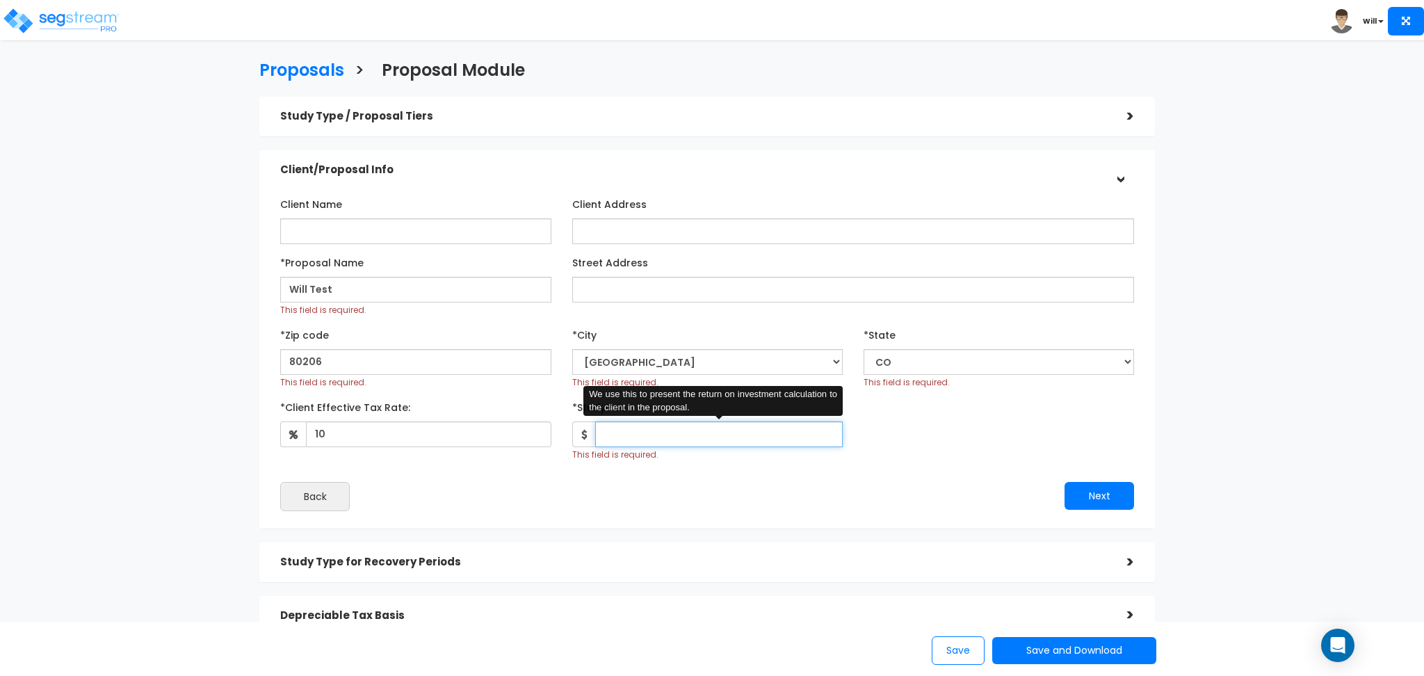
click at [652, 437] on input "*Study Fee" at bounding box center [719, 434] width 248 height 26
type input "100,000"
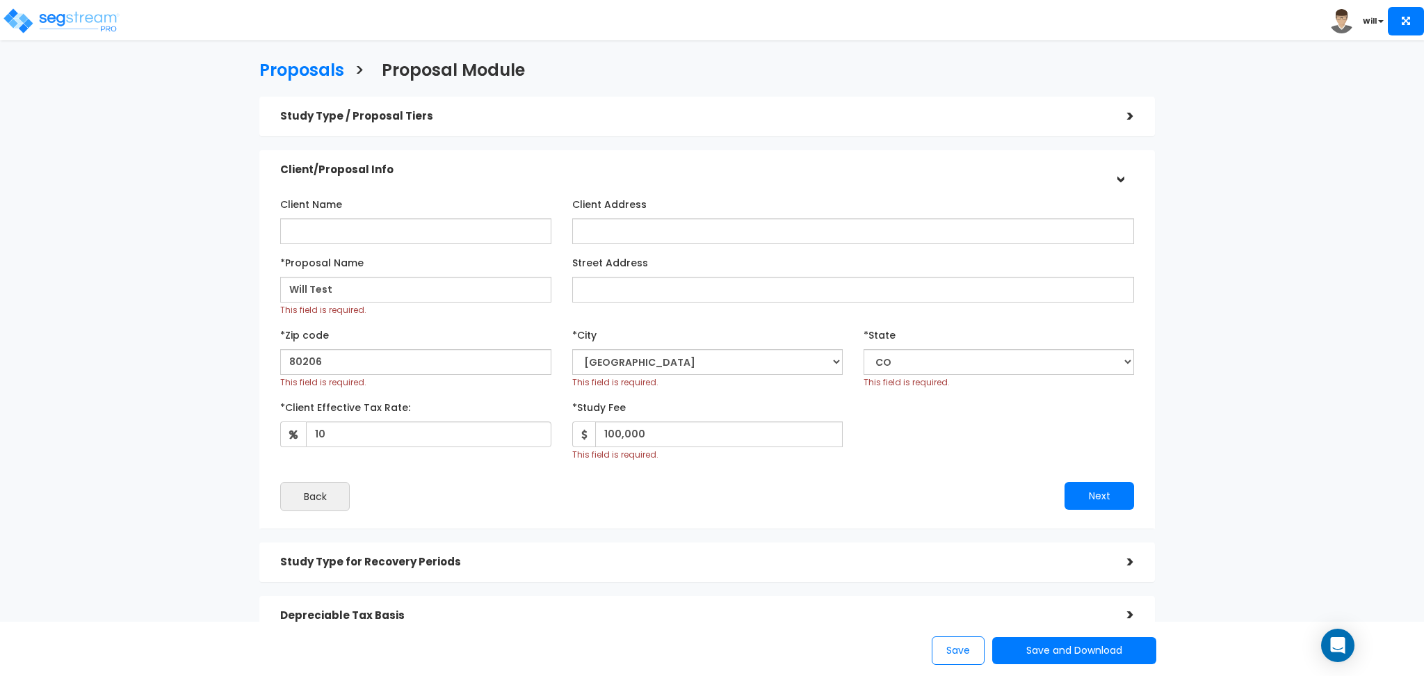
click at [778, 476] on div "Client Name Client Address *Proposal Name Will Test 80206" at bounding box center [707, 352] width 854 height 319
click at [1087, 485] on button "Next" at bounding box center [1100, 496] width 70 height 28
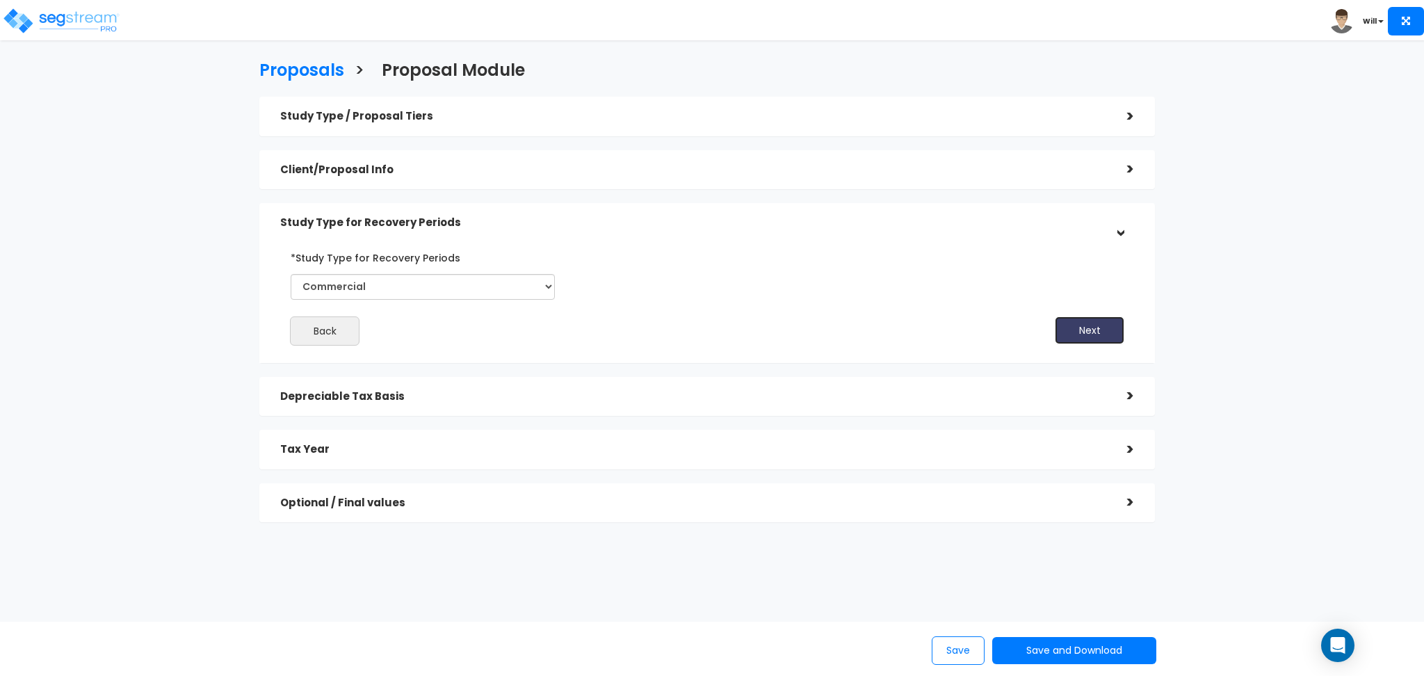
click at [1063, 324] on button "Next" at bounding box center [1090, 330] width 70 height 28
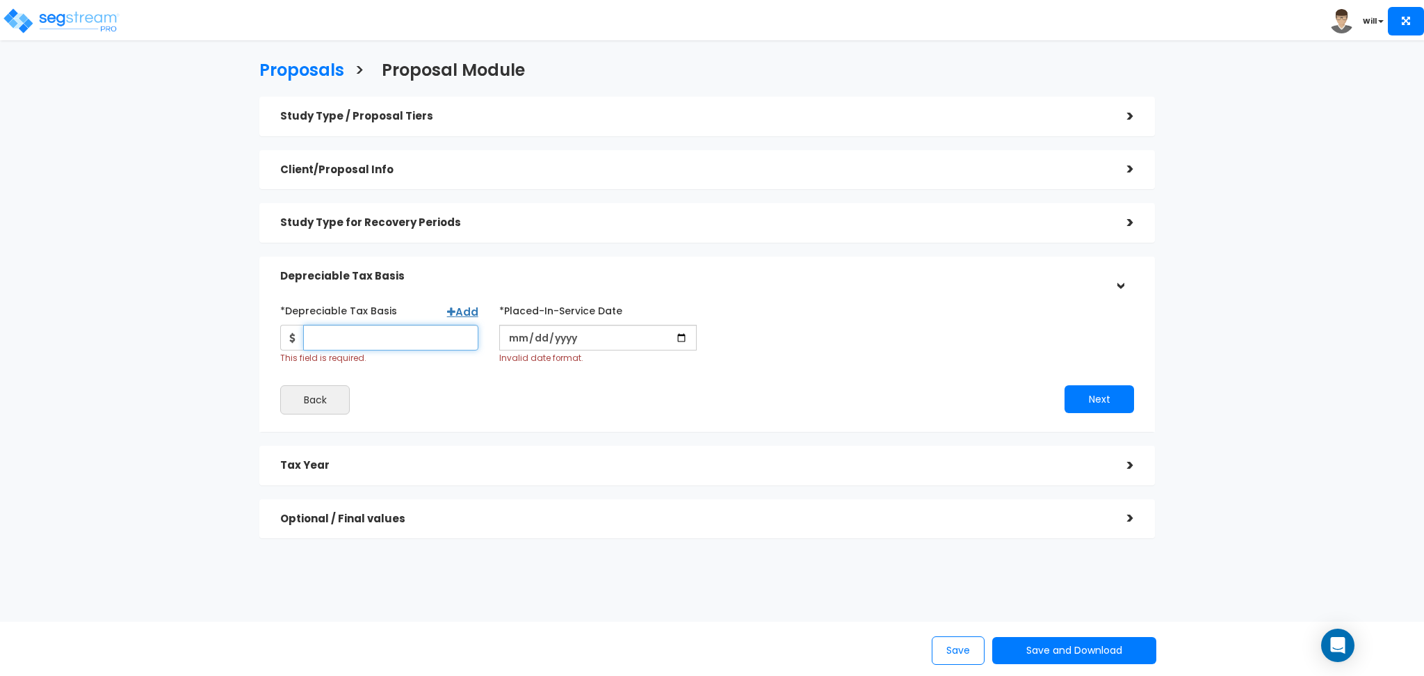
click at [385, 337] on input "*Depreciable Tax Basis" at bounding box center [390, 338] width 175 height 26
type input "10,000"
click at [554, 379] on div "*Depreciable Tax Basis Add 10,000 This field is required. *Placed-In-Service Da…" at bounding box center [707, 356] width 854 height 115
click at [679, 338] on input "date" at bounding box center [598, 338] width 198 height 26
type input "2025-09-17"
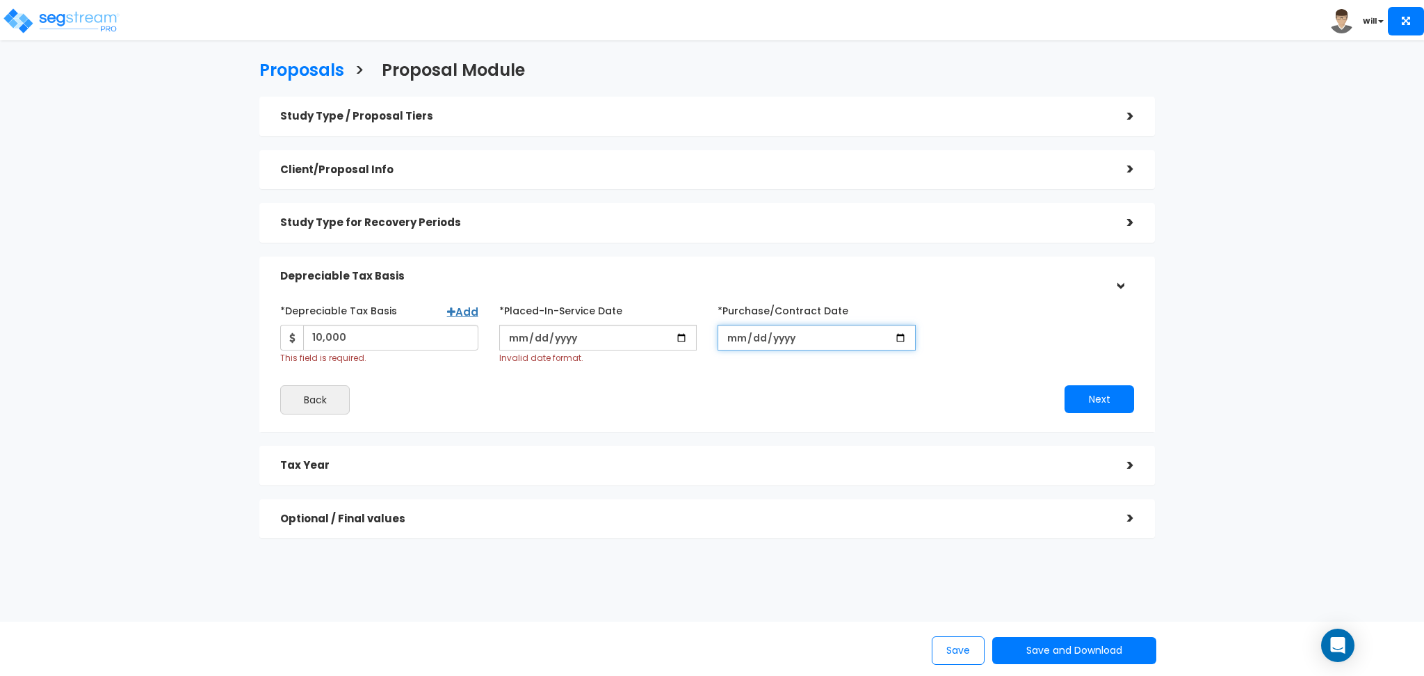
click at [903, 339] on input "*Purchase/Contract Date" at bounding box center [817, 338] width 198 height 26
type input "2025-09-02"
click at [1105, 410] on button "Next" at bounding box center [1100, 399] width 70 height 28
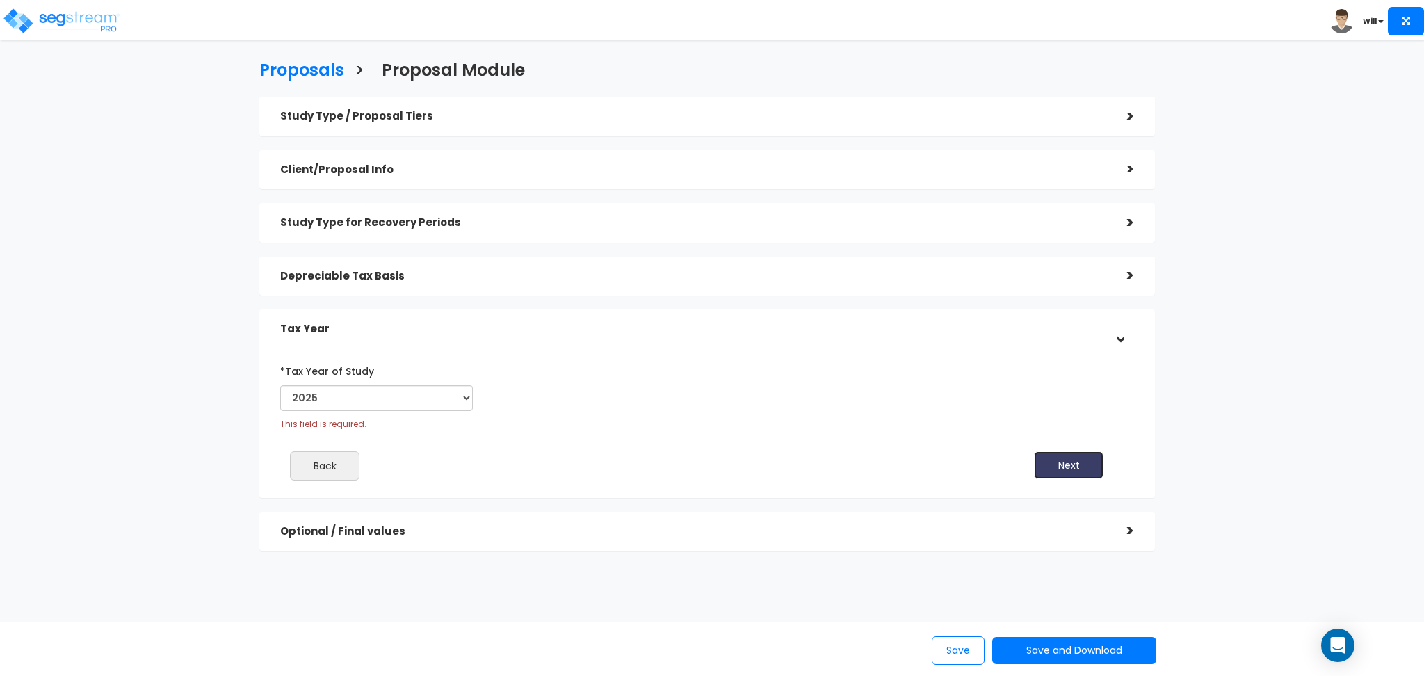
click at [1043, 461] on button "Next" at bounding box center [1069, 465] width 70 height 28
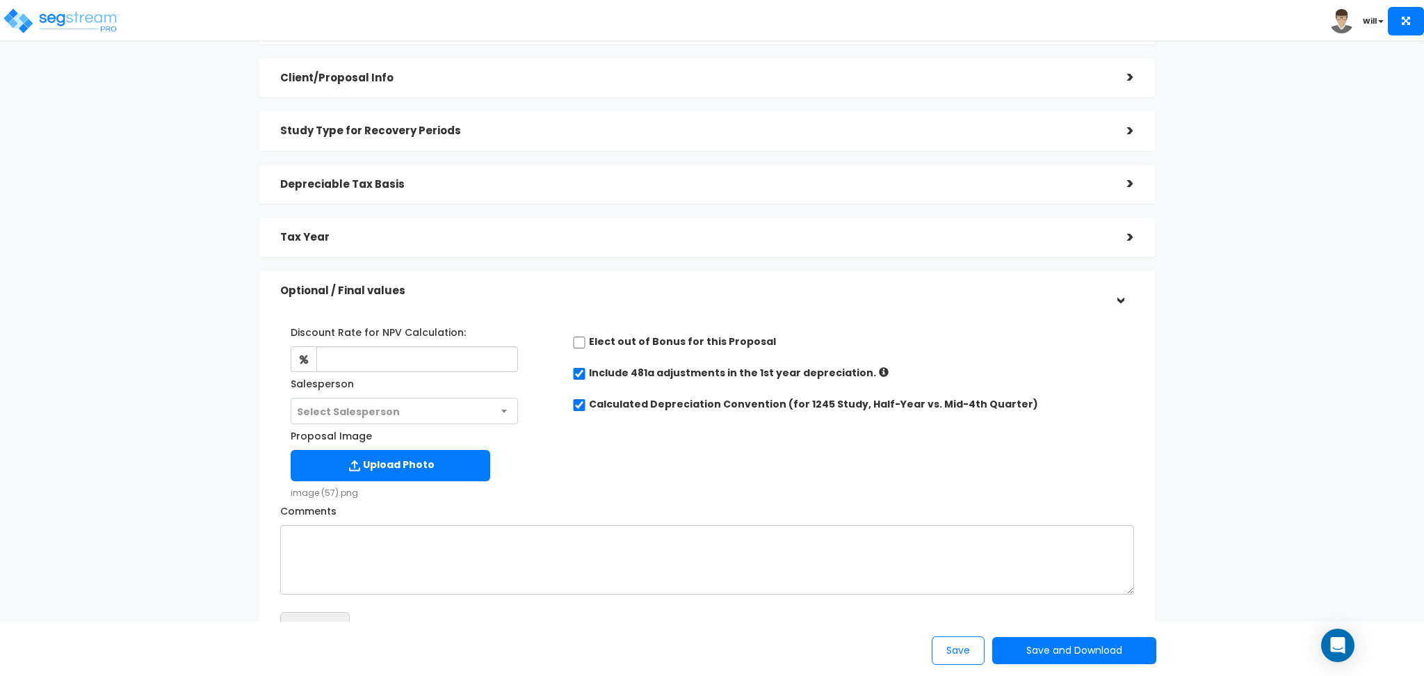
scroll to position [220, 0]
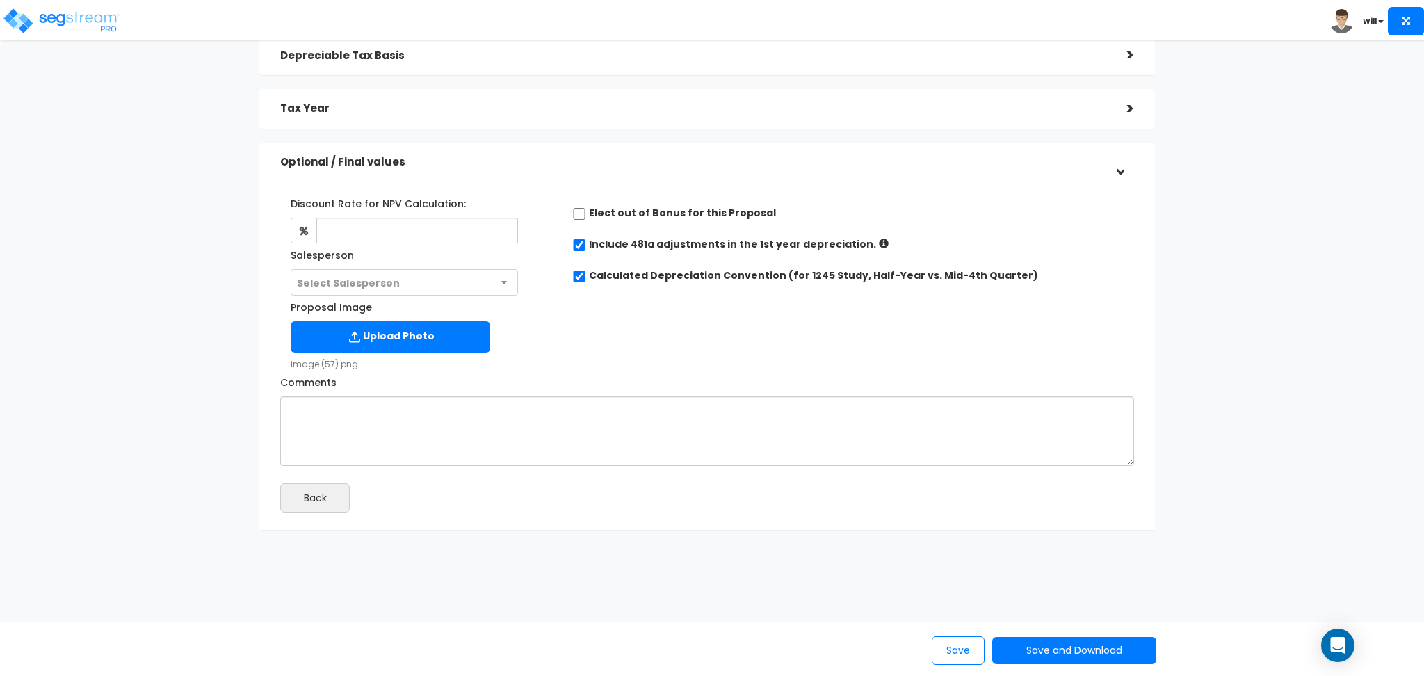
click at [638, 357] on div "Discount Rate for NPV Calculation: The Discount Rate is the interest rate that …" at bounding box center [707, 278] width 875 height 186
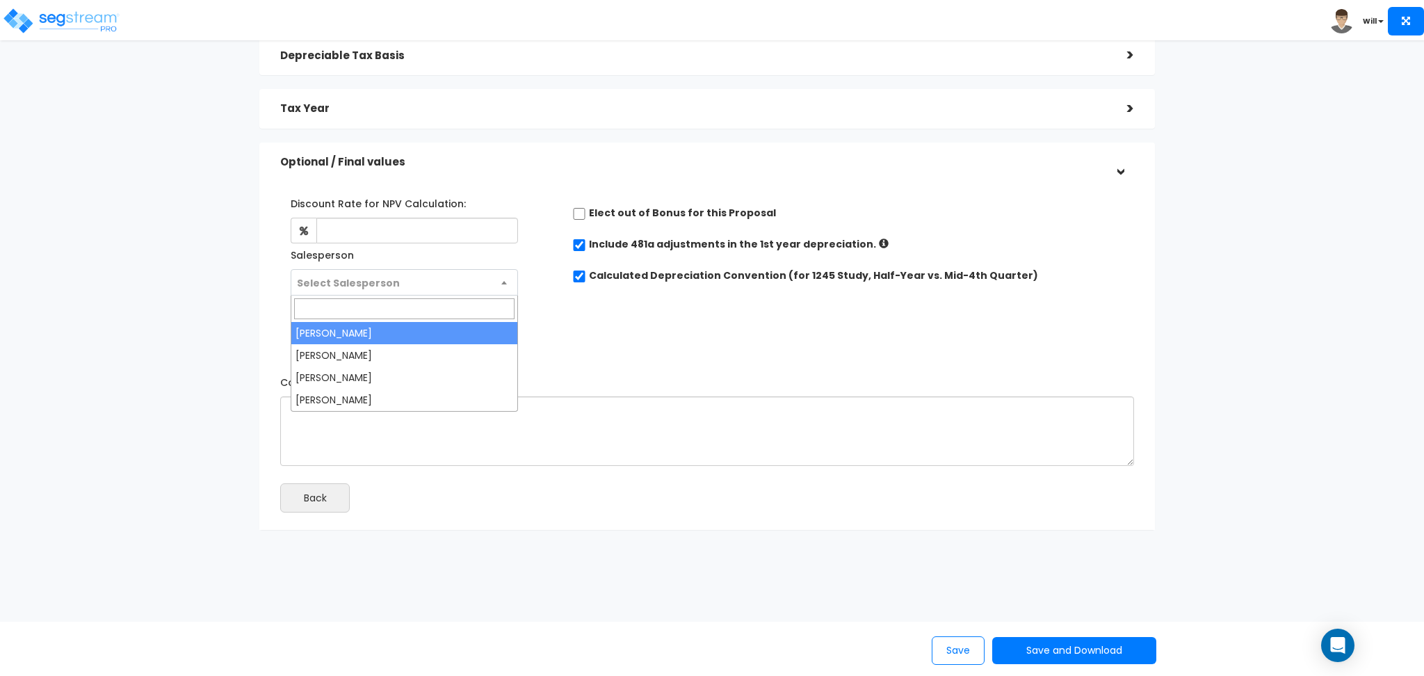
click at [506, 273] on span "Select Salesperson" at bounding box center [404, 283] width 226 height 26
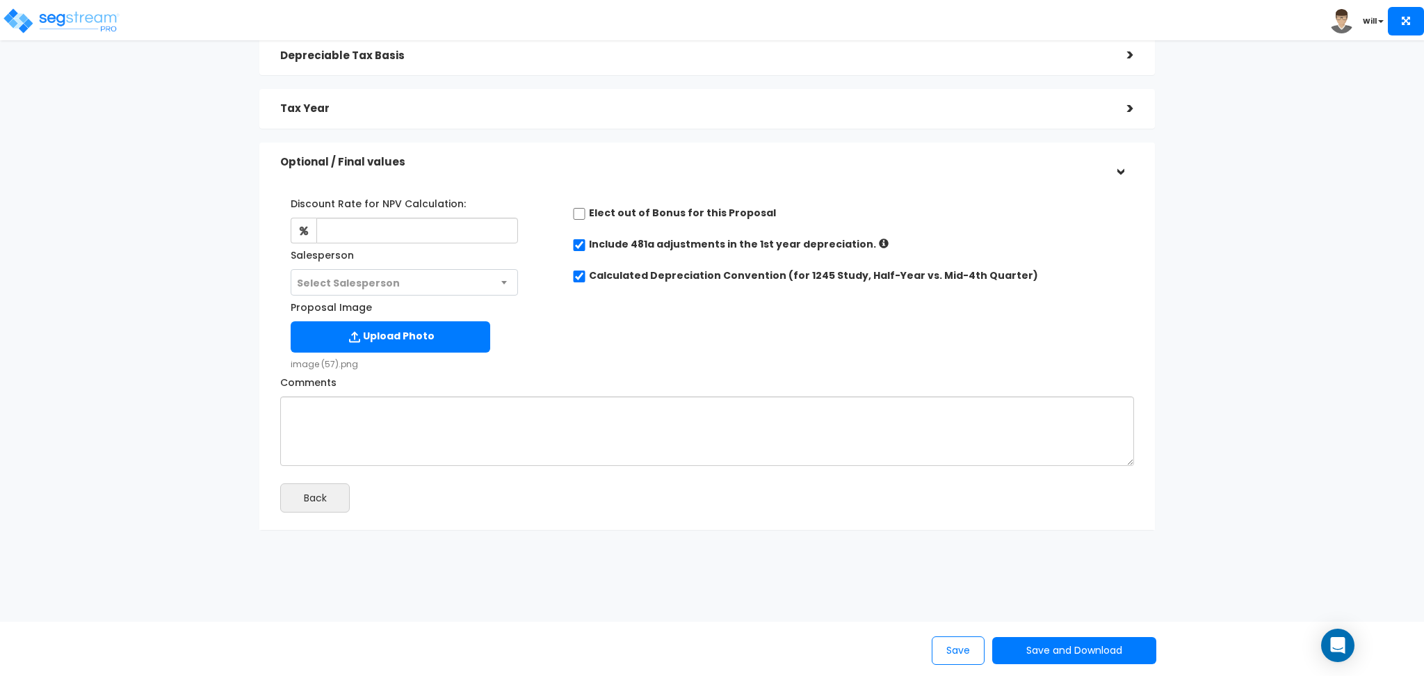
click at [506, 278] on span "Select Salesperson" at bounding box center [404, 283] width 226 height 26
click at [579, 209] on input "checkbox" at bounding box center [579, 214] width 14 height 12
click at [580, 209] on input "checkbox" at bounding box center [579, 214] width 14 height 12
click at [582, 208] on input "checkbox" at bounding box center [579, 214] width 14 height 12
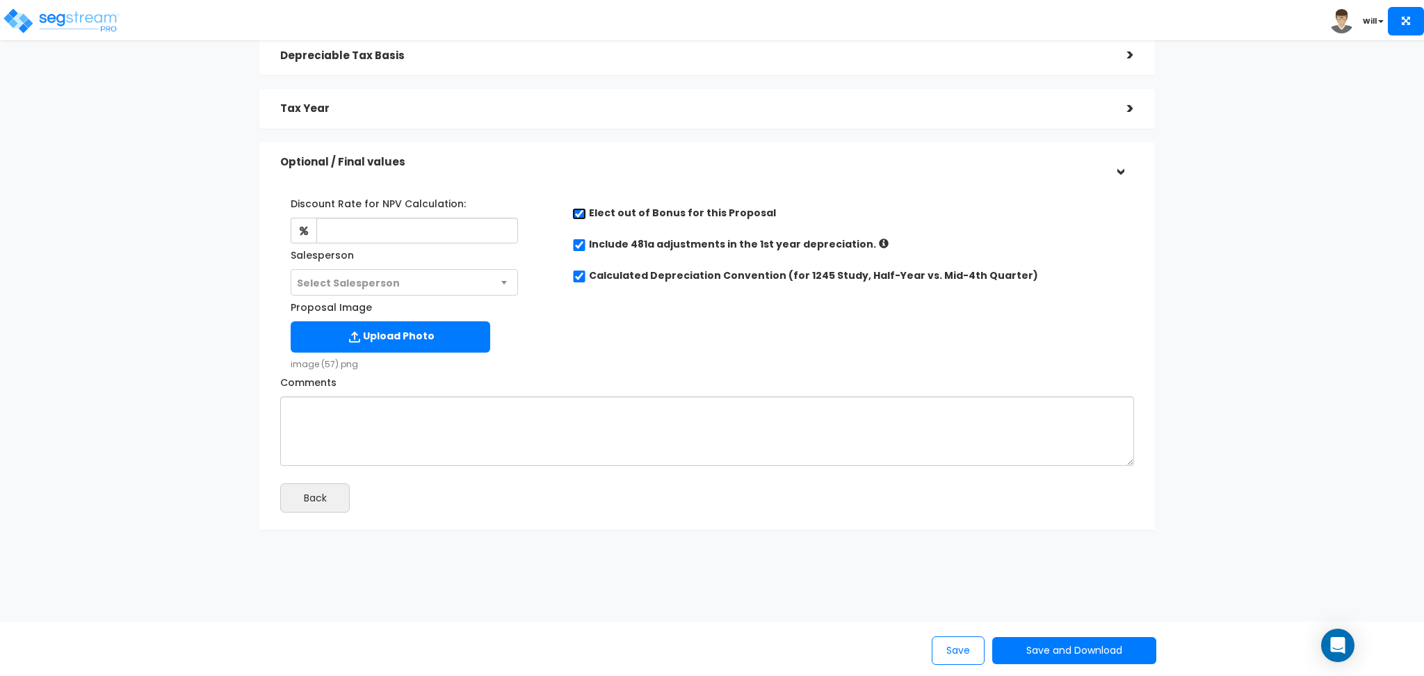
checkbox input "false"
click at [1033, 647] on button "Save and Download" at bounding box center [1074, 650] width 164 height 27
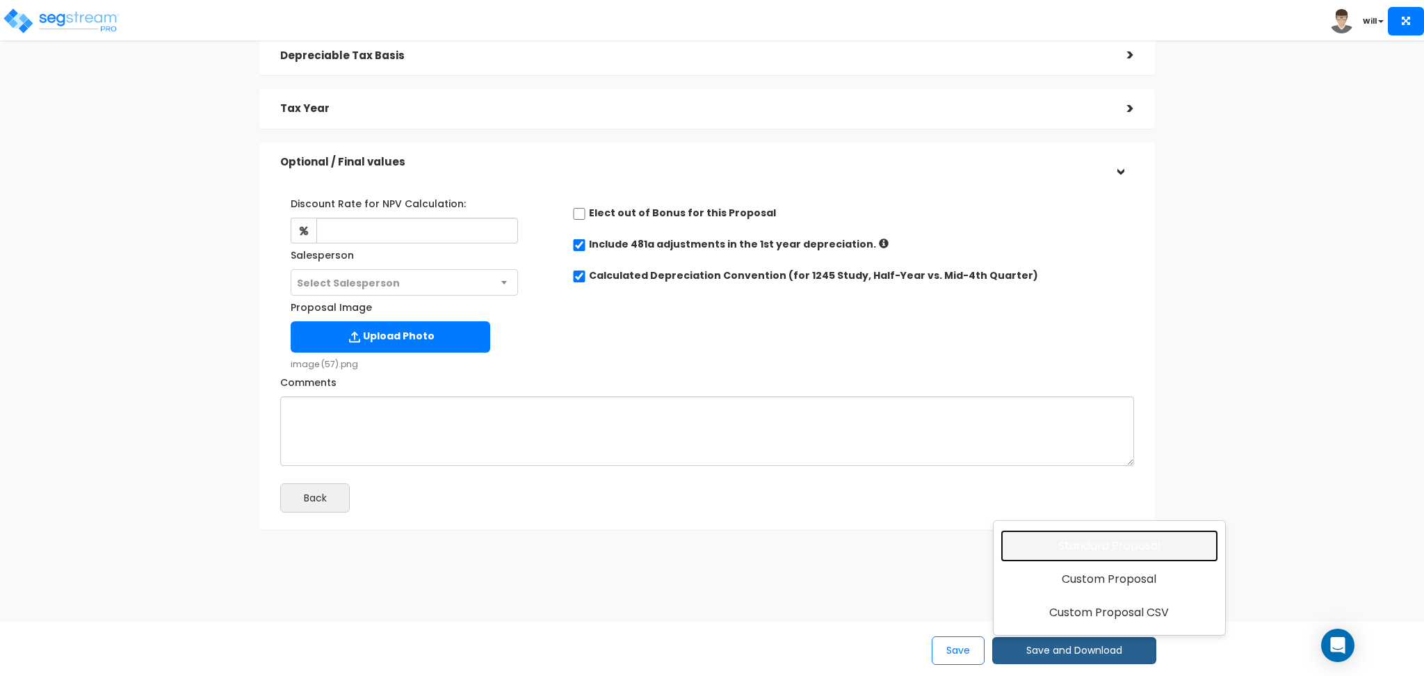
click at [1063, 548] on link "Standard Proposal" at bounding box center [1110, 546] width 218 height 32
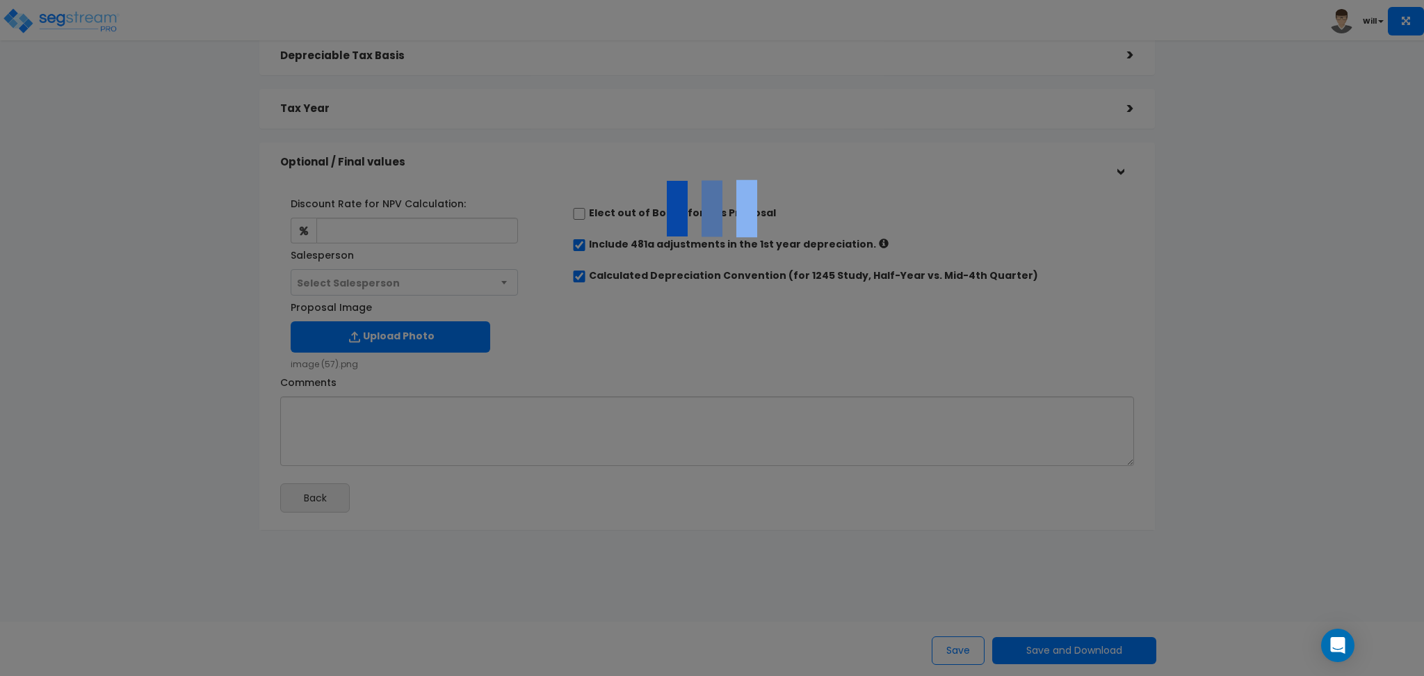
scroll to position [0, 0]
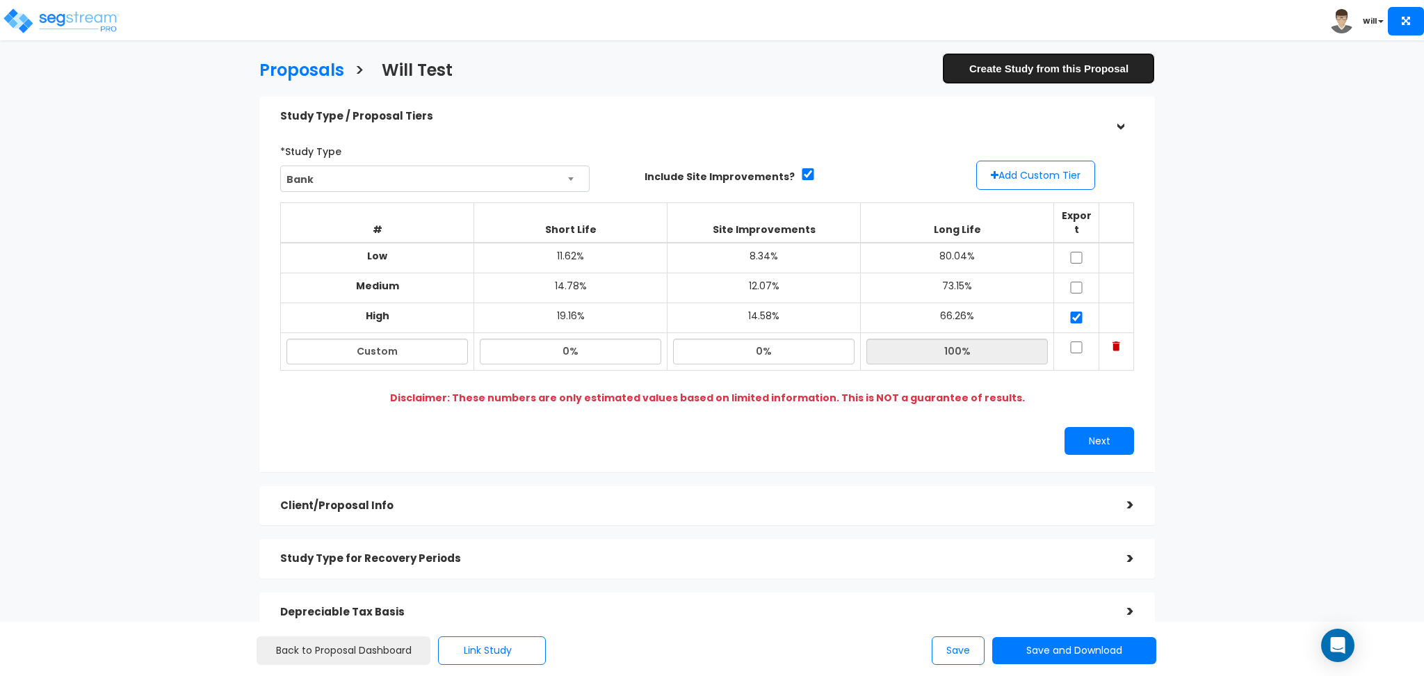
click at [1013, 69] on link "Create Study from this Proposal" at bounding box center [1048, 68] width 213 height 31
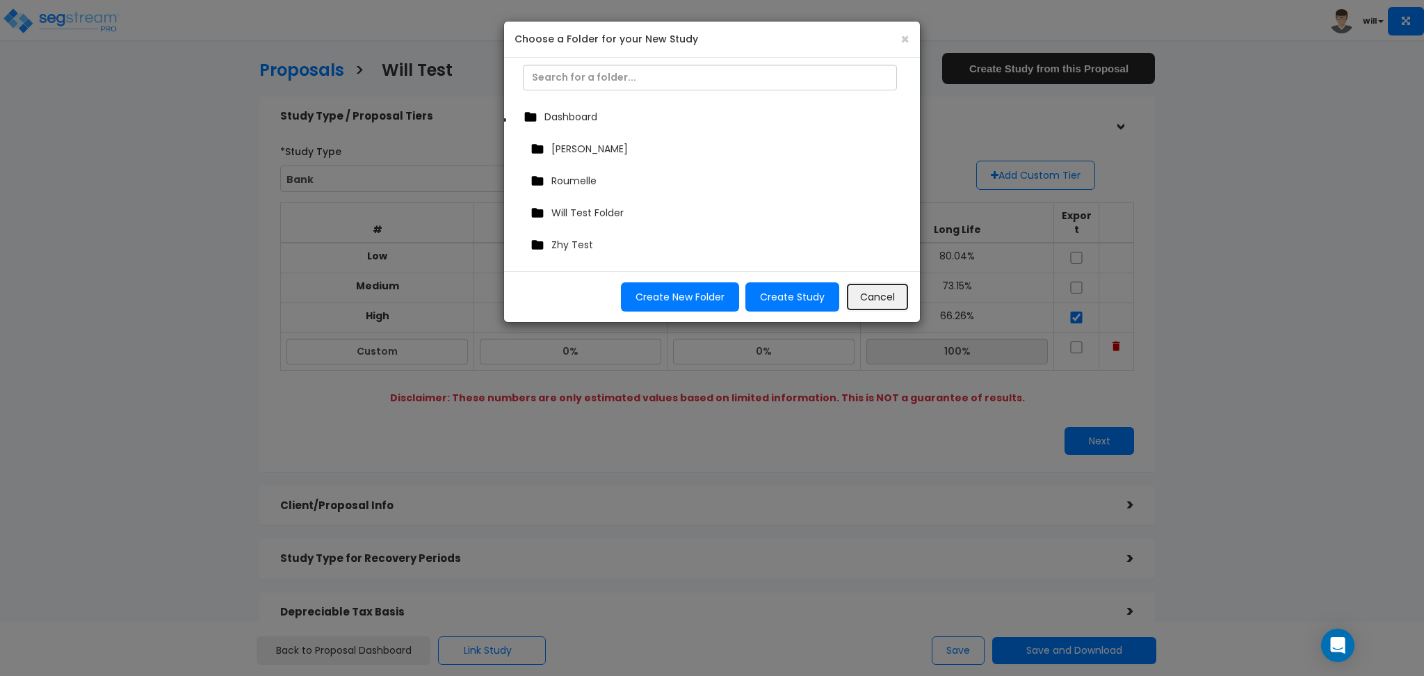
click at [885, 289] on button "Cancel" at bounding box center [878, 296] width 64 height 29
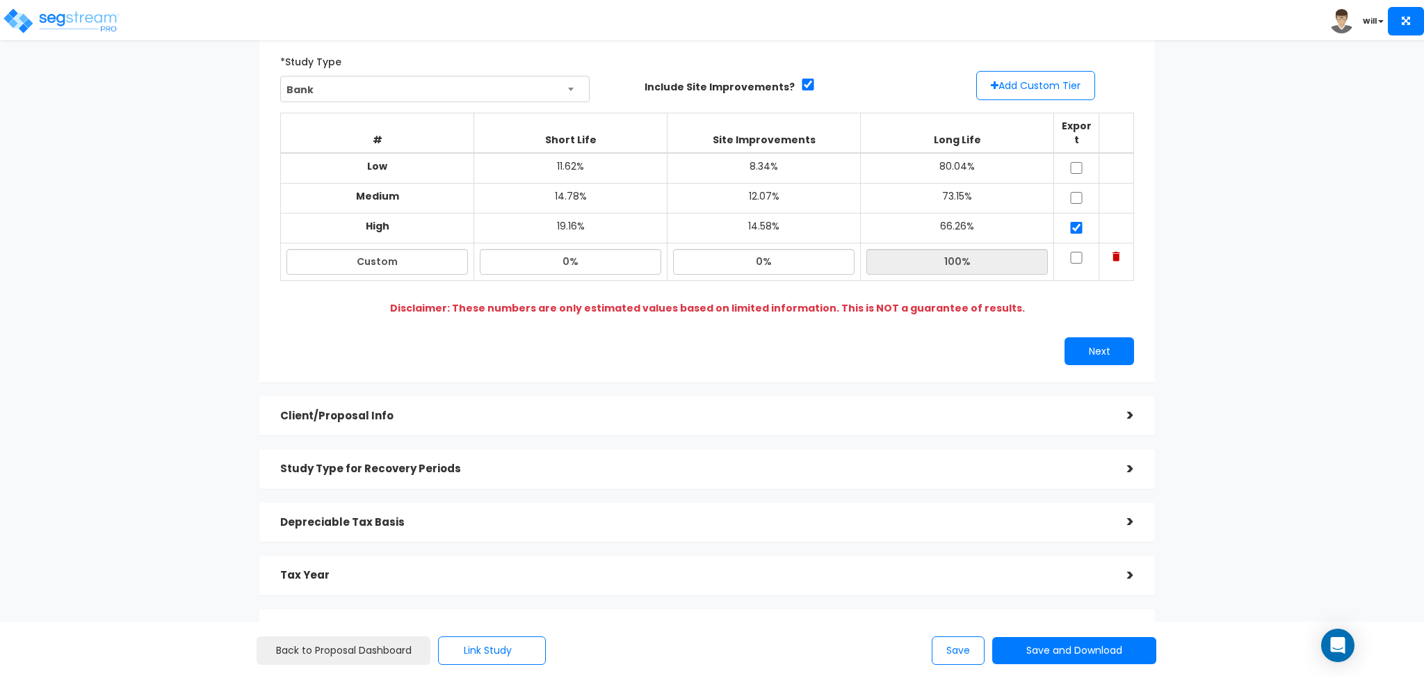
scroll to position [196, 0]
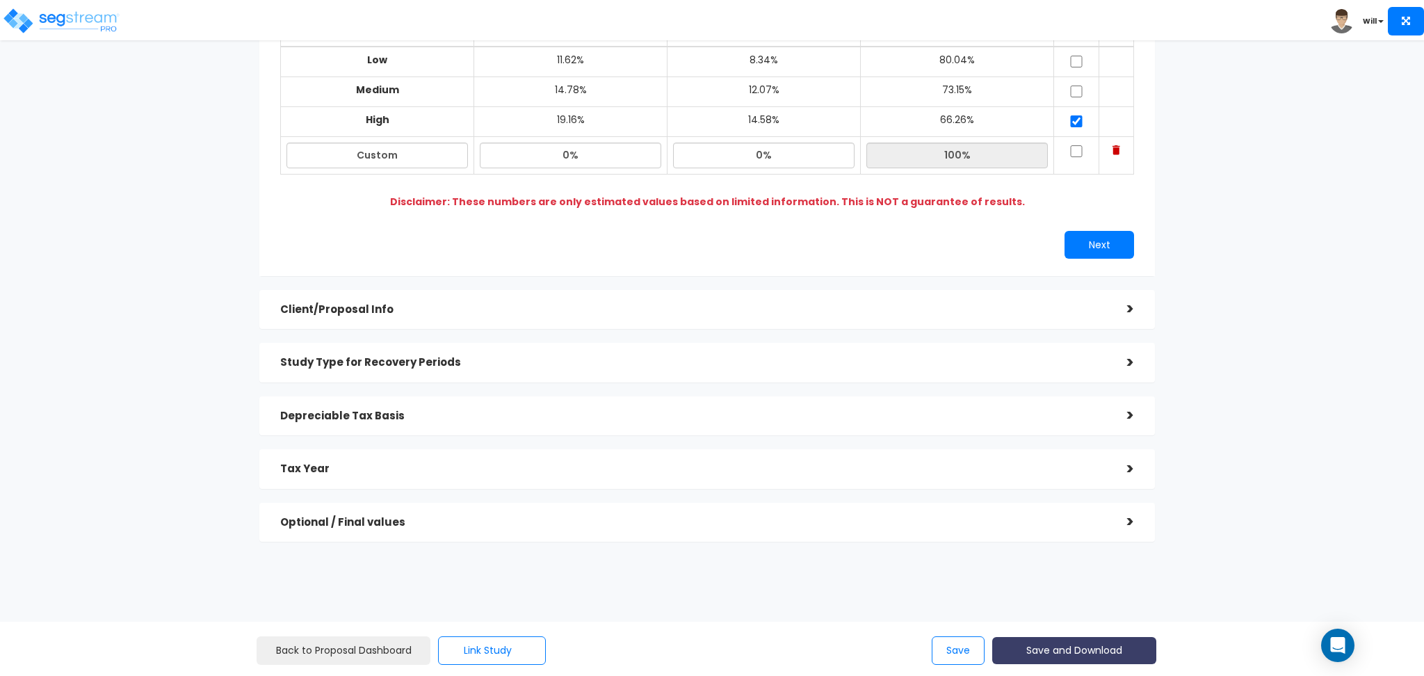
click at [1098, 650] on button "Save and Download" at bounding box center [1074, 650] width 164 height 27
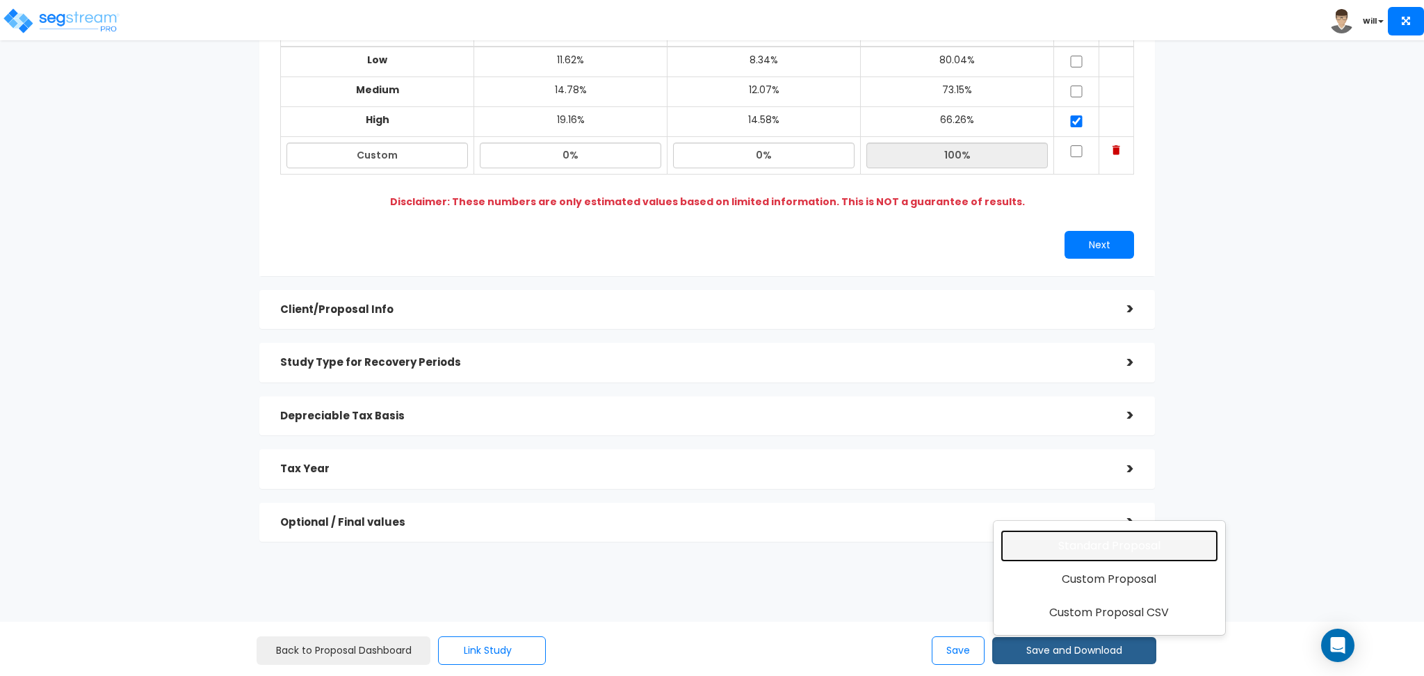
click at [1099, 544] on link "Standard Proposal" at bounding box center [1110, 546] width 218 height 32
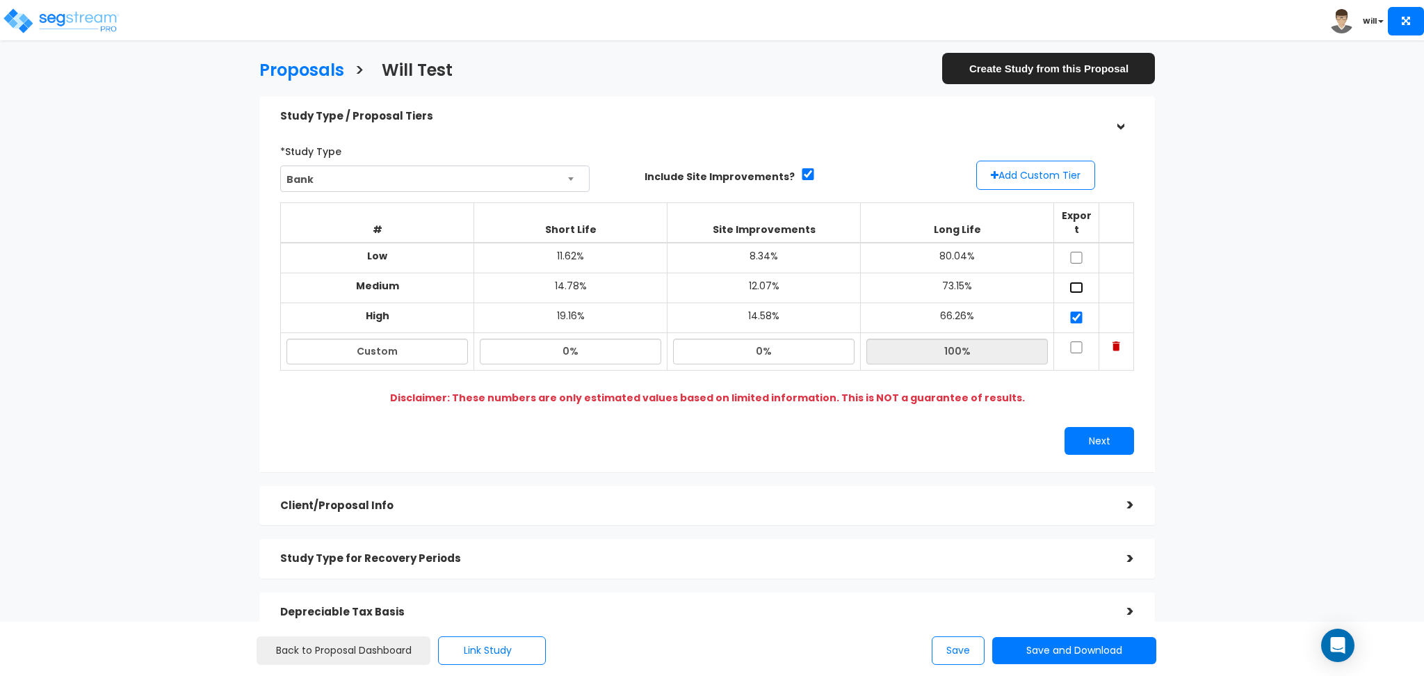
click at [1070, 282] on input "checkbox" at bounding box center [1077, 288] width 14 height 12
checkbox input "true"
click at [1080, 252] on input "checkbox" at bounding box center [1077, 258] width 14 height 12
checkbox input "true"
click at [1102, 427] on button "Next" at bounding box center [1100, 441] width 70 height 28
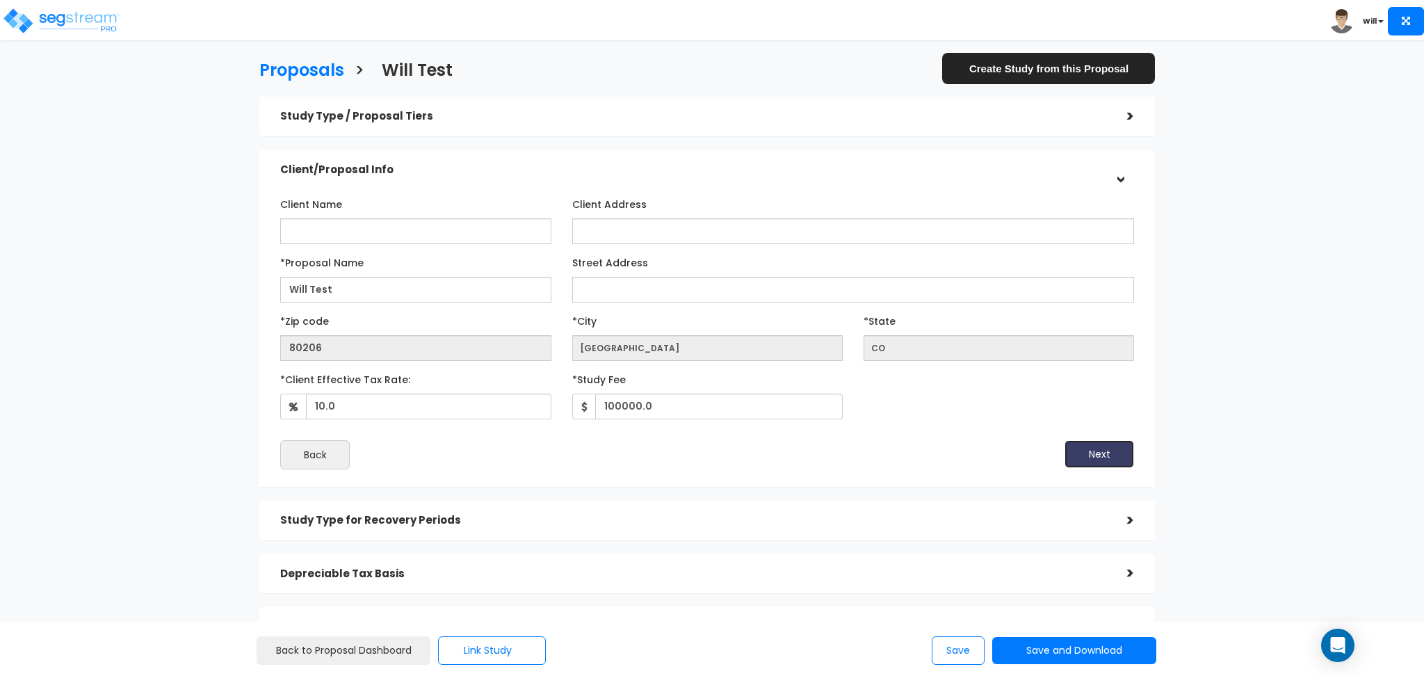
click at [1097, 445] on button "Next" at bounding box center [1100, 454] width 70 height 28
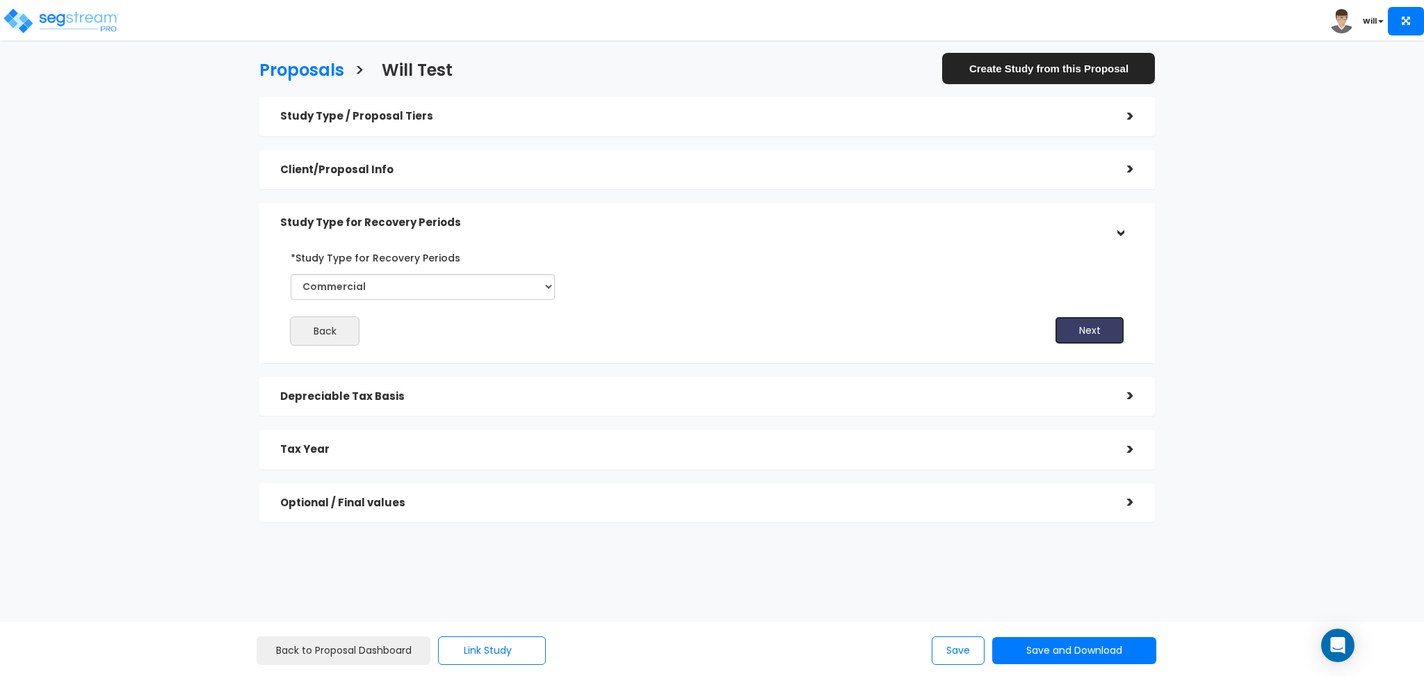
click at [1087, 324] on button "Next" at bounding box center [1090, 330] width 70 height 28
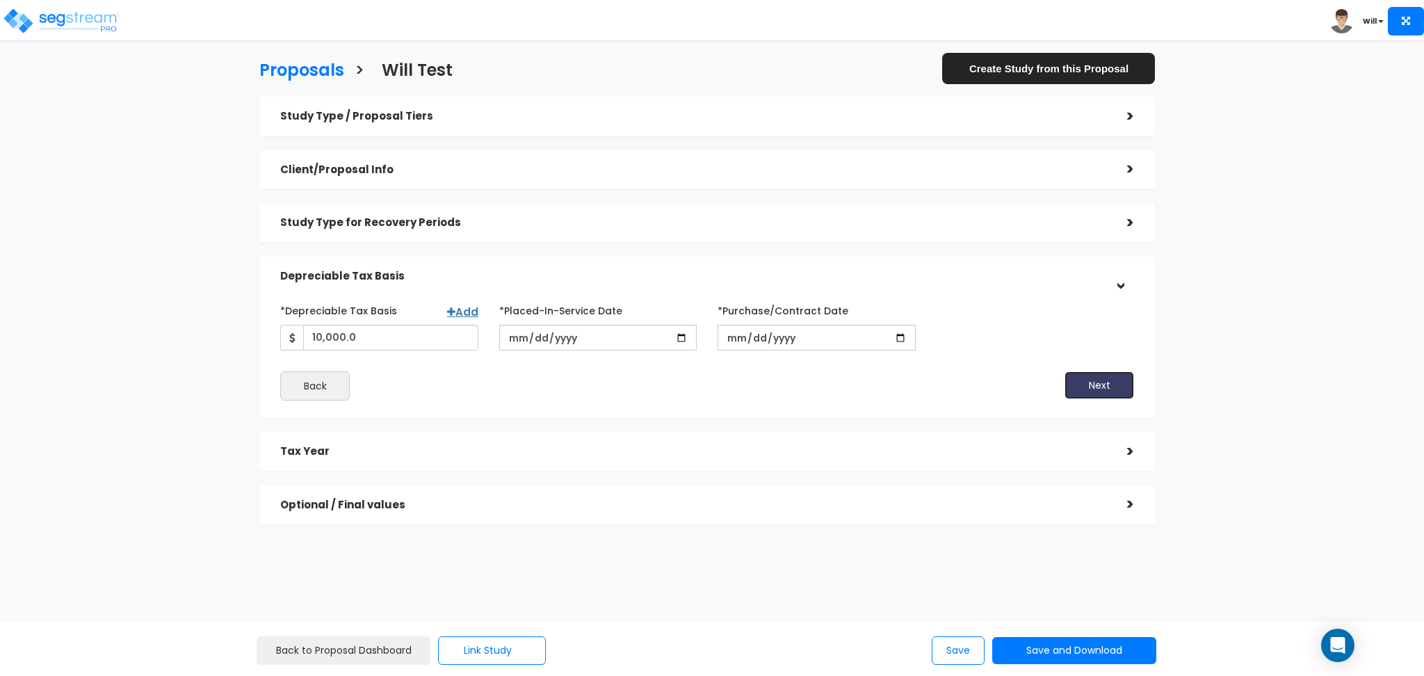
click at [1097, 373] on button "Next" at bounding box center [1100, 385] width 70 height 28
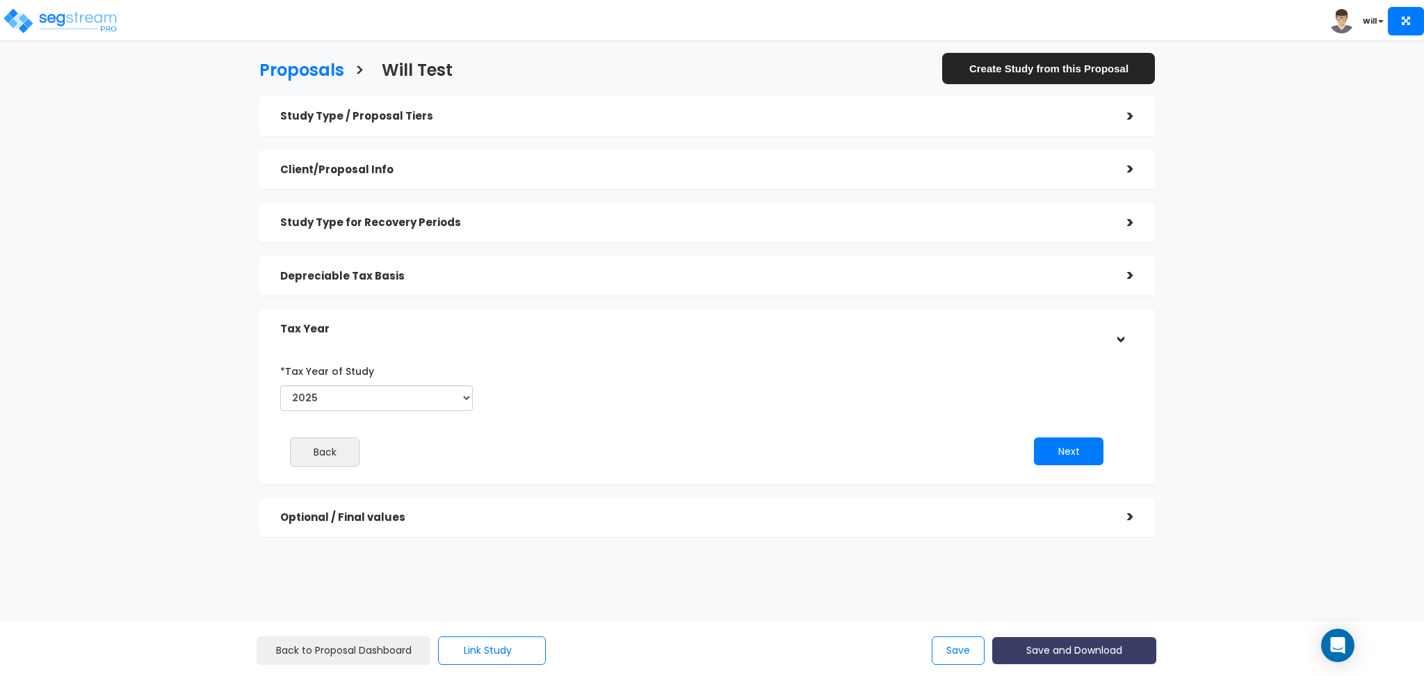
click at [1068, 649] on button "Save and Download" at bounding box center [1074, 650] width 164 height 27
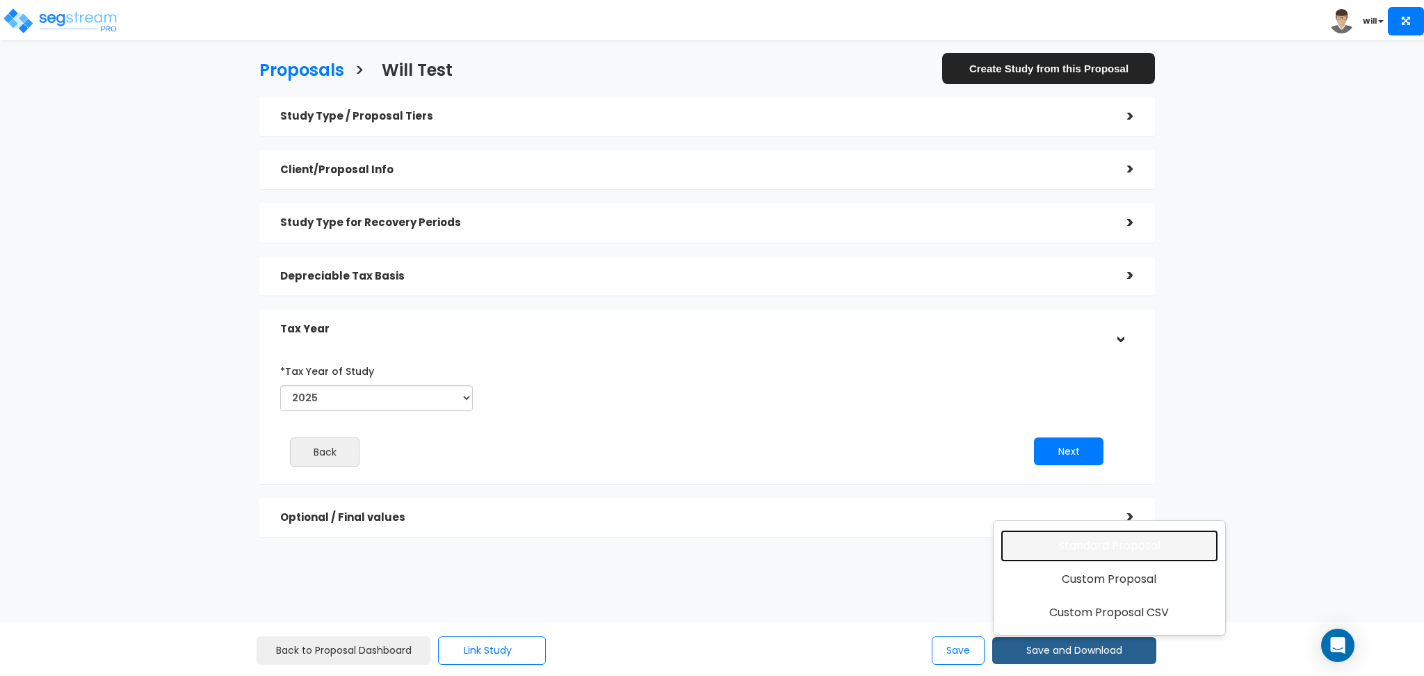
click at [1072, 549] on link "Standard Proposal" at bounding box center [1110, 546] width 218 height 32
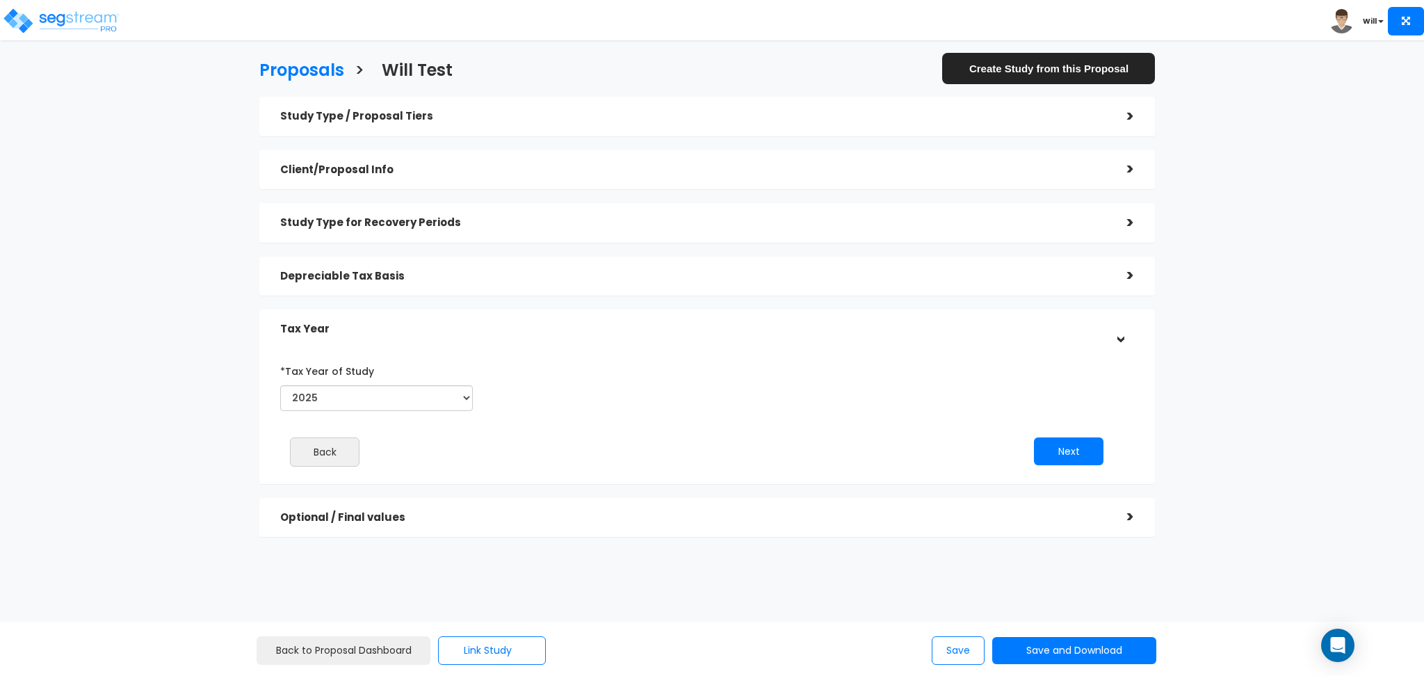
click at [1024, 113] on h5 "Study Type / Proposal Tiers" at bounding box center [693, 117] width 826 height 12
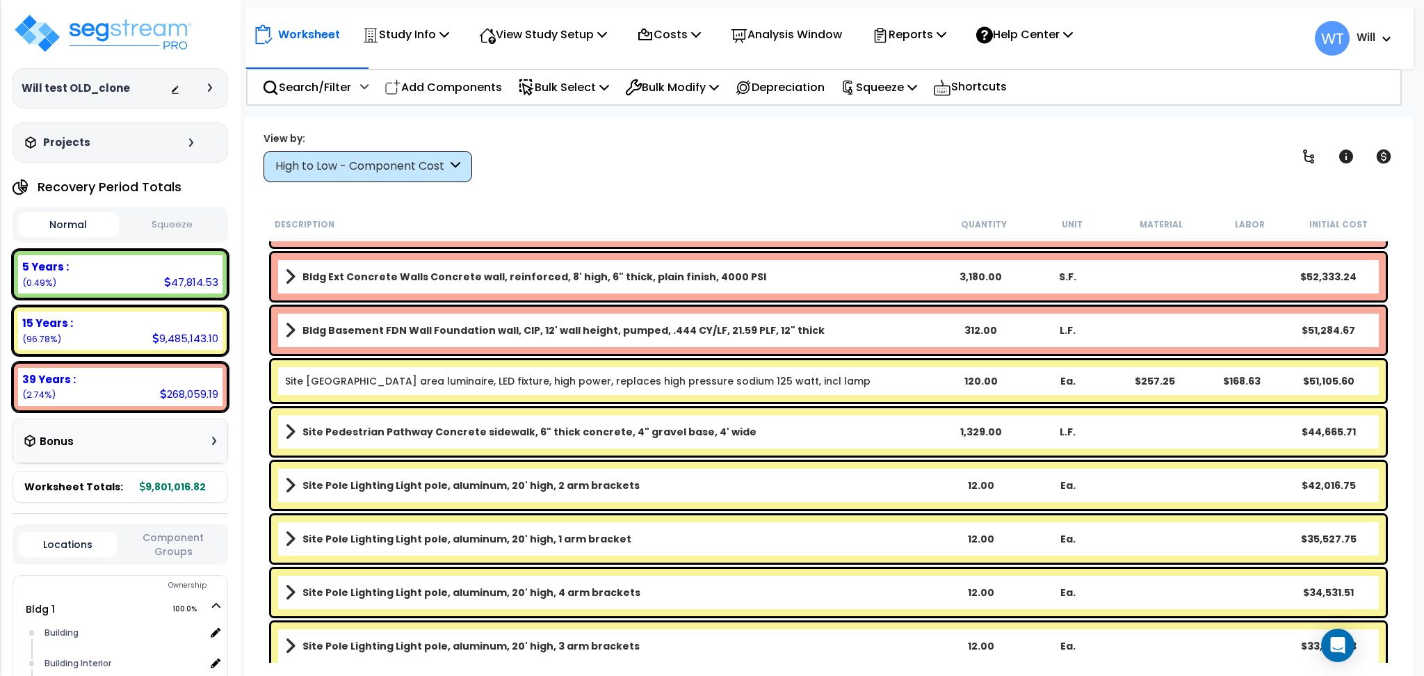
scroll to position [649, 0]
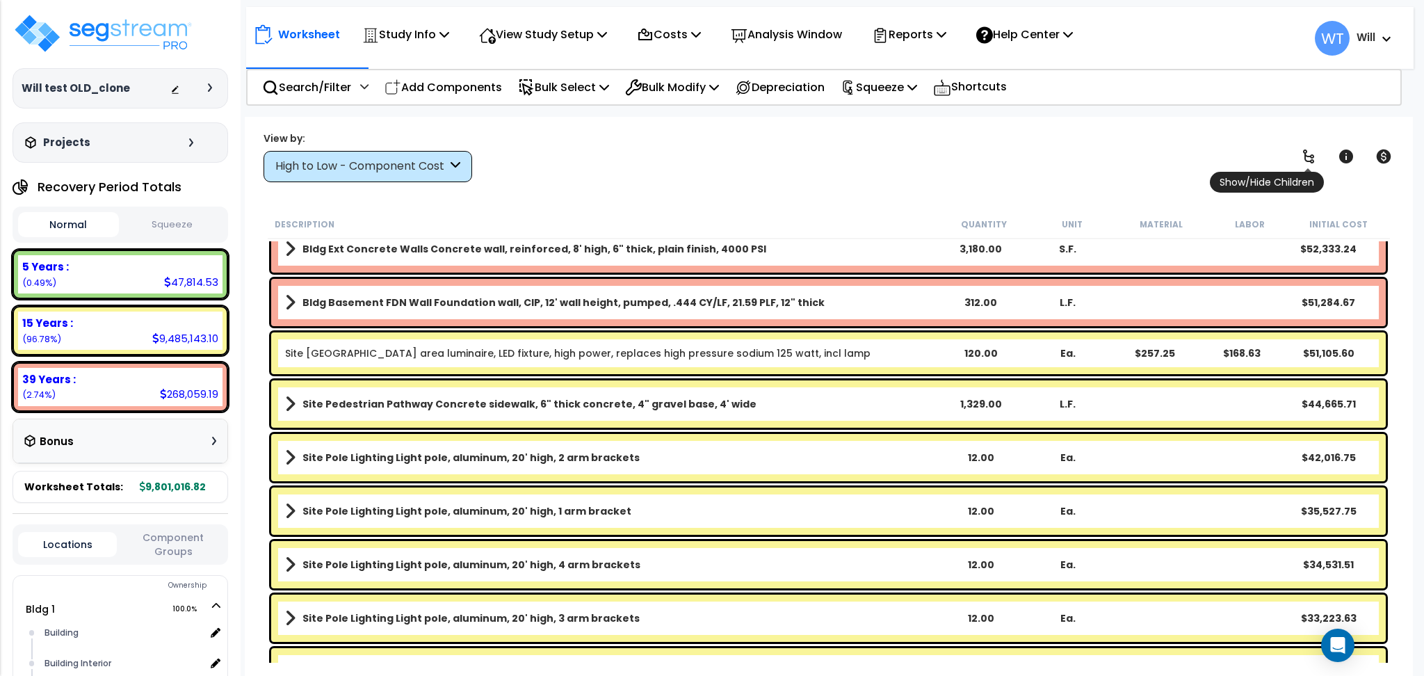
click at [1312, 159] on icon at bounding box center [1309, 156] width 17 height 17
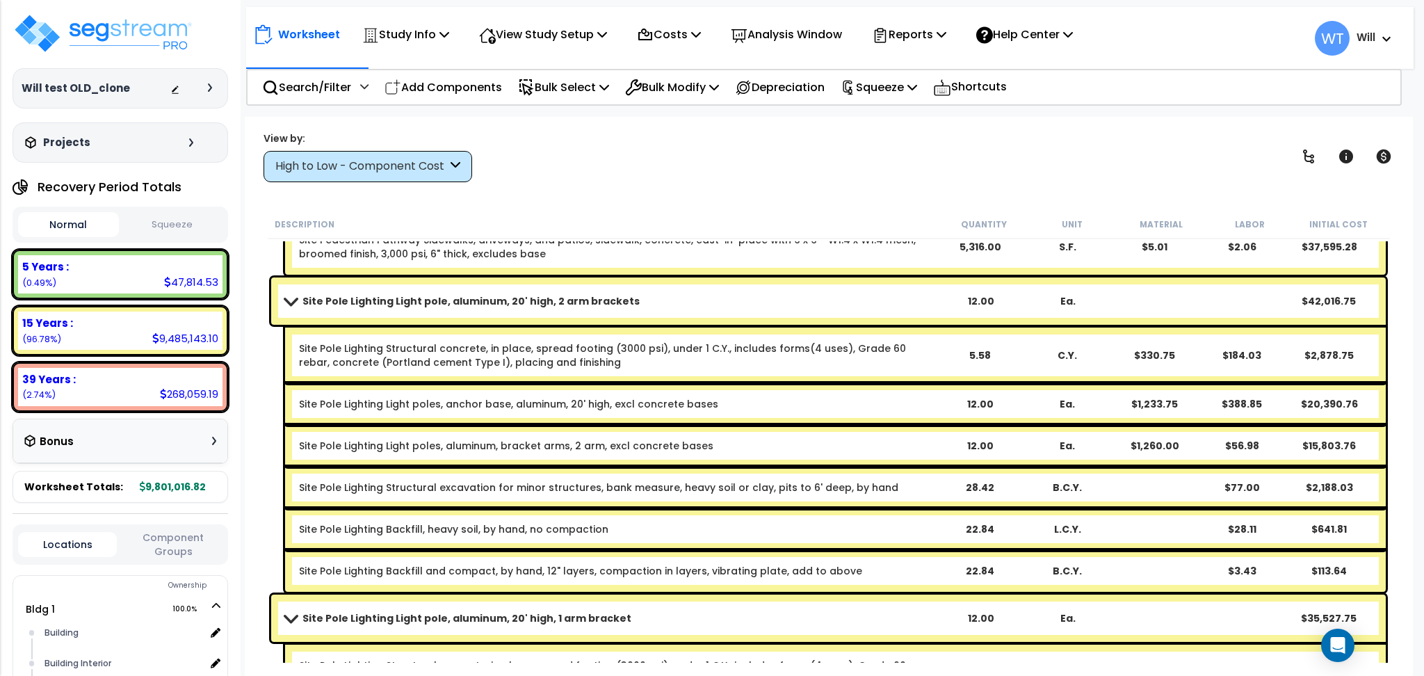
scroll to position [3617, 0]
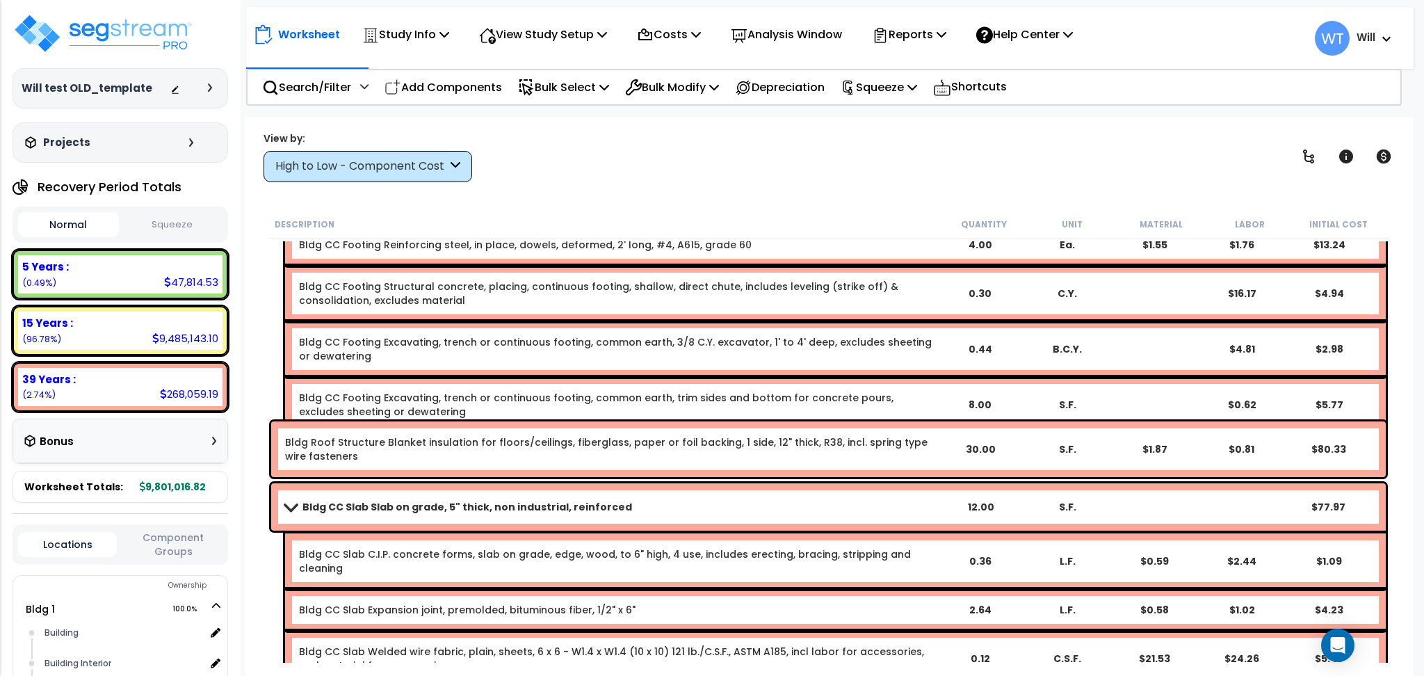
scroll to position [16658, 0]
